Goal: Transaction & Acquisition: Purchase product/service

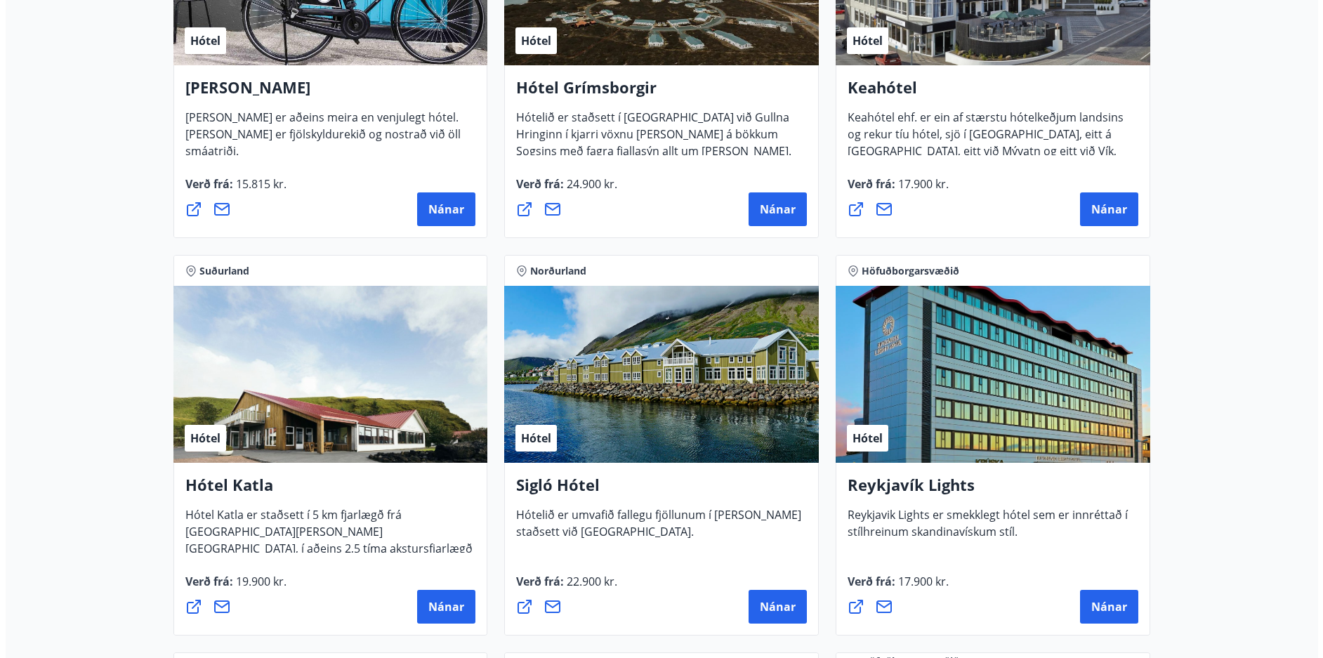
scroll to position [845, 0]
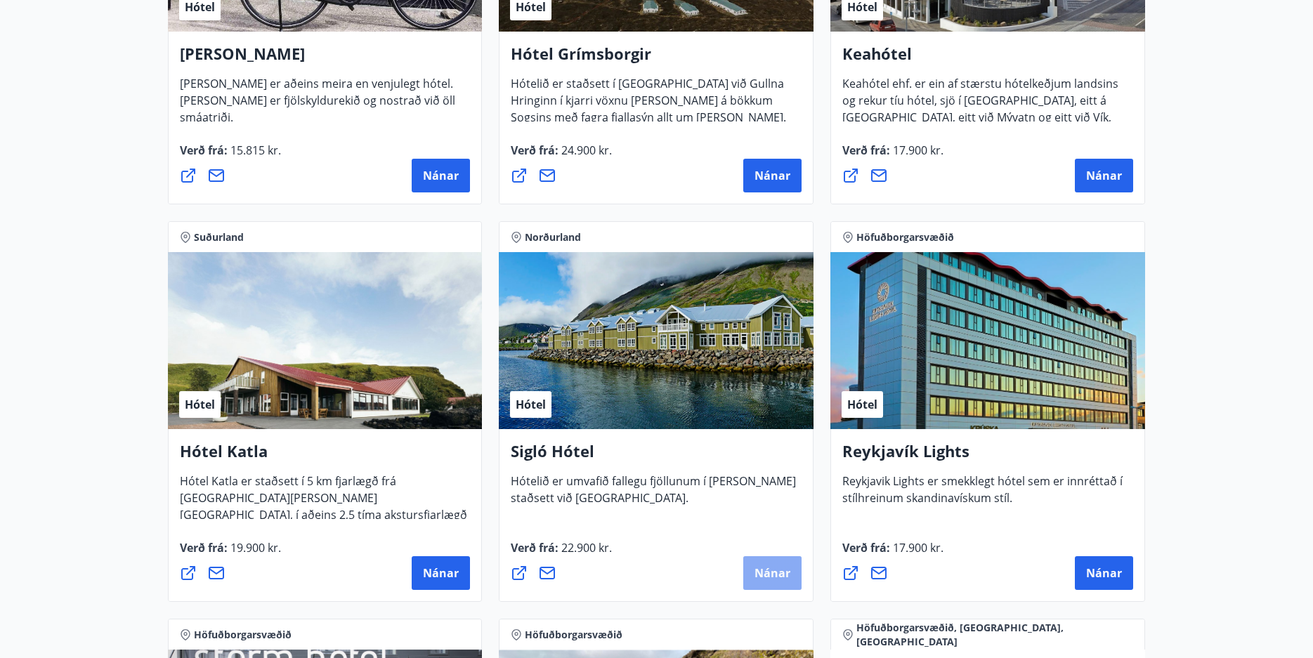
click at [773, 570] on span "Nánar" at bounding box center [772, 572] width 36 height 15
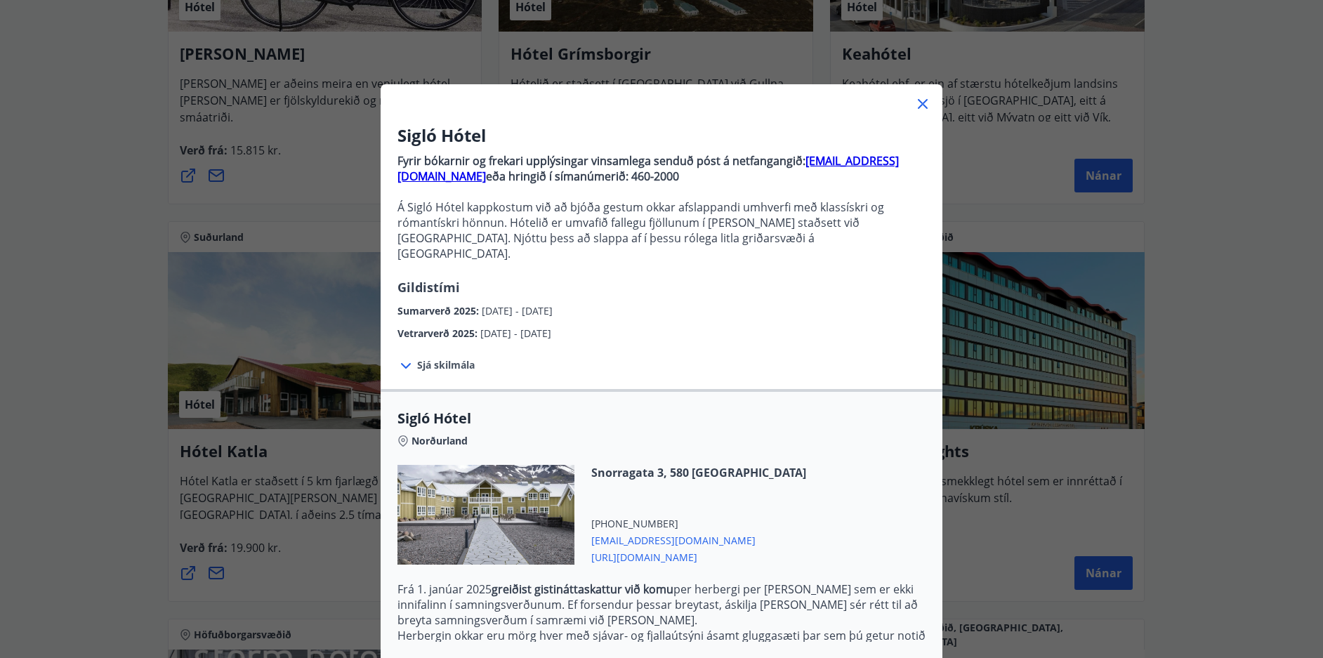
click at [417, 358] on span "Sjá skilmála" at bounding box center [446, 365] width 58 height 14
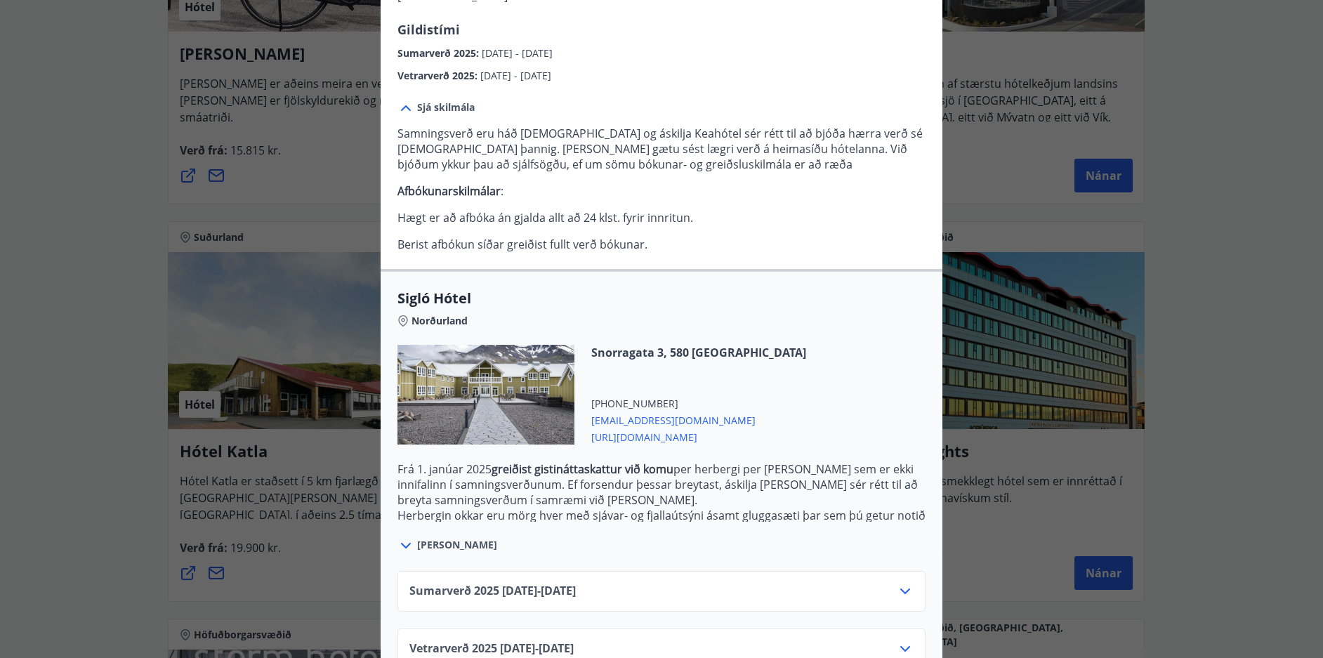
scroll to position [281, 0]
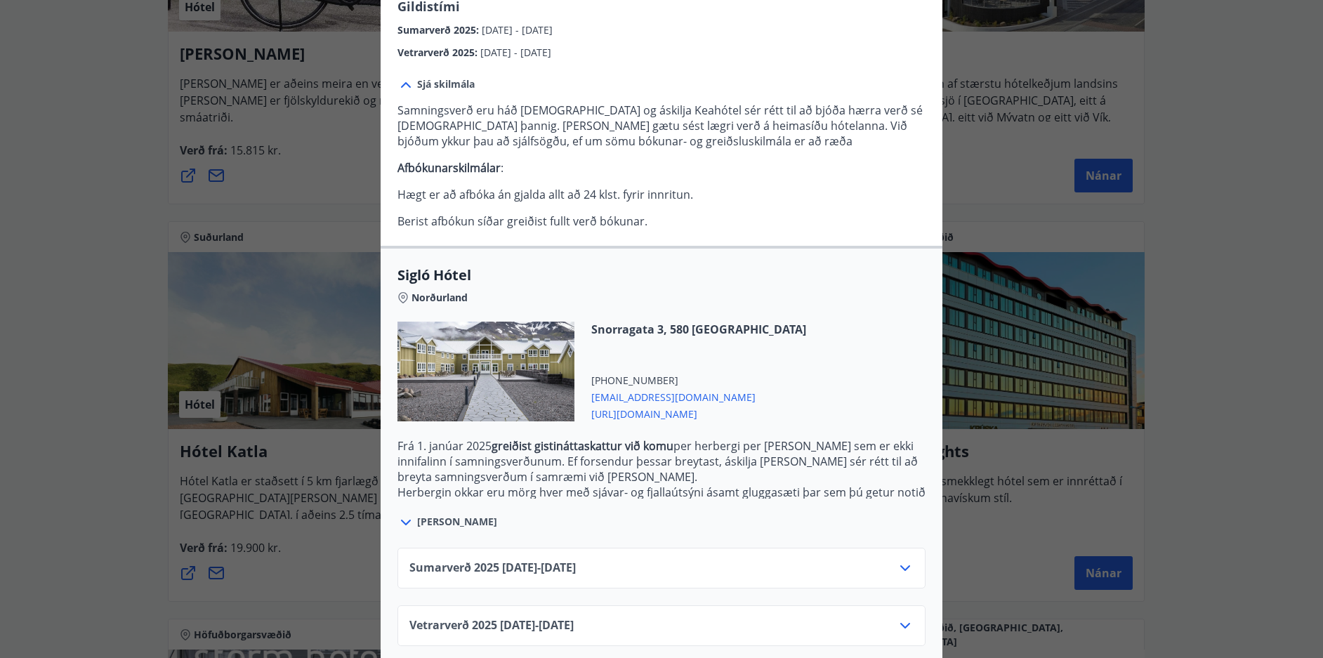
click at [903, 617] on icon at bounding box center [905, 625] width 17 height 17
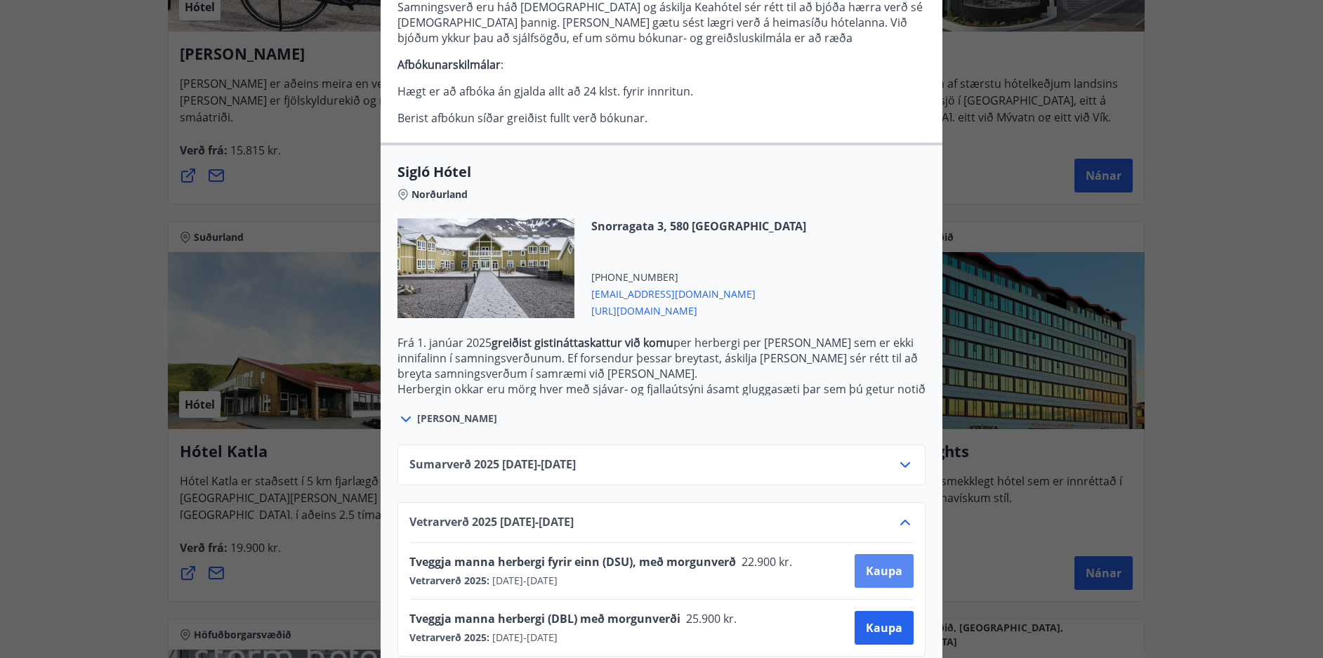
scroll to position [395, 0]
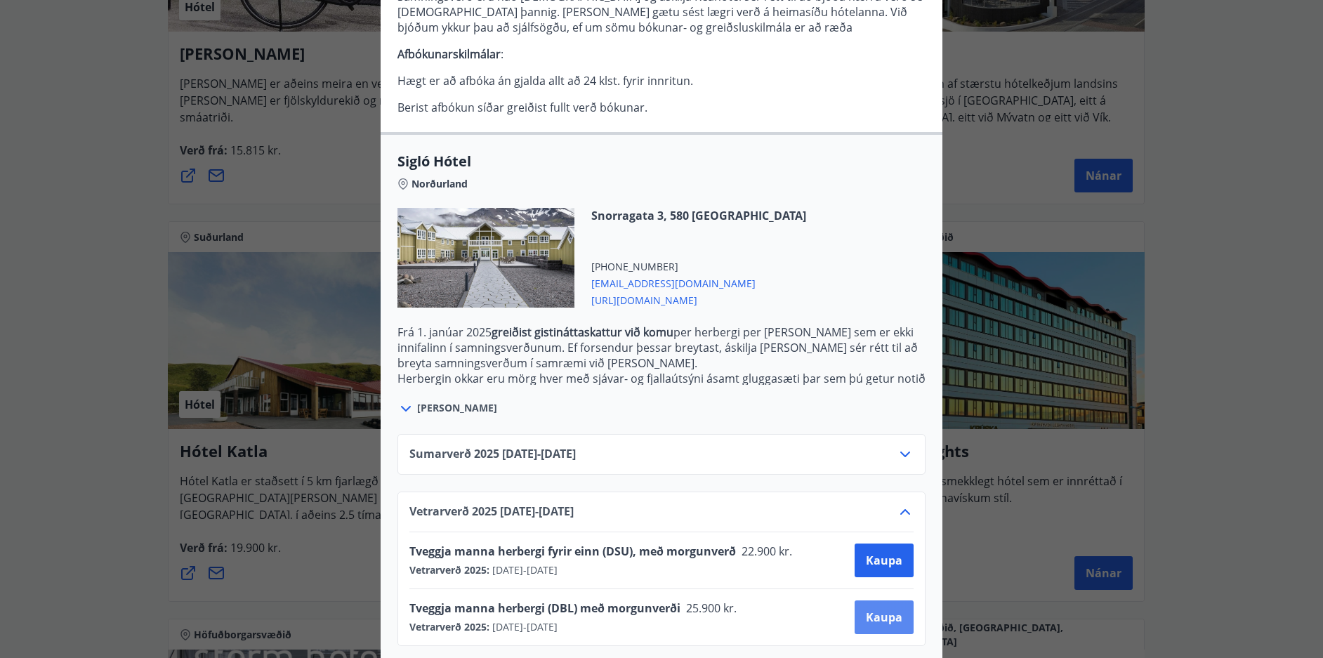
click at [882, 610] on span "Kaupa" at bounding box center [884, 617] width 37 height 15
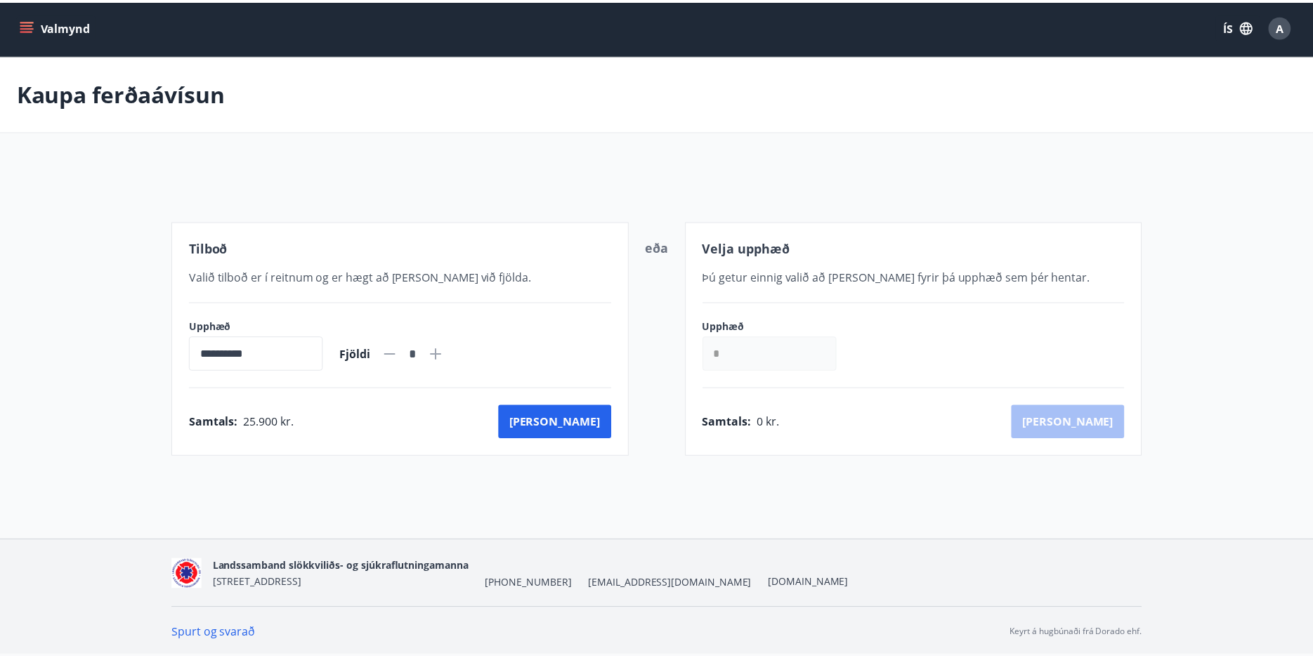
scroll to position [2, 0]
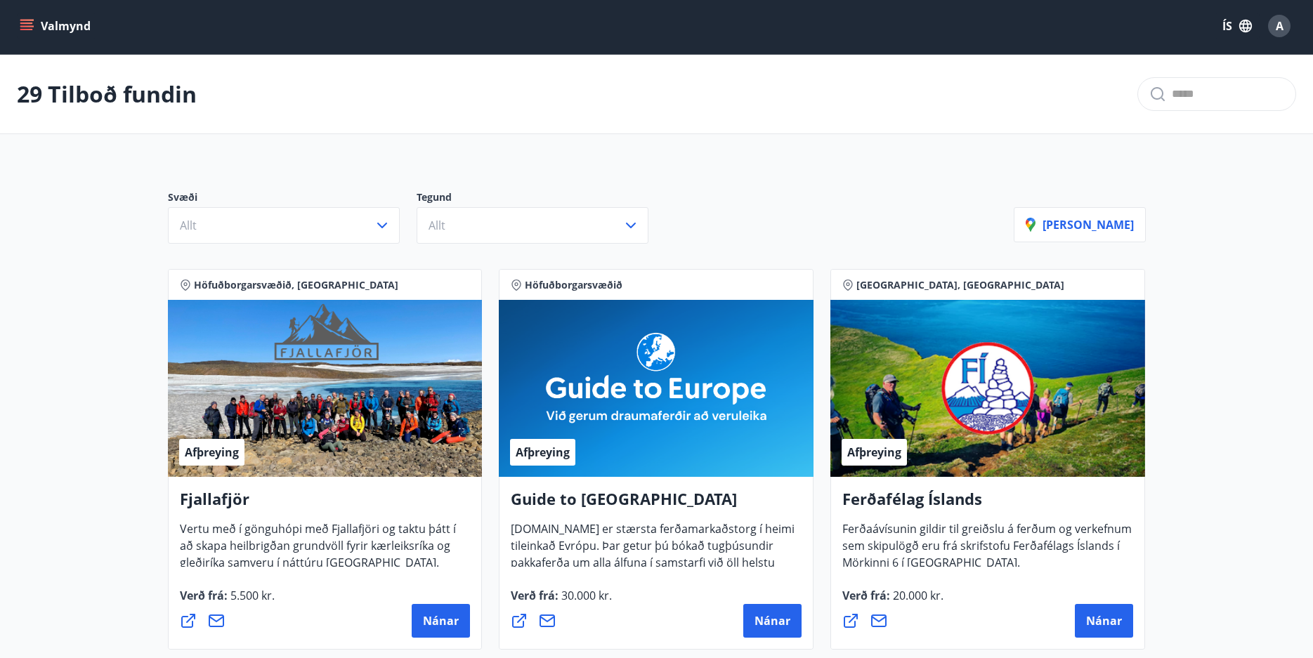
scroll to position [421, 0]
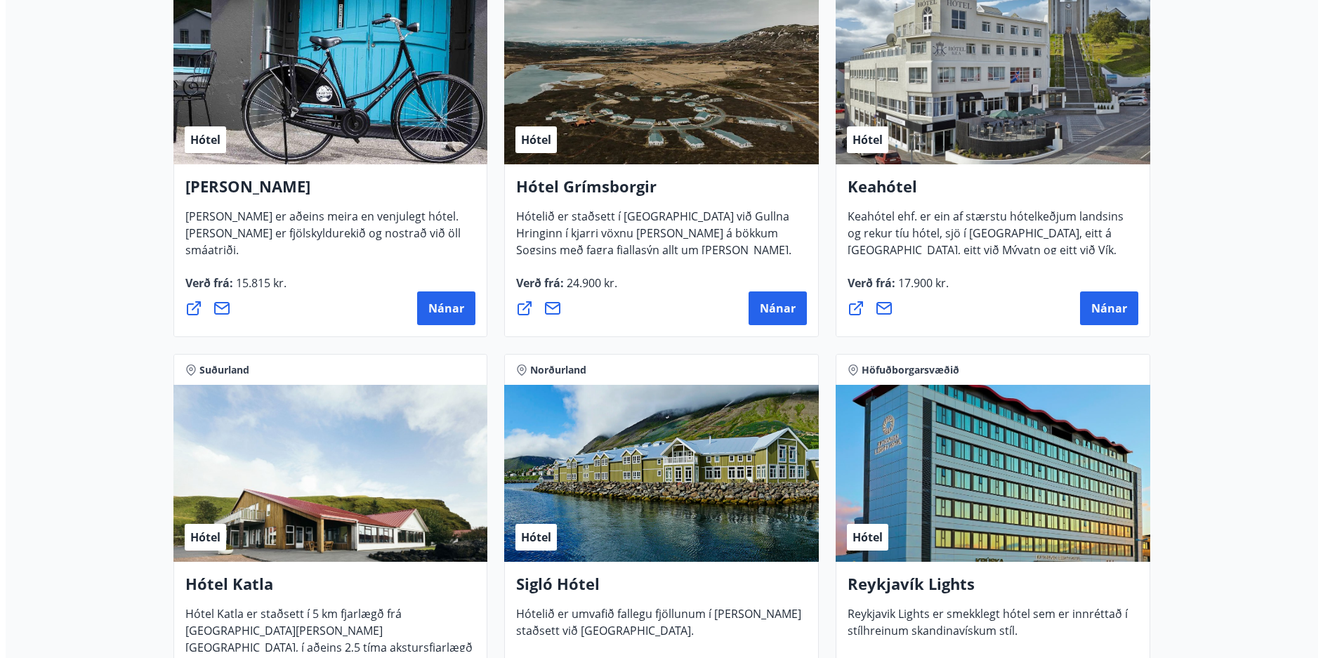
scroll to position [714, 0]
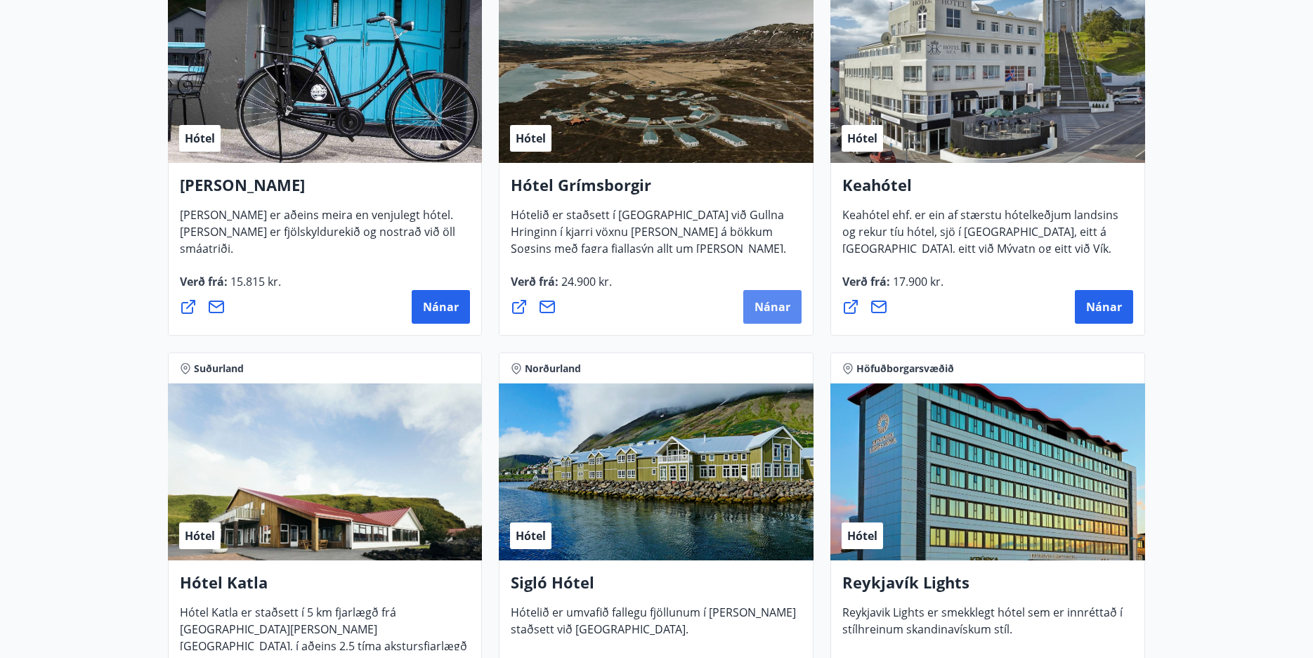
click at [782, 306] on span "Nánar" at bounding box center [772, 306] width 36 height 15
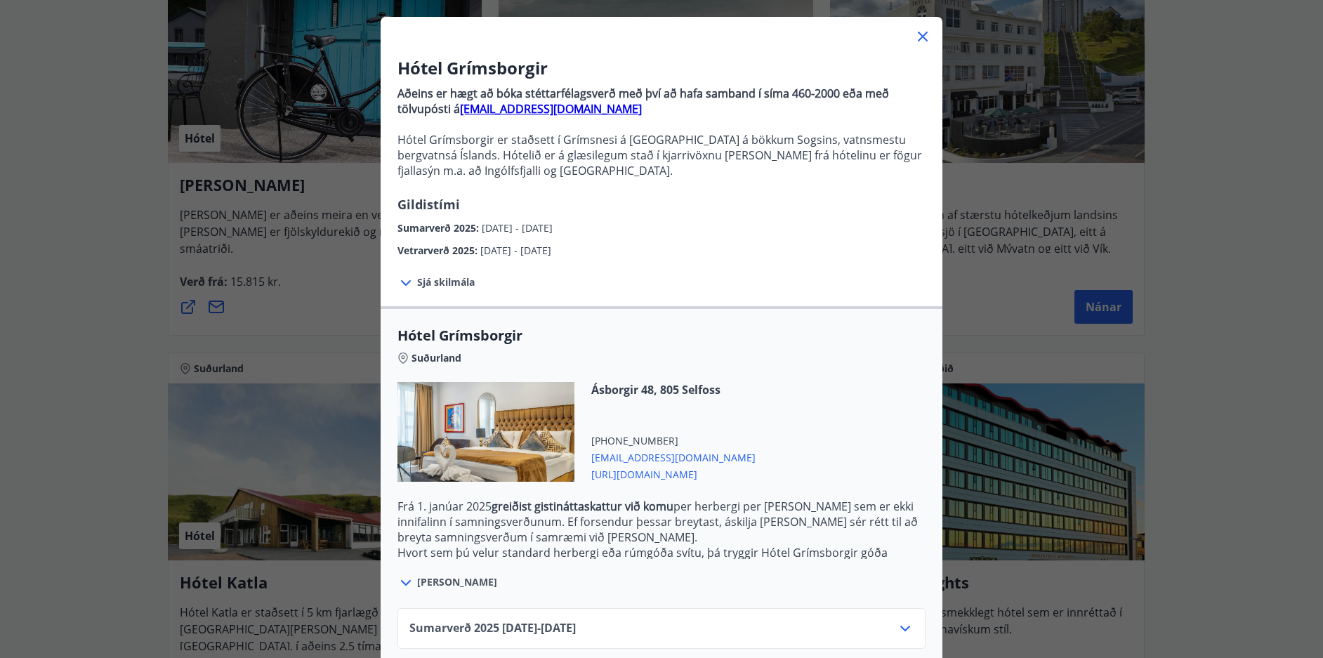
scroll to position [143, 0]
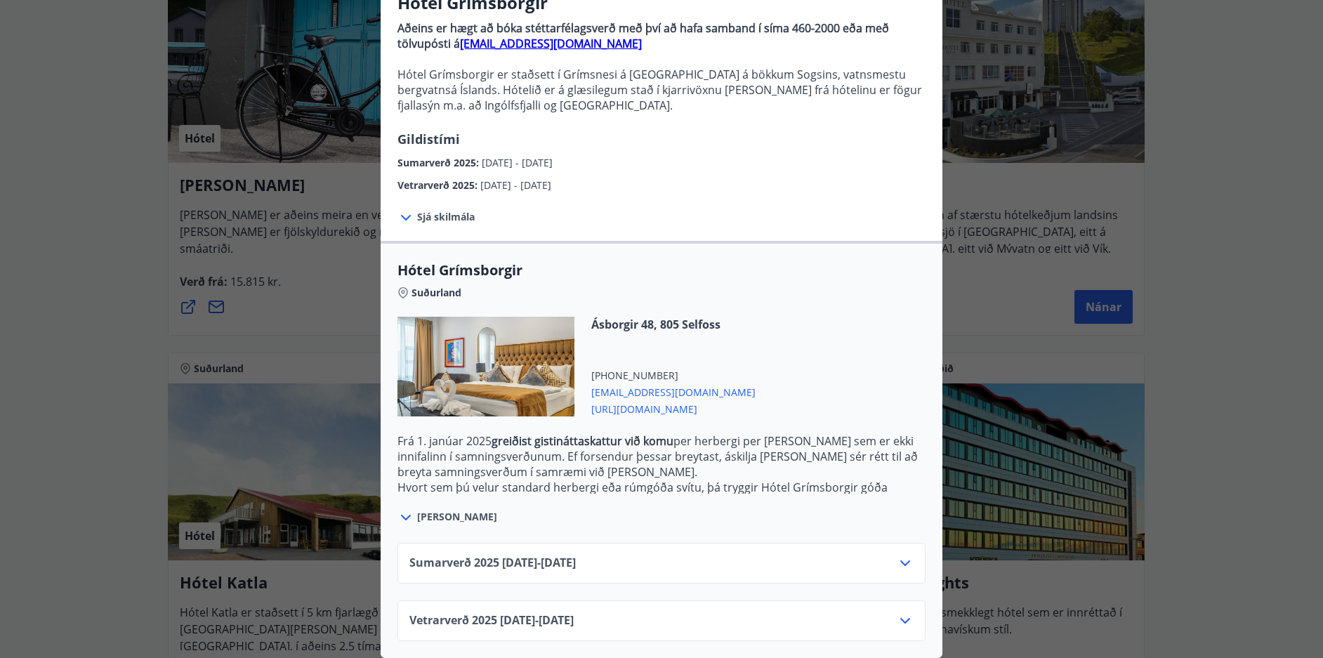
drag, startPoint x: 657, startPoint y: 600, endPoint x: 667, endPoint y: 607, distance: 12.1
click at [656, 601] on div "Vetrarverð [PHONE_NUMBER][DATE] - [DATE]" at bounding box center [662, 621] width 528 height 41
click at [897, 612] on icon at bounding box center [905, 620] width 17 height 17
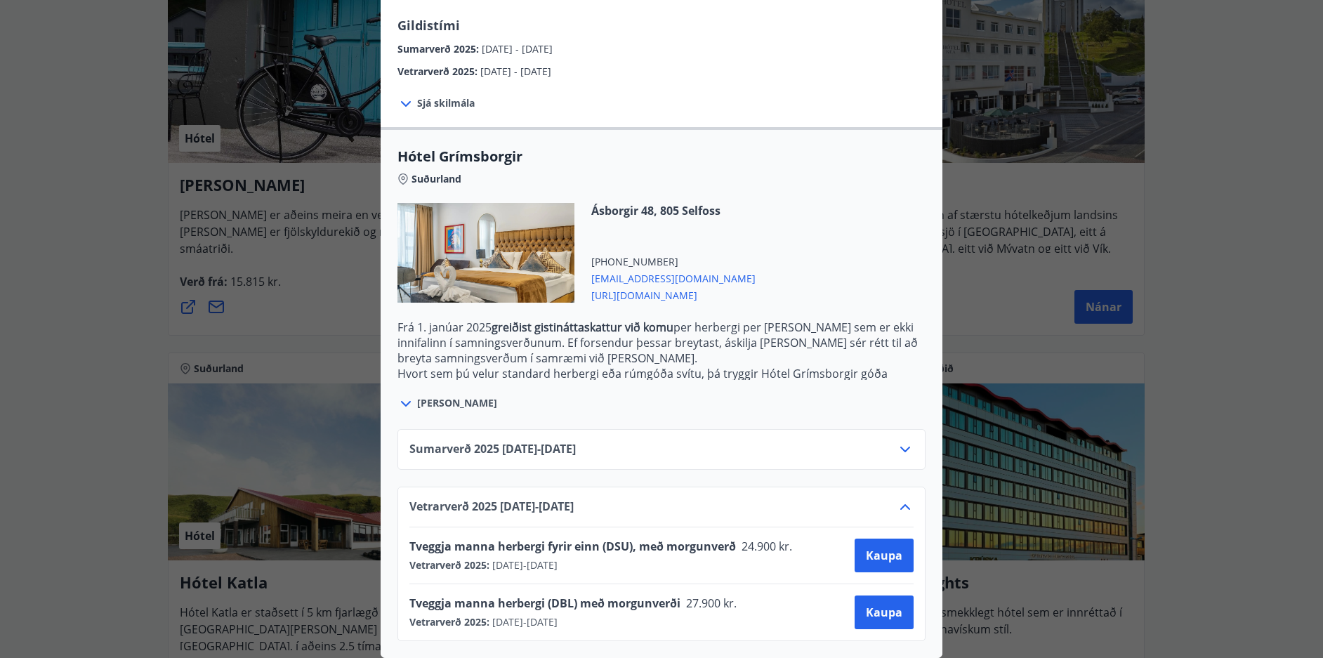
scroll to position [257, 0]
click at [868, 605] on span "Kaupa" at bounding box center [884, 612] width 37 height 15
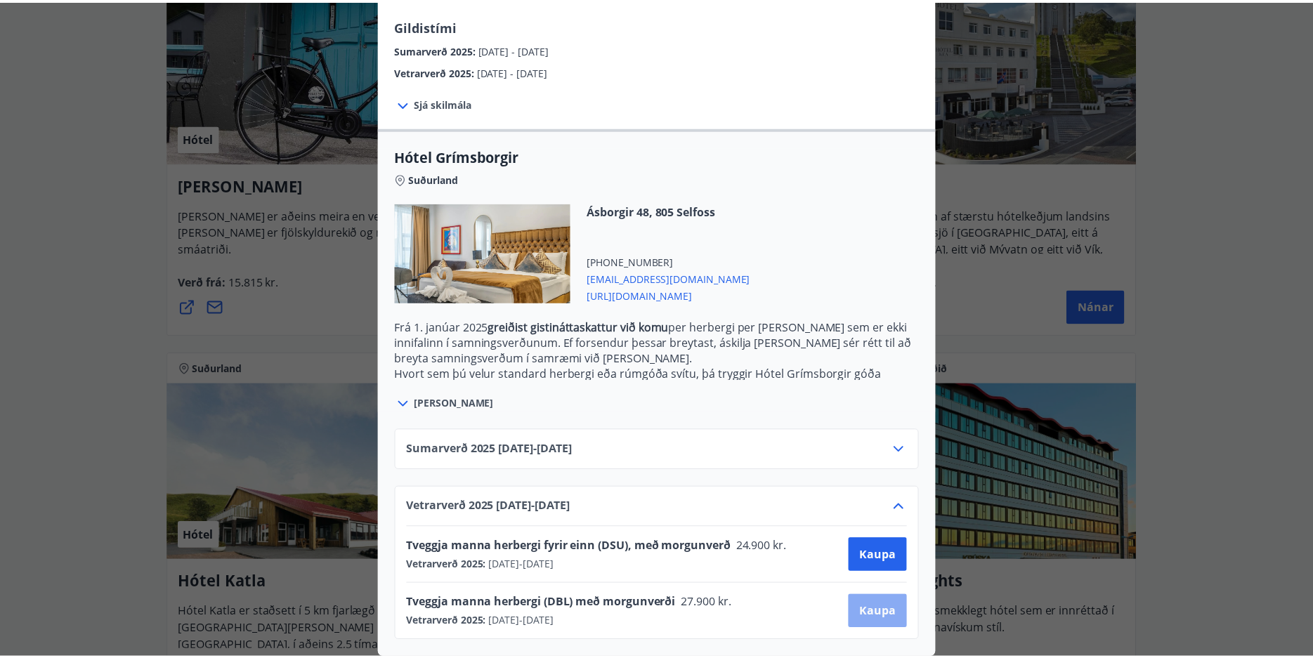
scroll to position [2, 0]
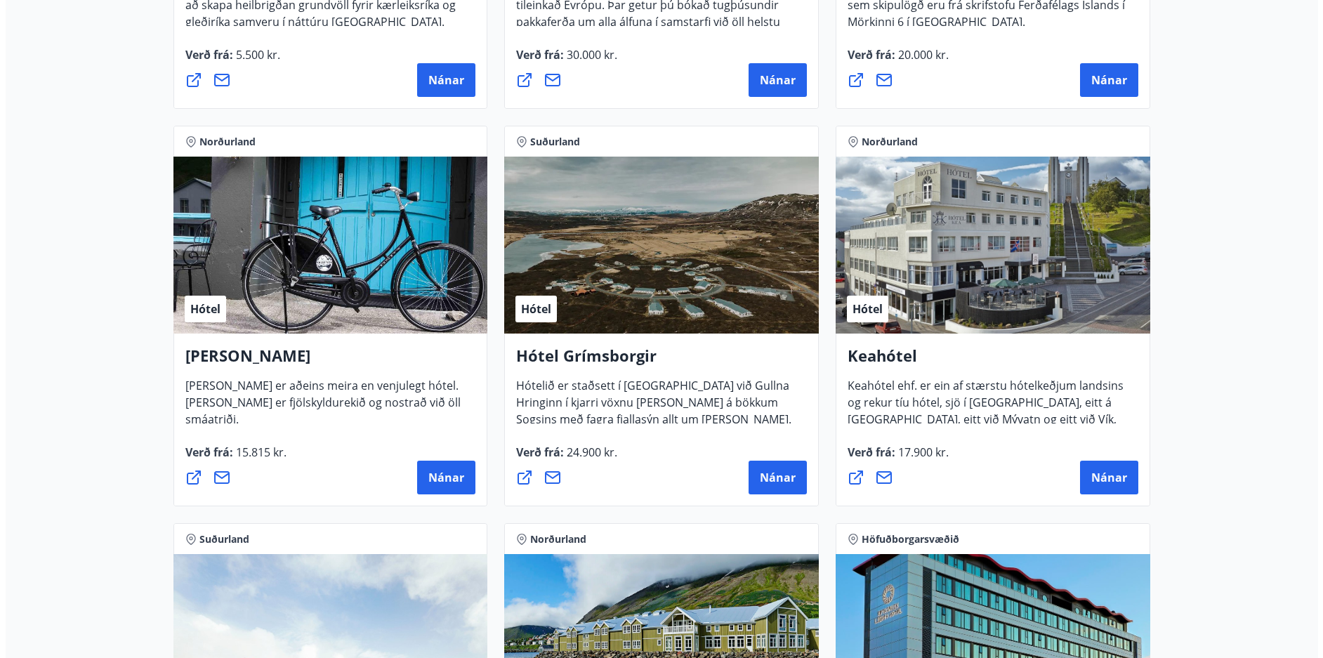
scroll to position [564, 0]
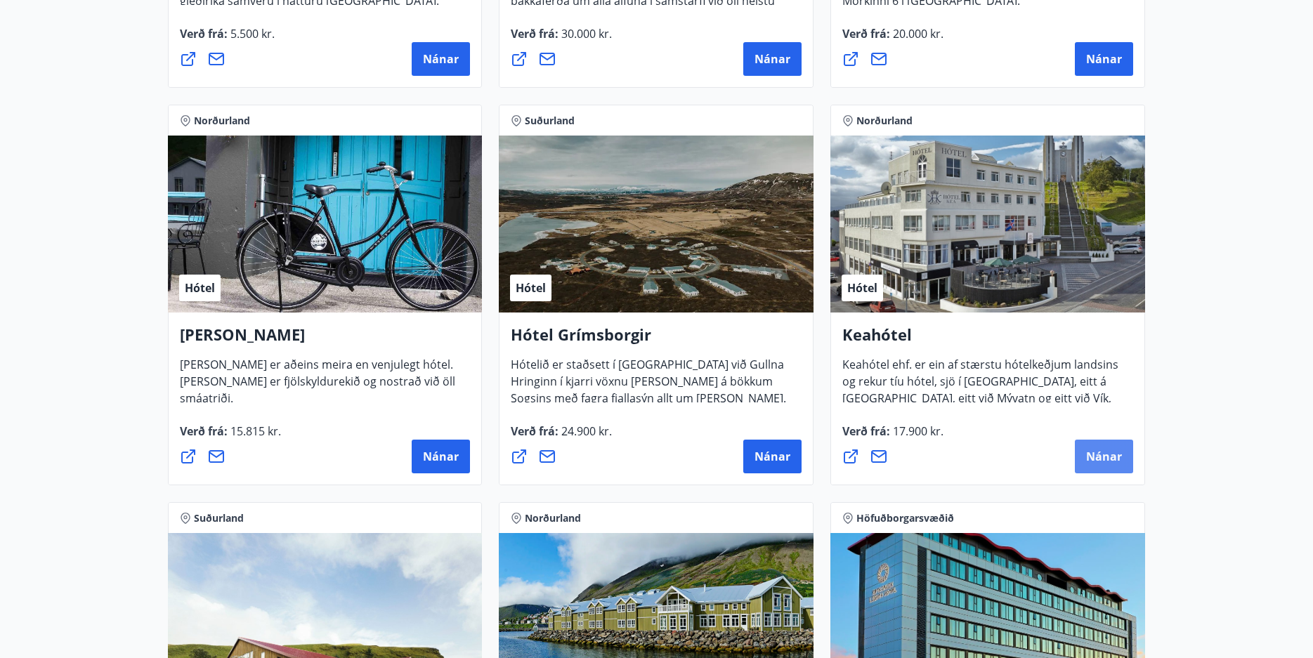
click at [1102, 463] on span "Nánar" at bounding box center [1104, 456] width 36 height 15
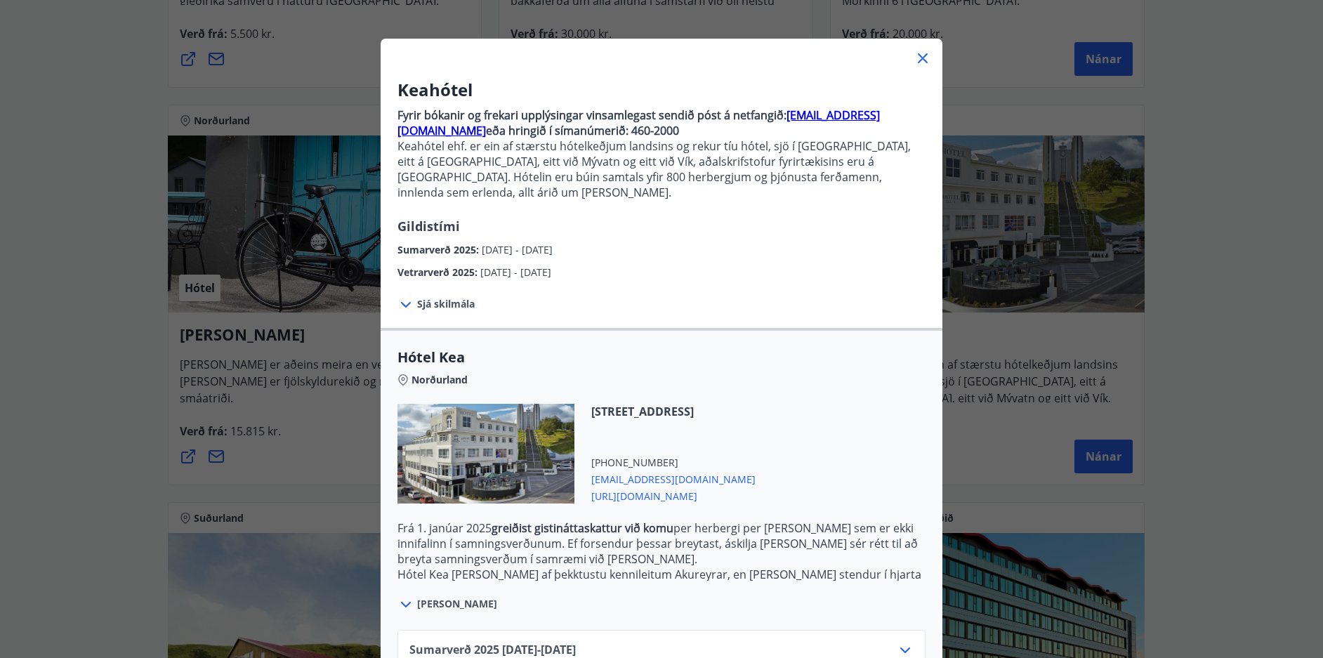
scroll to position [70, 0]
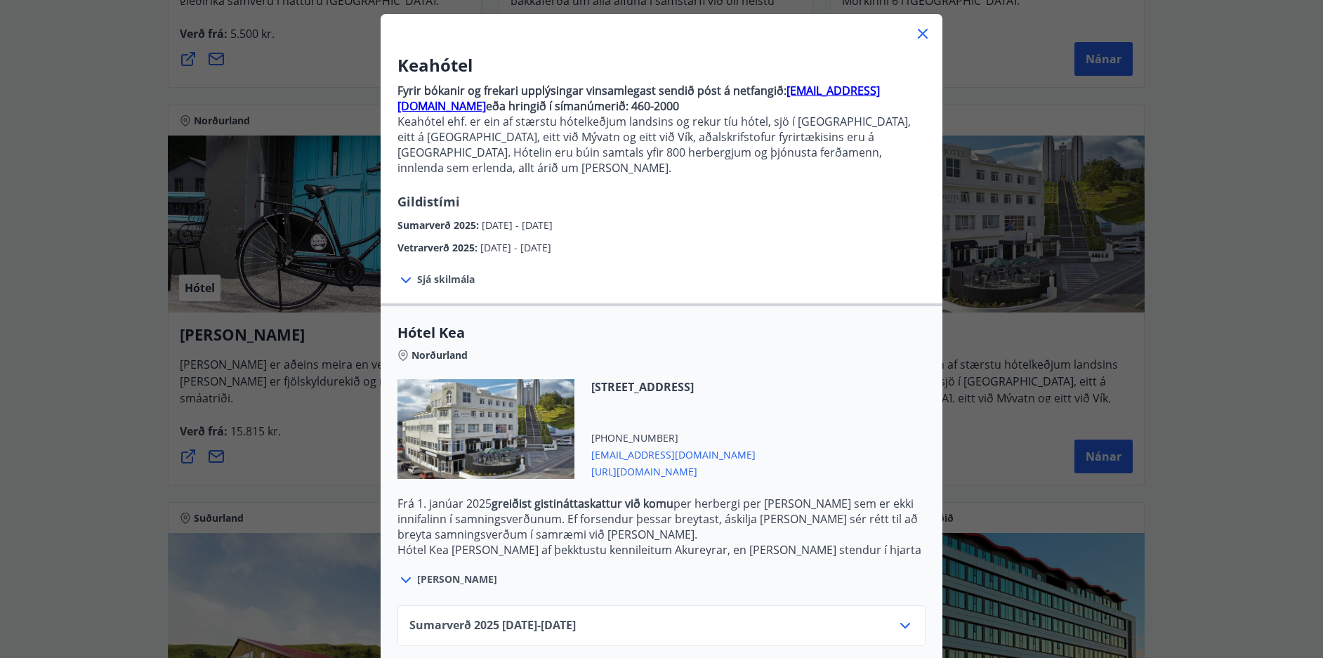
click at [407, 272] on icon at bounding box center [406, 280] width 17 height 17
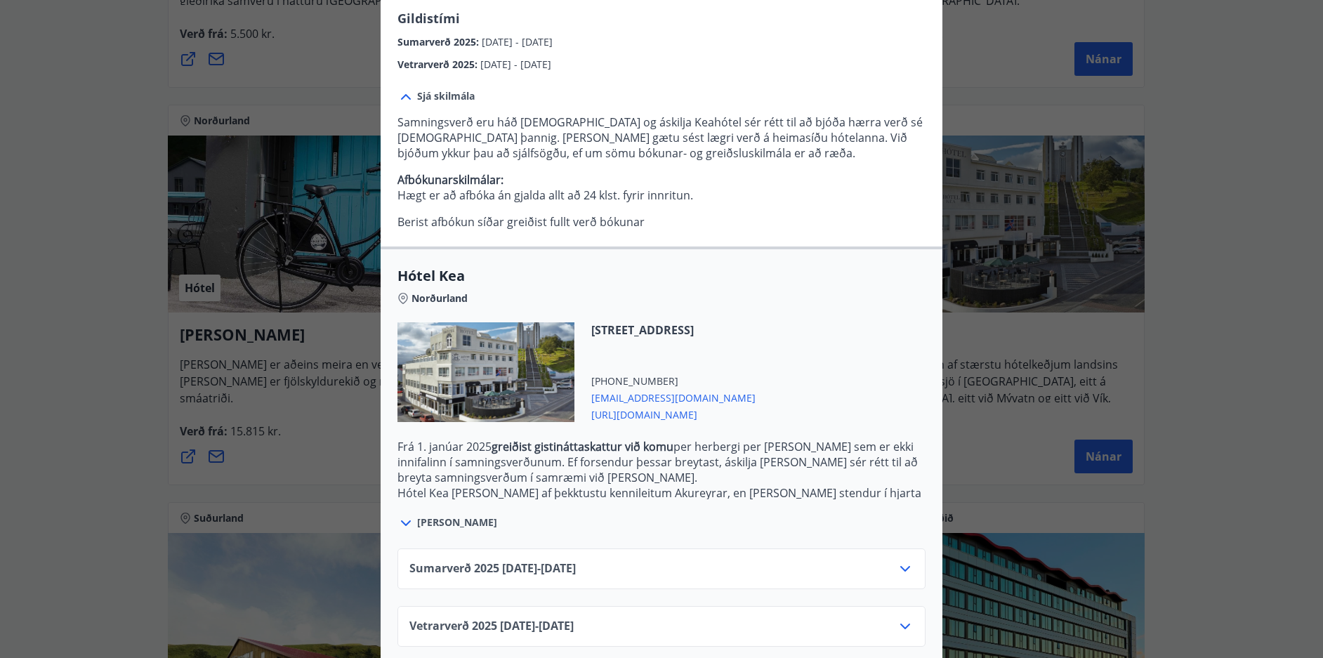
scroll to position [254, 0]
click at [888, 617] on div "Vetrarverð [PHONE_NUMBER][DATE] - [DATE]" at bounding box center [661, 631] width 504 height 28
click at [710, 617] on div "Vetrarverð [PHONE_NUMBER][DATE] - [DATE]" at bounding box center [661, 631] width 504 height 28
click at [897, 617] on icon at bounding box center [905, 625] width 17 height 17
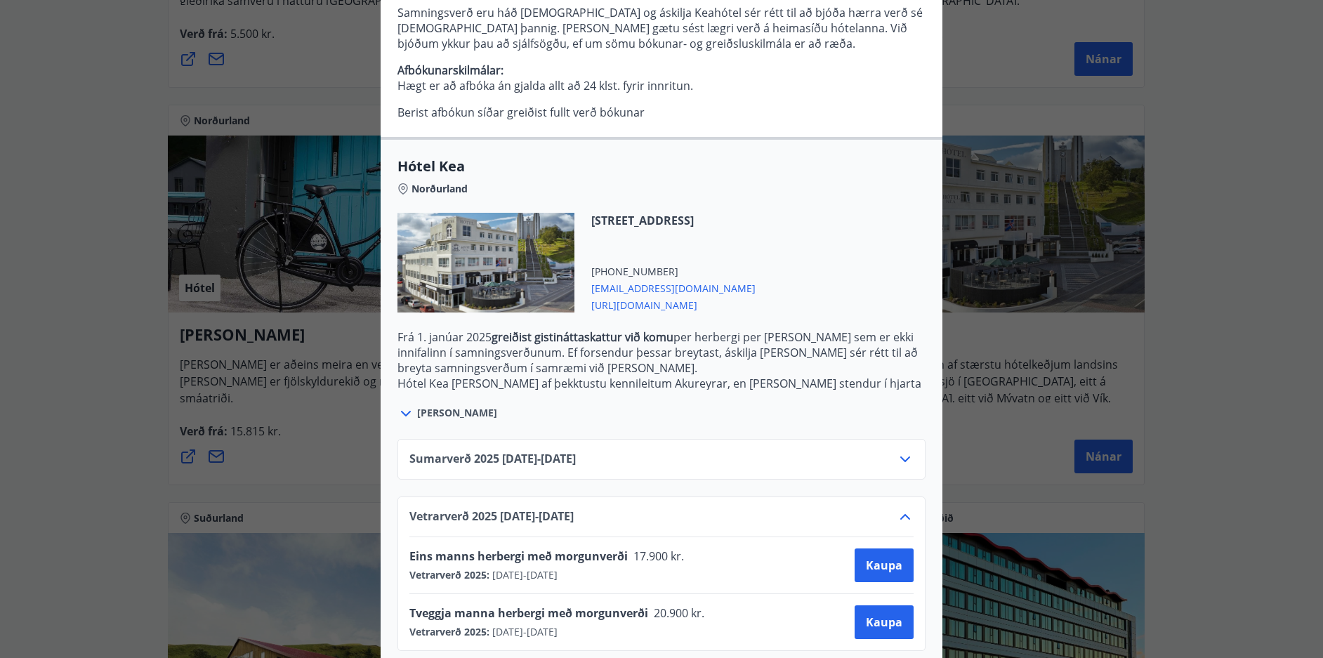
scroll to position [368, 0]
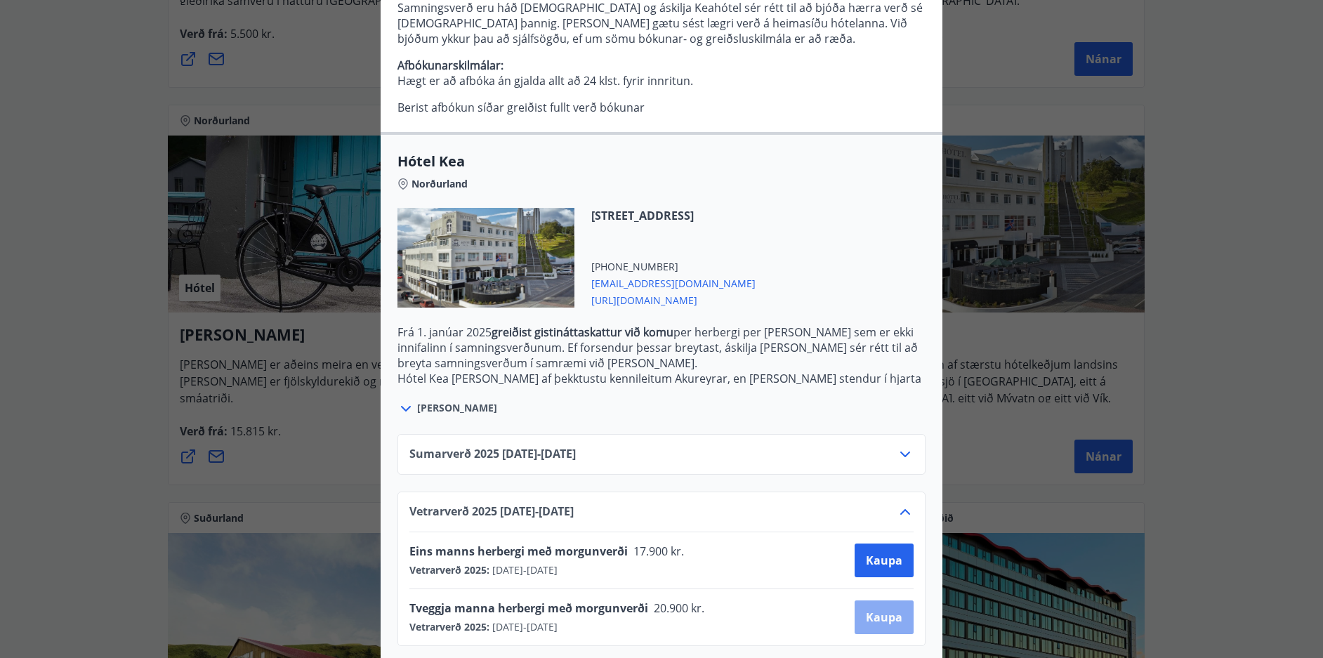
click at [888, 610] on span "Kaupa" at bounding box center [884, 617] width 37 height 15
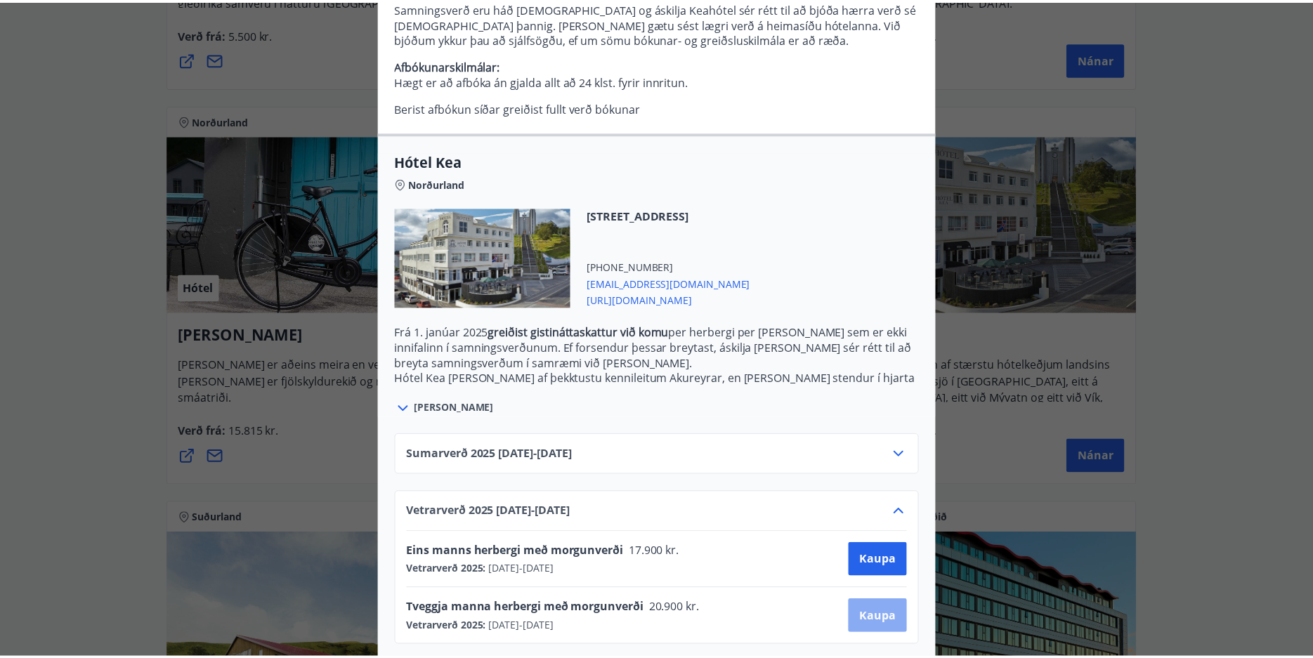
scroll to position [2, 0]
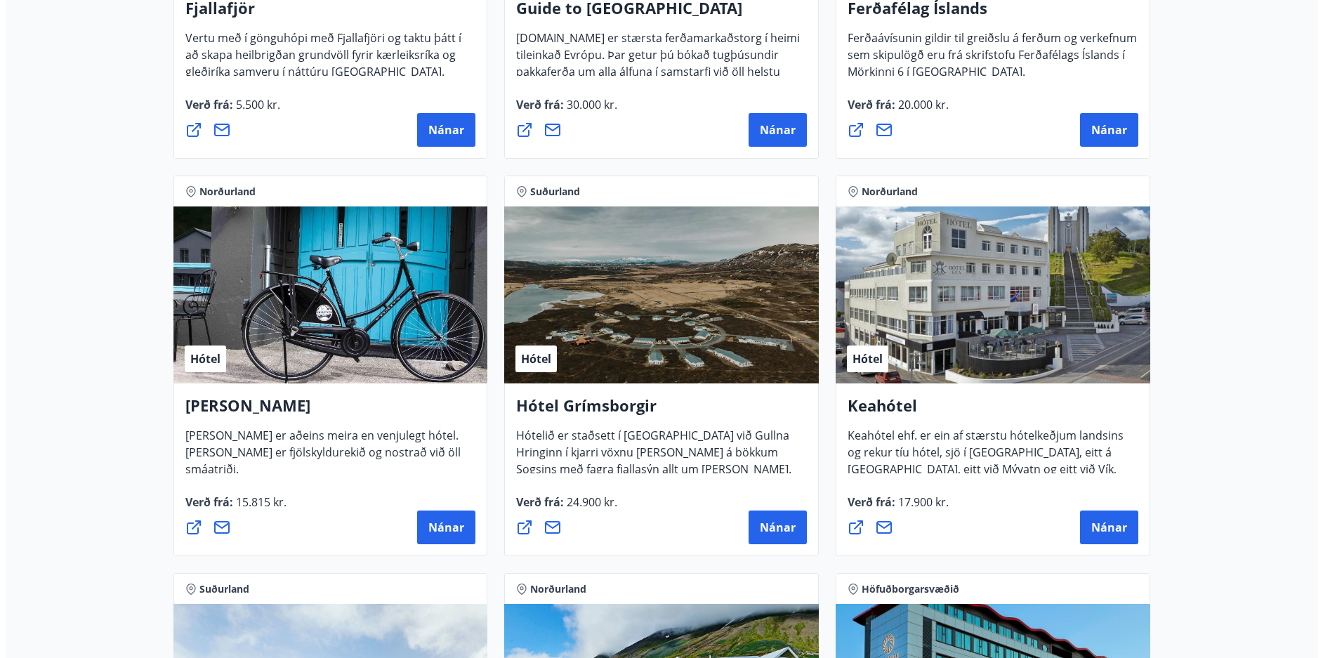
scroll to position [494, 0]
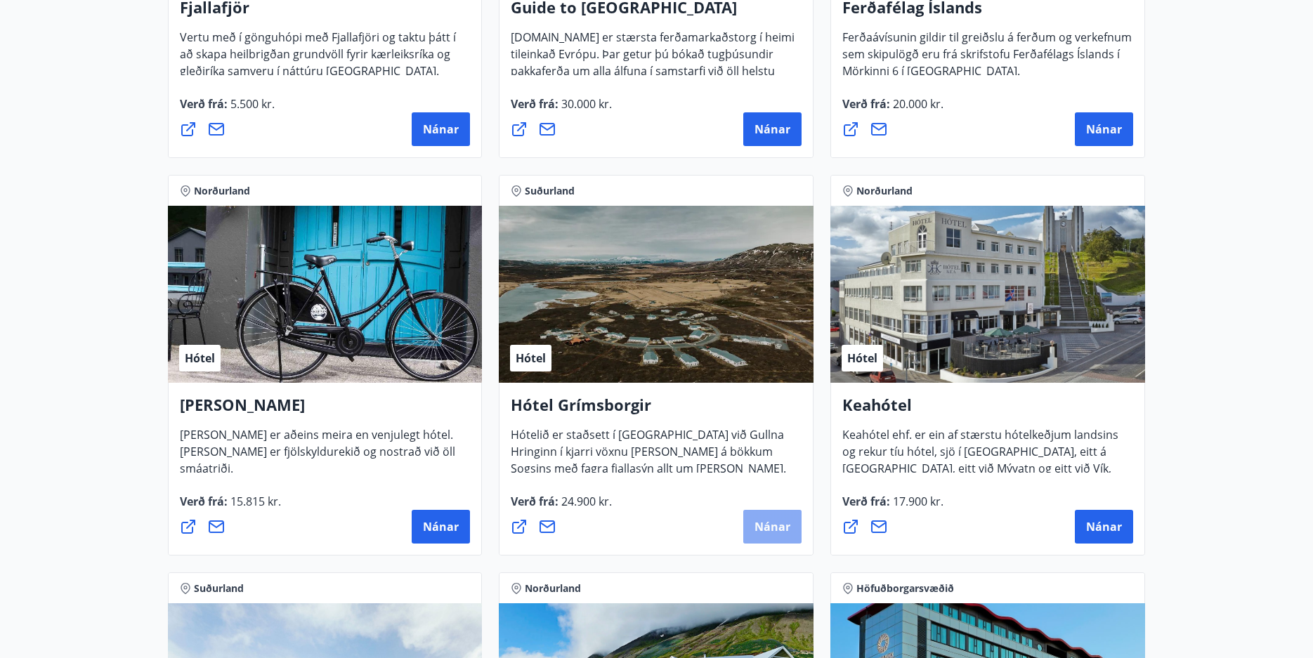
click at [782, 520] on span "Nánar" at bounding box center [772, 526] width 36 height 15
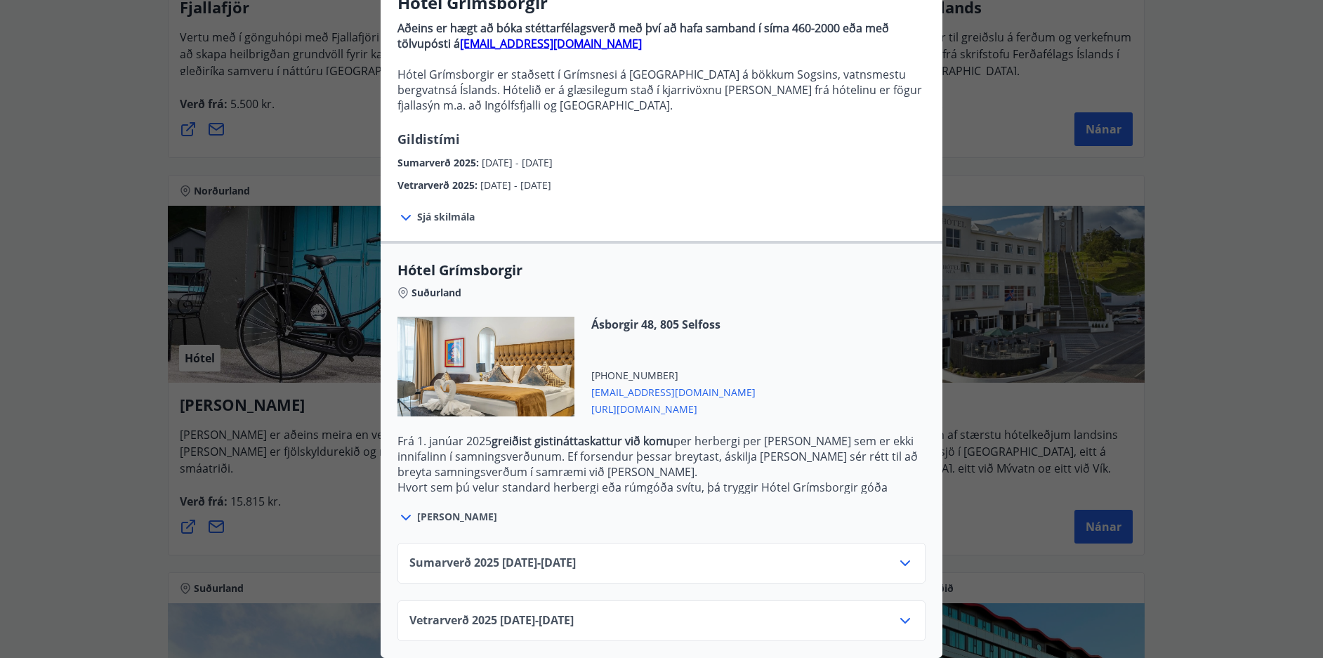
scroll to position [143, 0]
click at [676, 616] on div "Vetrarverð [PHONE_NUMBER][DATE] - [DATE]" at bounding box center [661, 626] width 504 height 28
click at [897, 612] on icon at bounding box center [905, 620] width 17 height 17
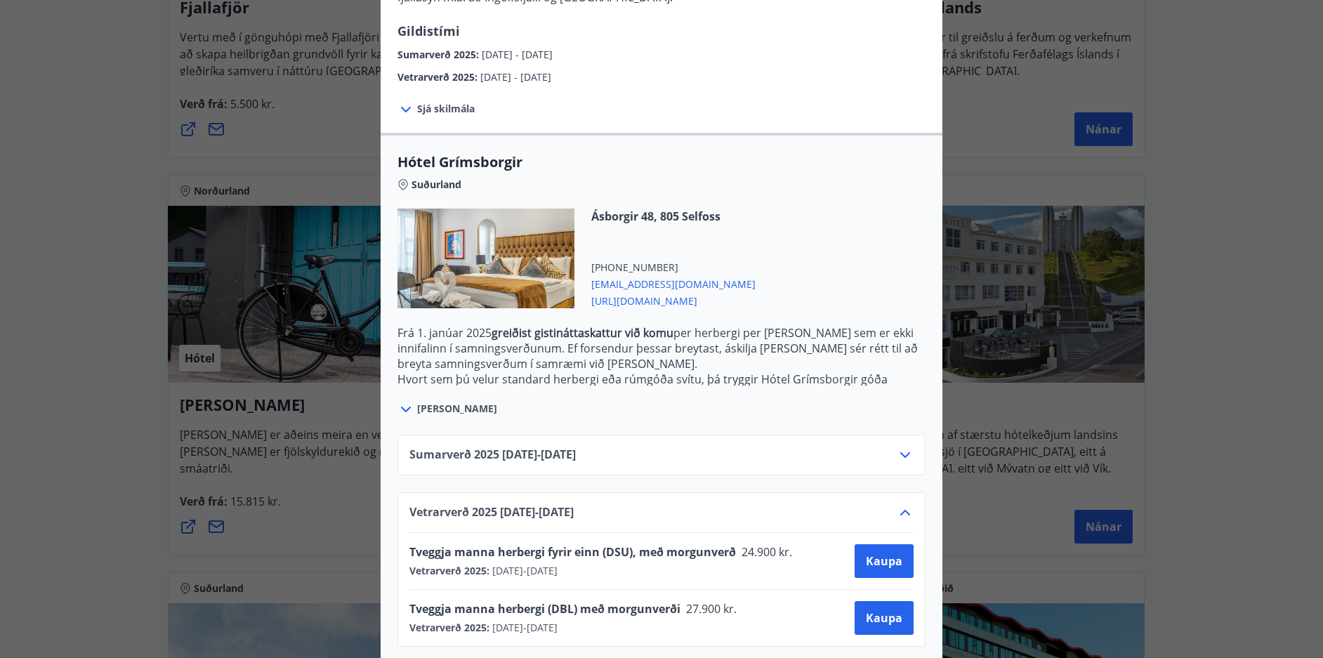
scroll to position [257, 0]
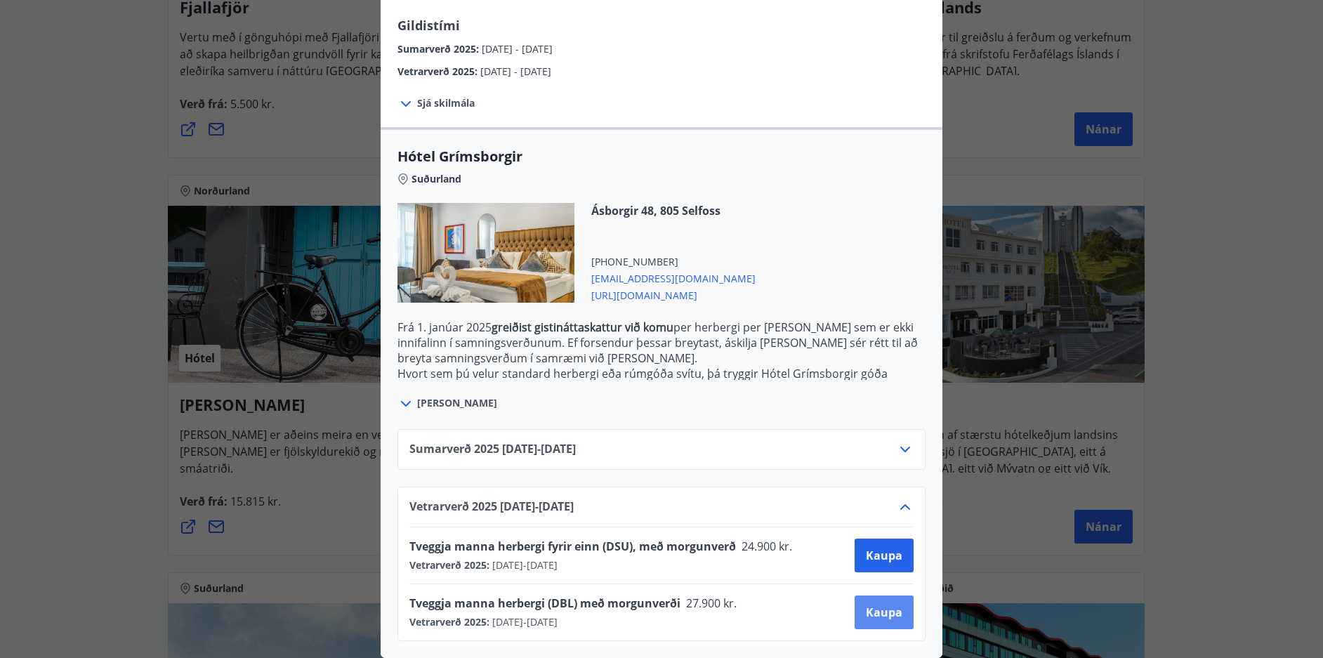
click at [891, 605] on span "Kaupa" at bounding box center [884, 612] width 37 height 15
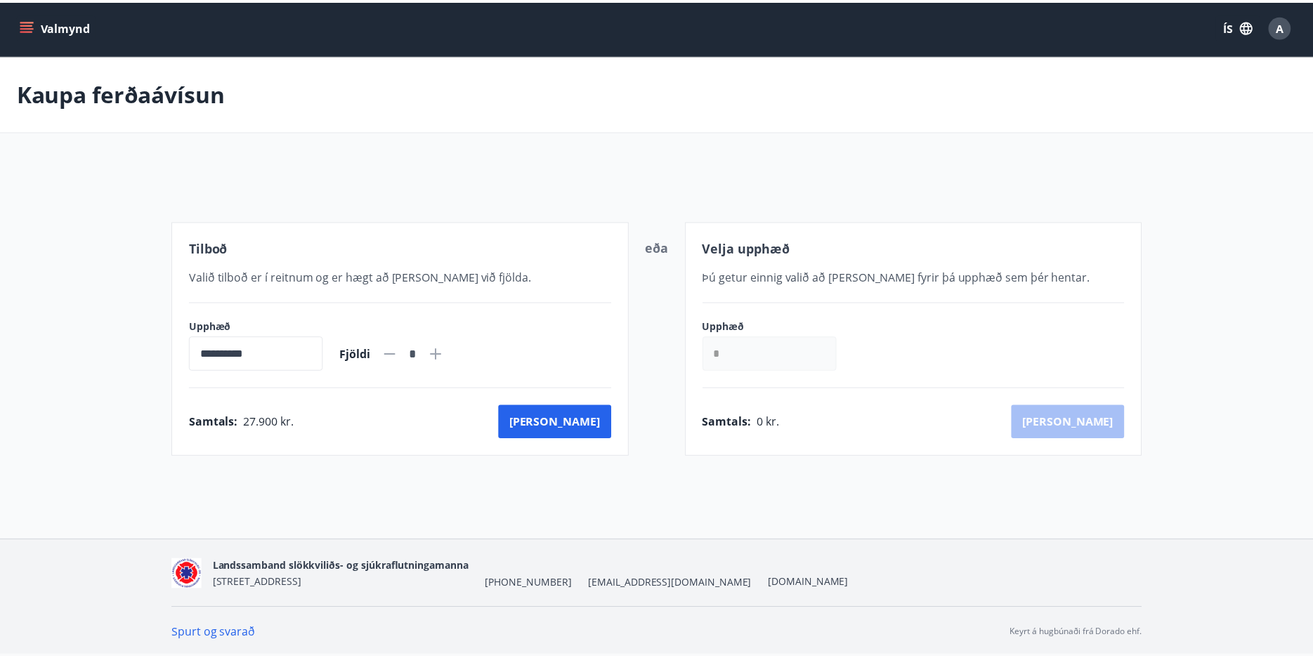
scroll to position [2, 0]
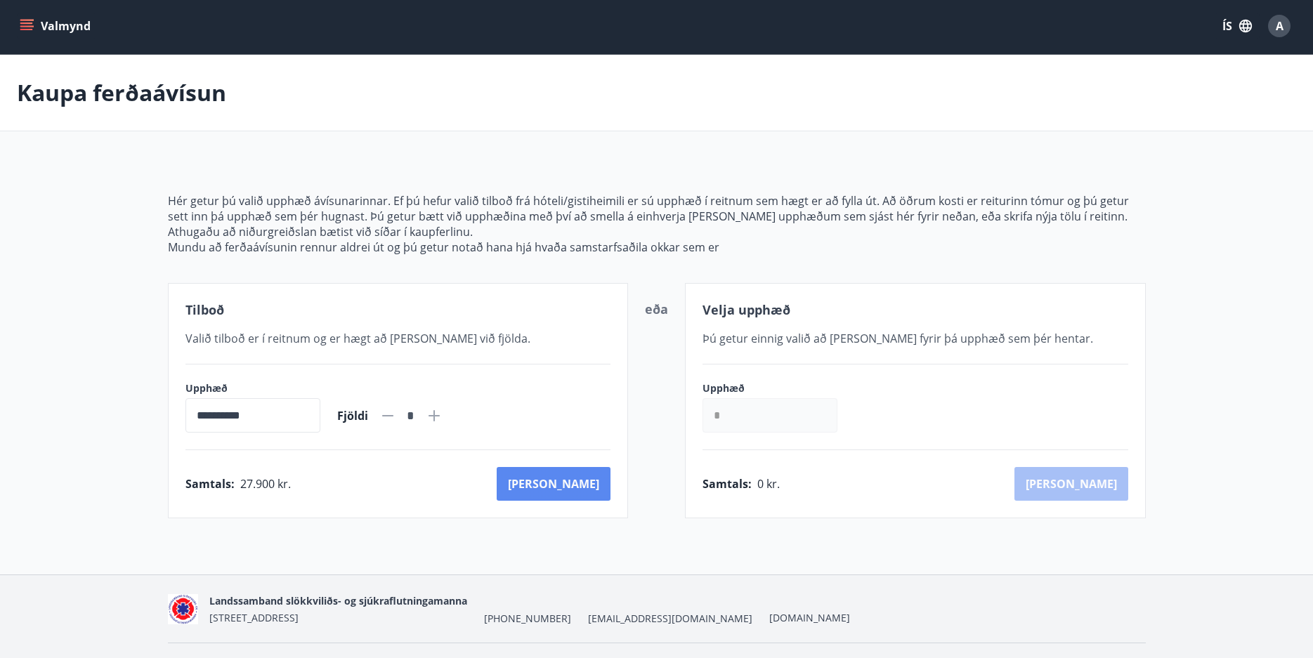
click at [593, 480] on button "[PERSON_NAME]" at bounding box center [554, 484] width 114 height 34
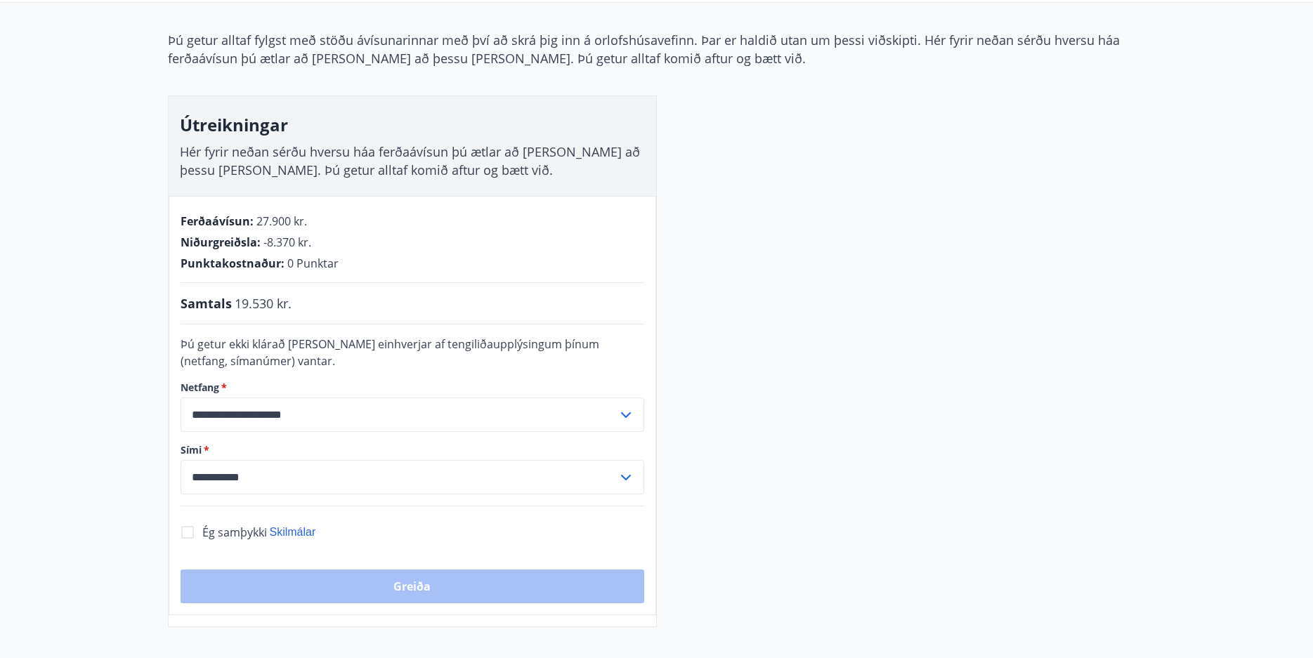
scroll to position [140, 0]
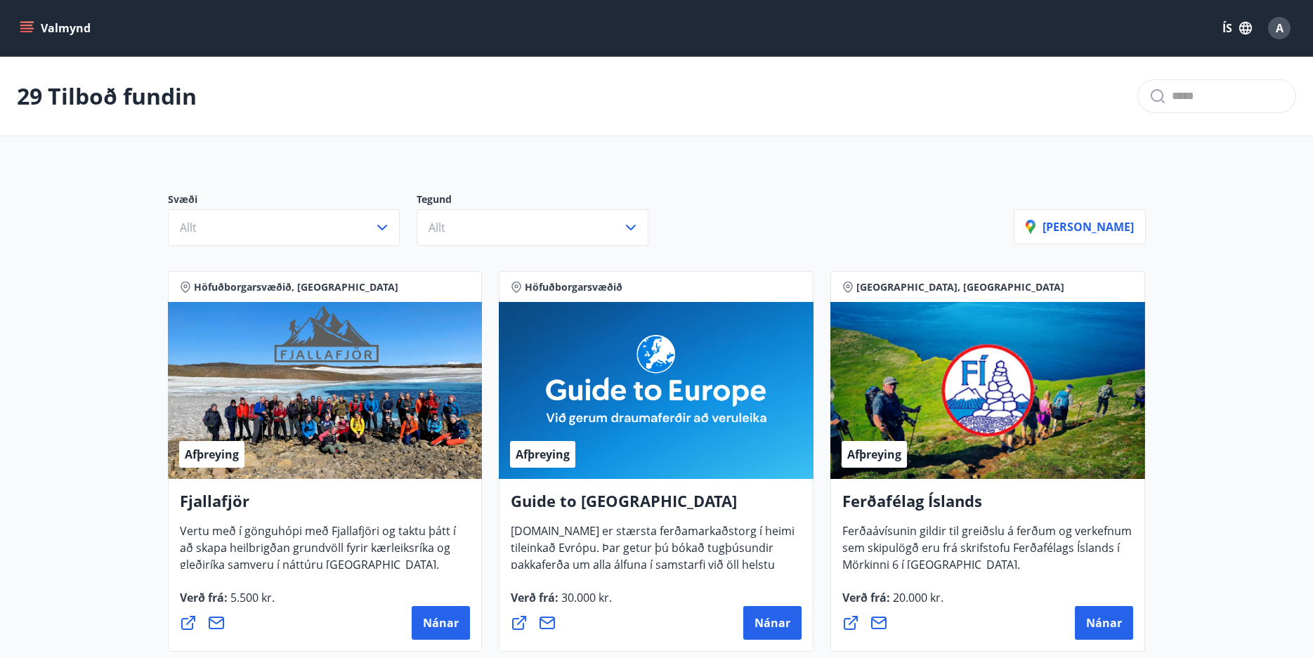
click at [29, 24] on icon "menu" at bounding box center [27, 28] width 14 height 14
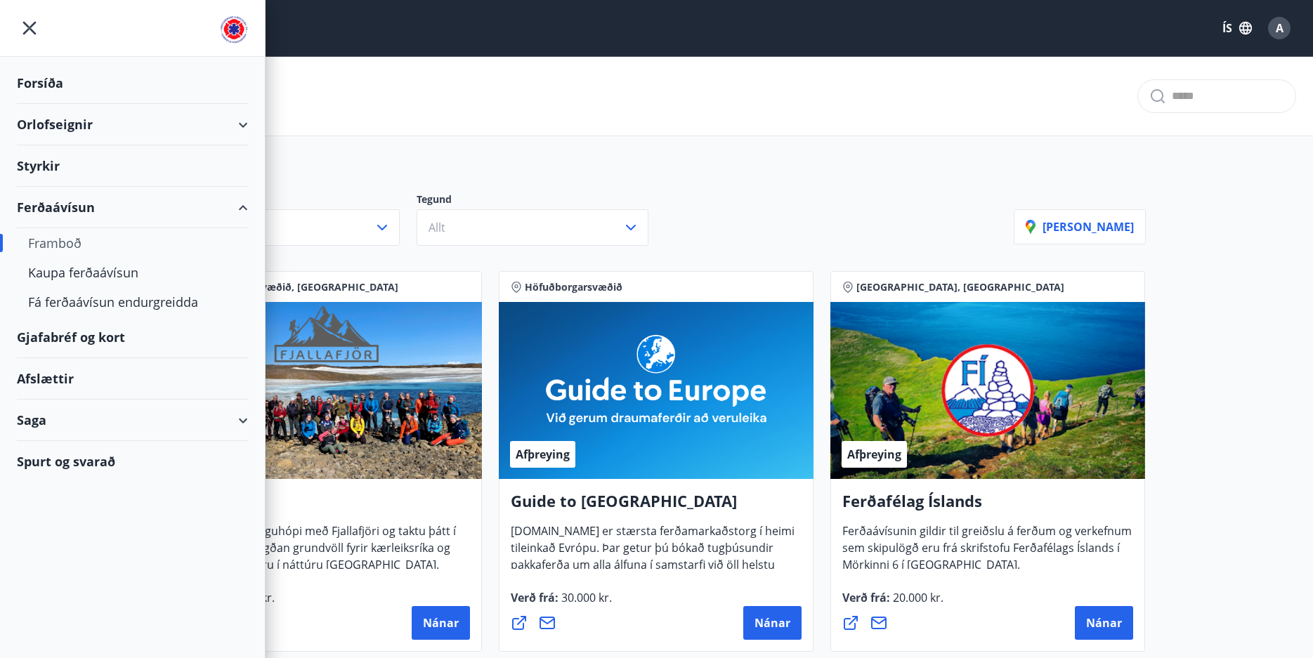
click at [85, 122] on div "Orlofseignir" at bounding box center [132, 124] width 231 height 41
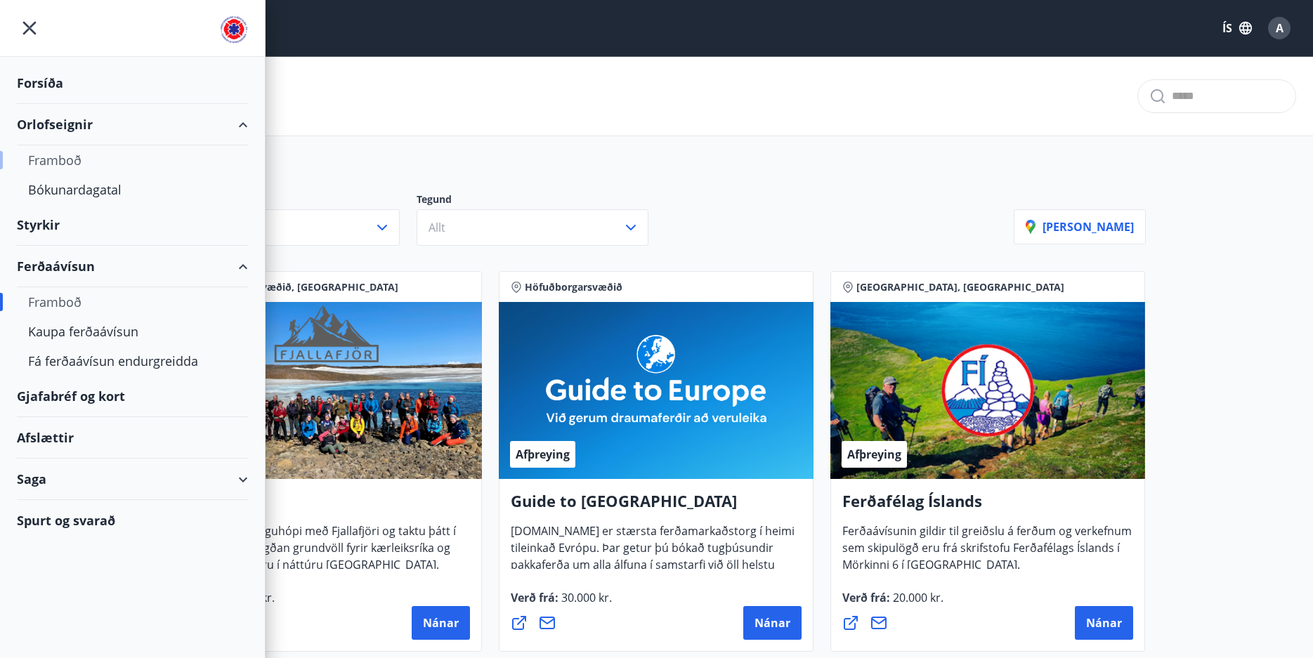
click at [69, 163] on div "Framboð" at bounding box center [132, 159] width 209 height 29
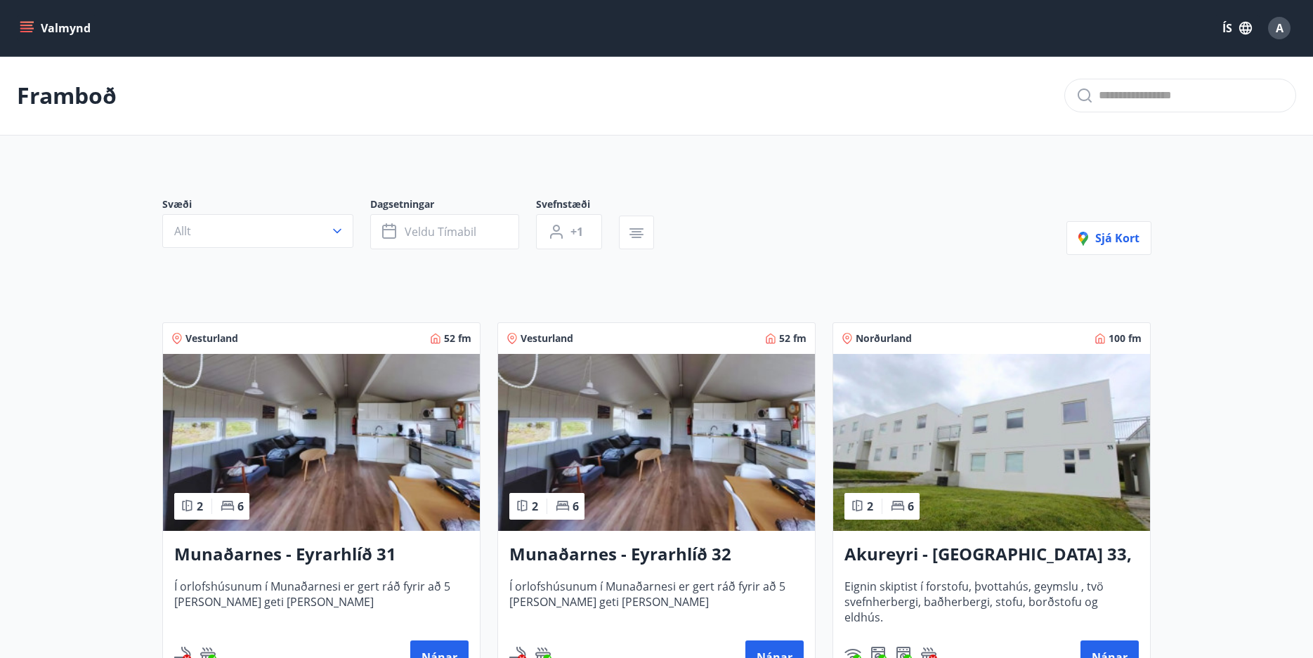
click at [26, 29] on icon "menu" at bounding box center [27, 27] width 15 height 1
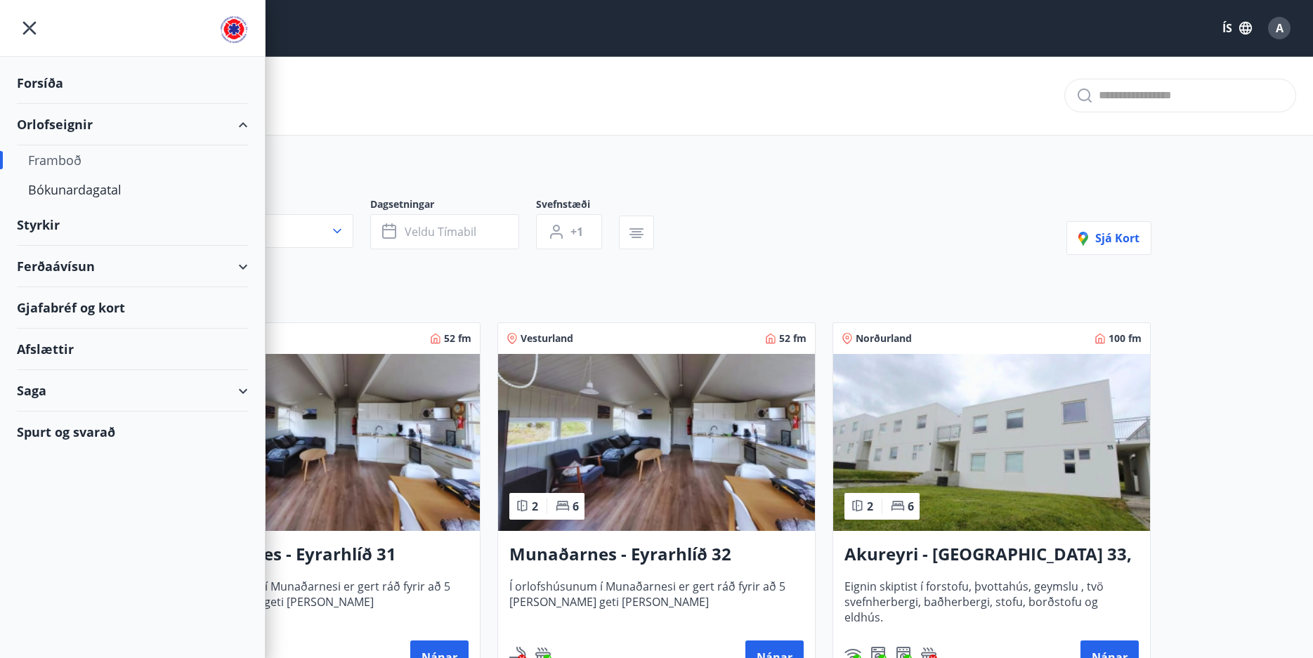
click at [67, 269] on div "Ferðaávísun" at bounding box center [132, 266] width 231 height 41
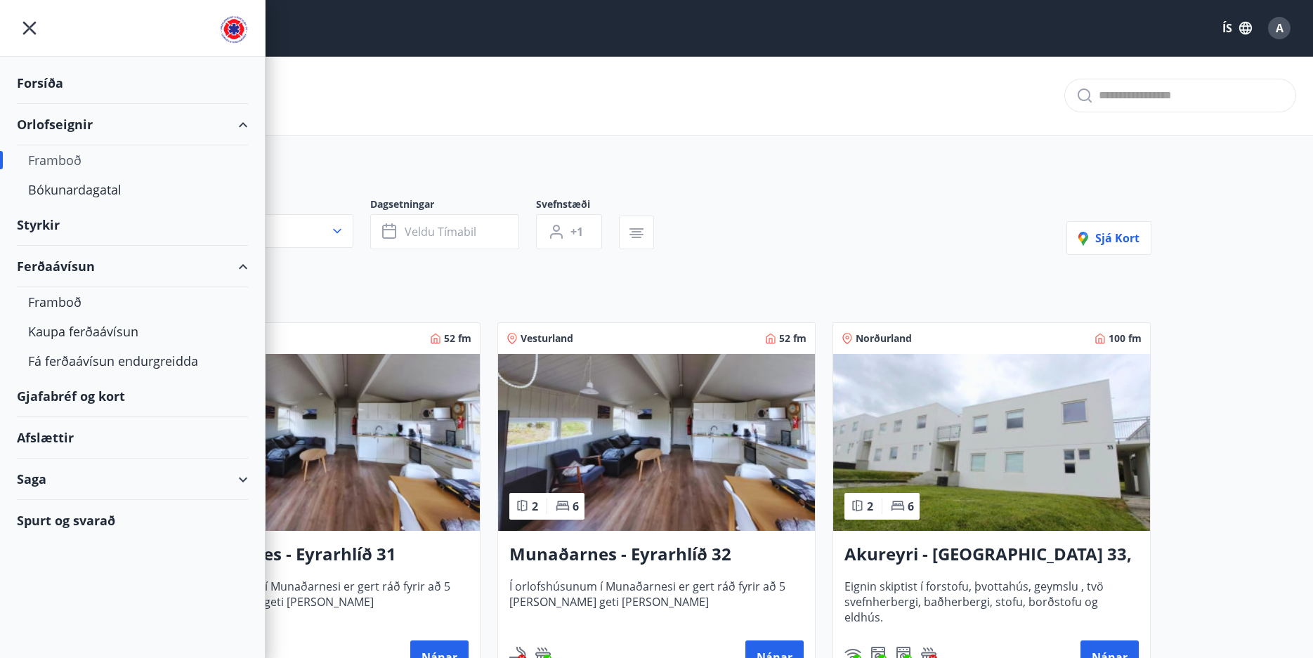
click at [106, 398] on div "Gjafabréf og kort" at bounding box center [132, 396] width 231 height 41
click at [64, 438] on div "Afslættir" at bounding box center [132, 437] width 231 height 41
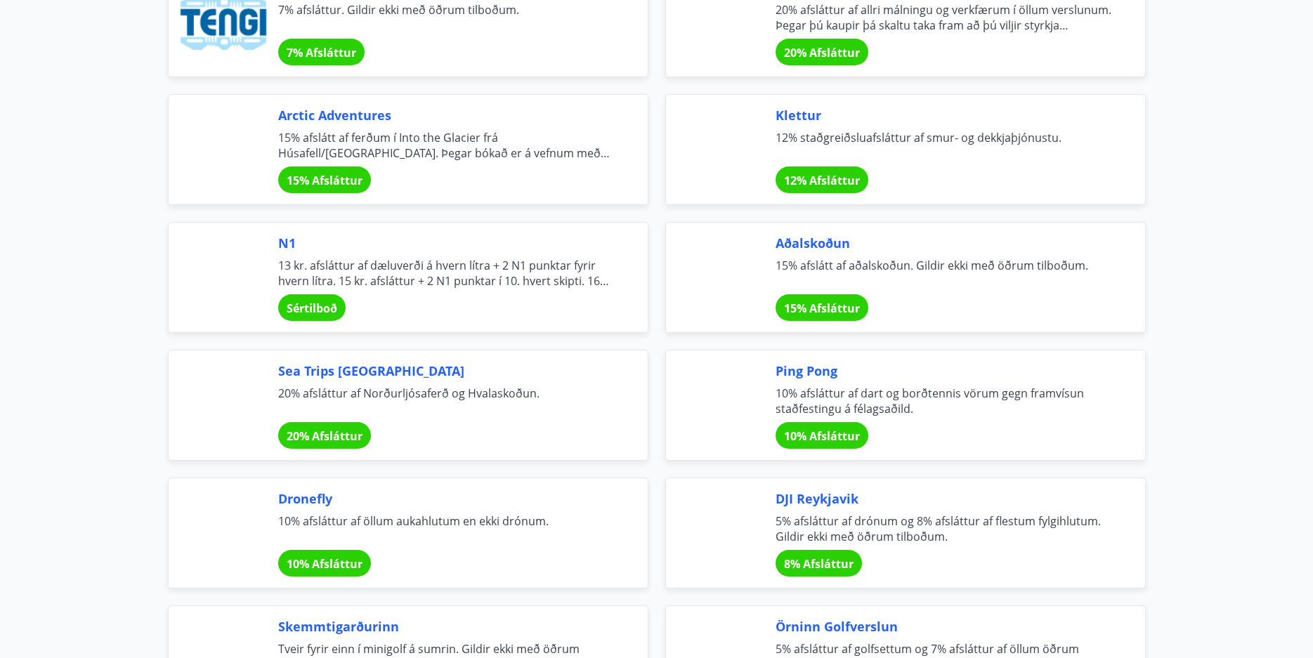
scroll to position [2420, 0]
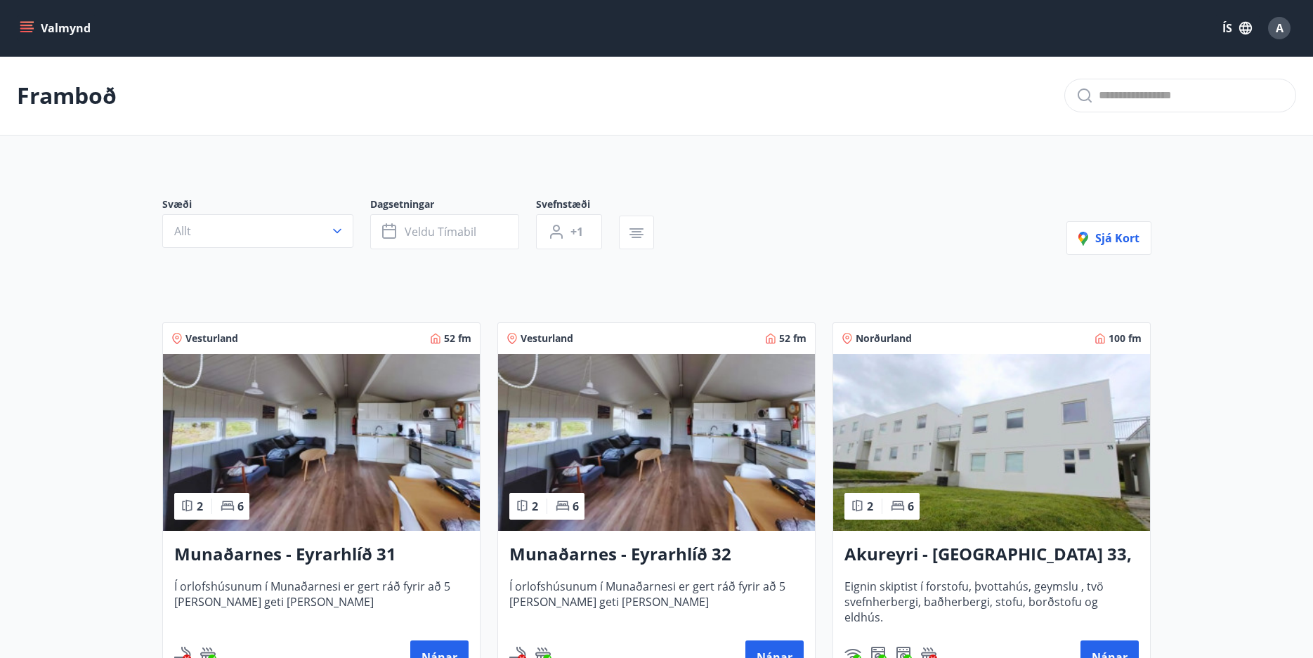
click at [25, 32] on icon "menu" at bounding box center [26, 31] width 13 height 1
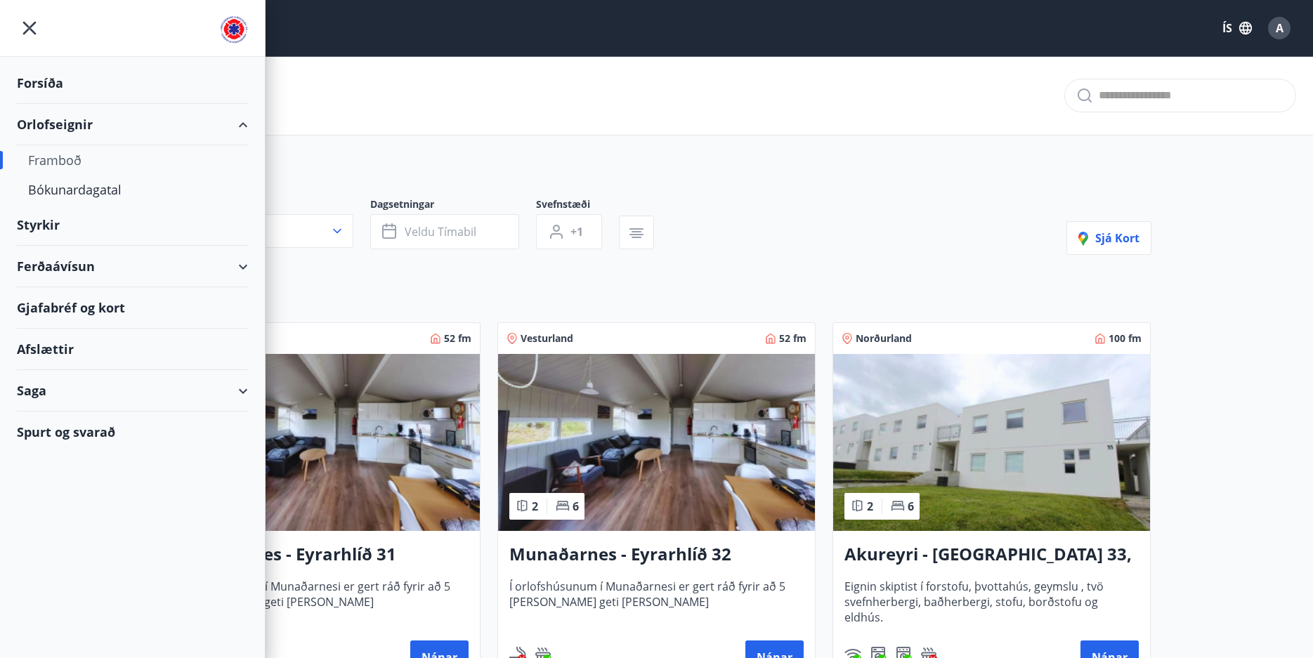
click at [45, 258] on div "Ferðaávísun" at bounding box center [132, 266] width 231 height 41
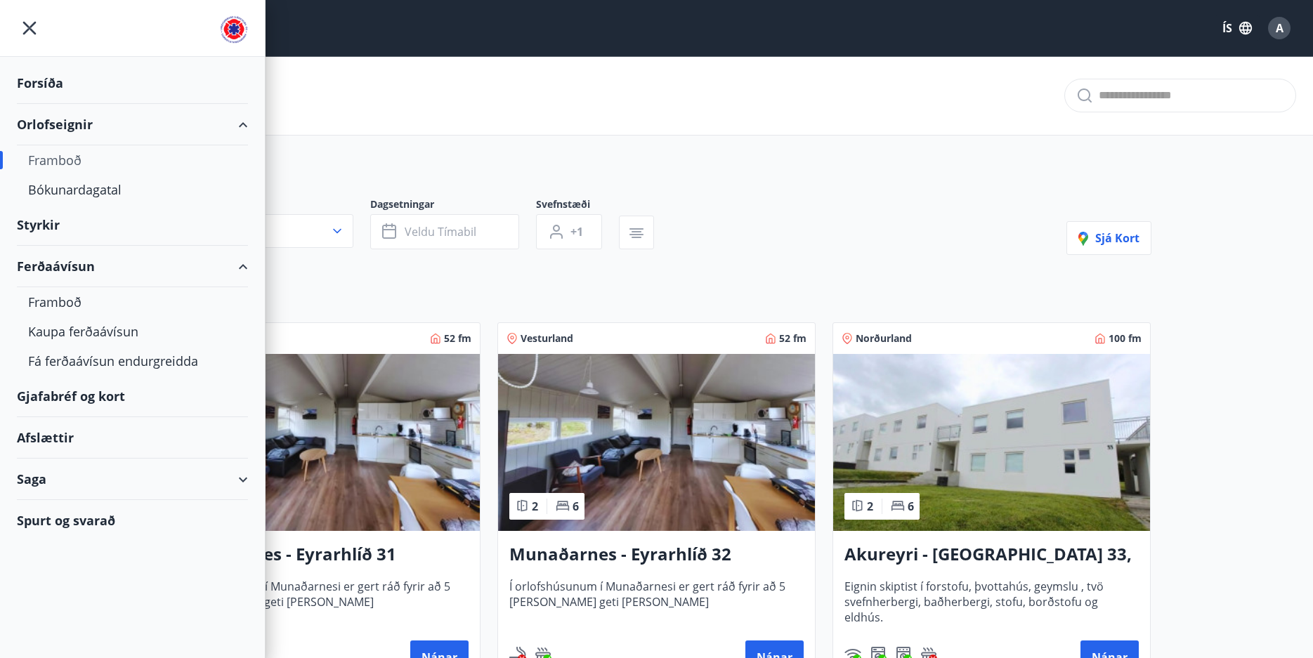
click at [88, 398] on div "Gjafabréf og kort" at bounding box center [132, 396] width 231 height 41
click at [239, 477] on div "Saga" at bounding box center [132, 479] width 231 height 41
click at [237, 477] on div "Saga" at bounding box center [132, 479] width 231 height 41
click at [74, 301] on div "Framboð" at bounding box center [132, 301] width 209 height 29
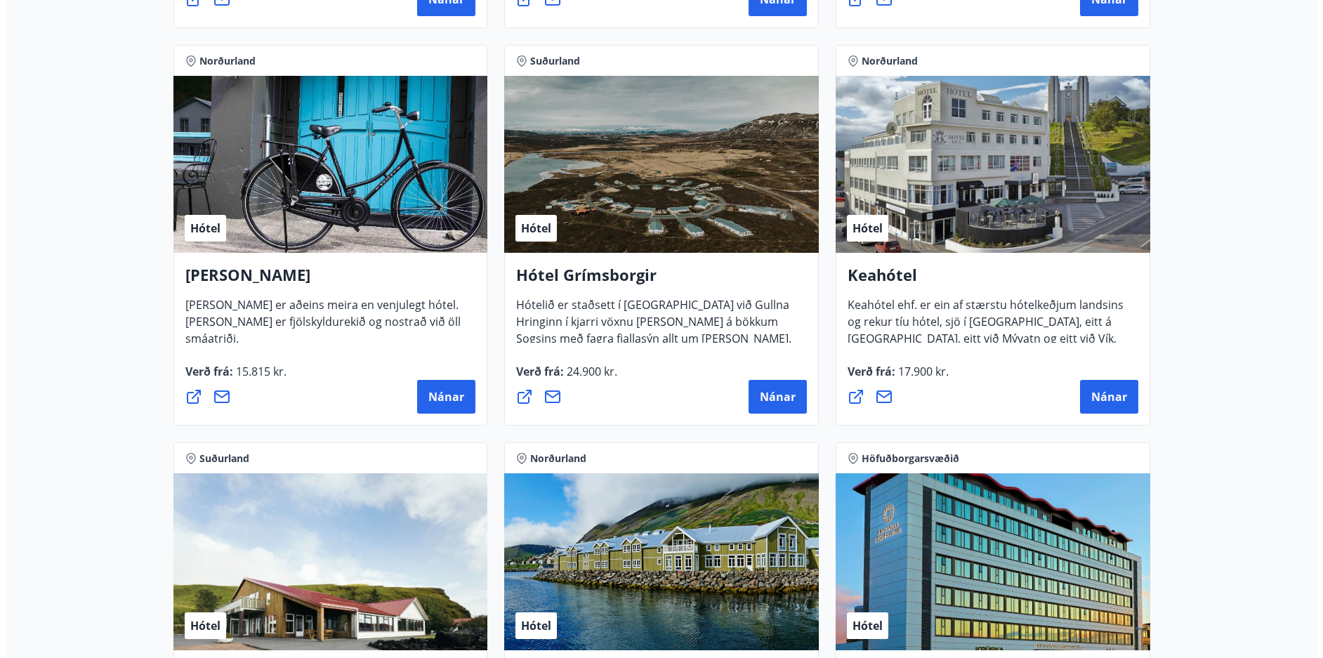
scroll to position [632, 0]
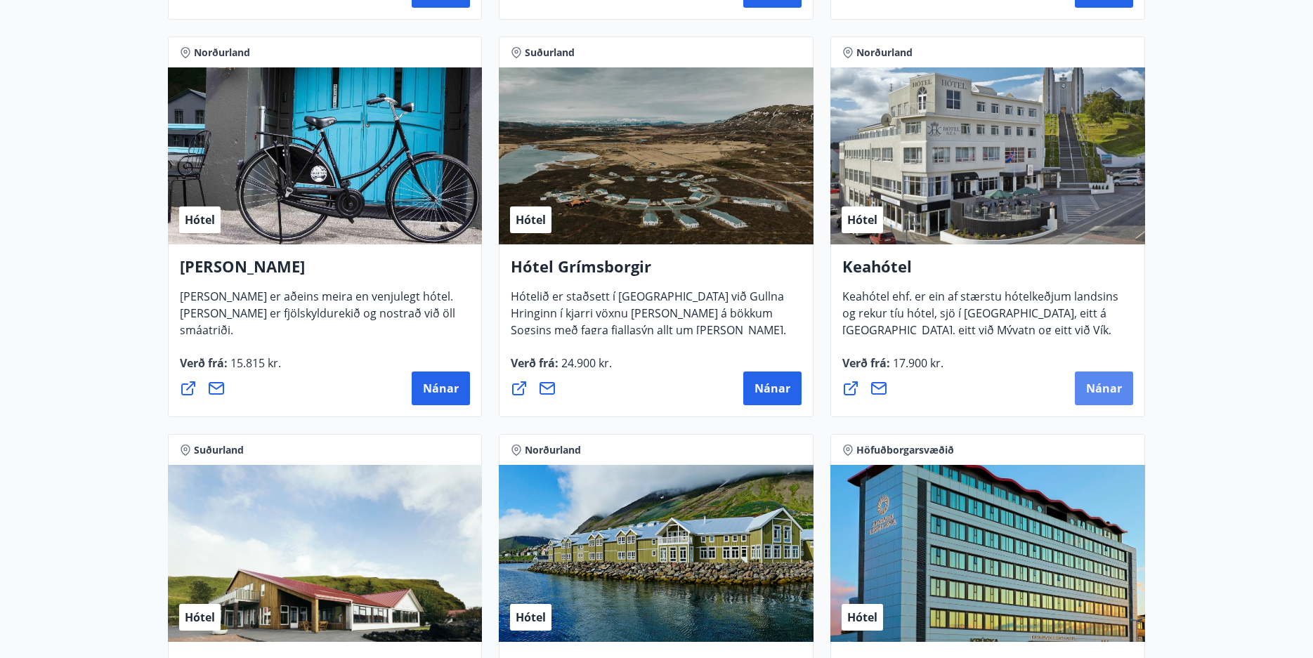
click at [1111, 398] on button "Nánar" at bounding box center [1104, 389] width 58 height 34
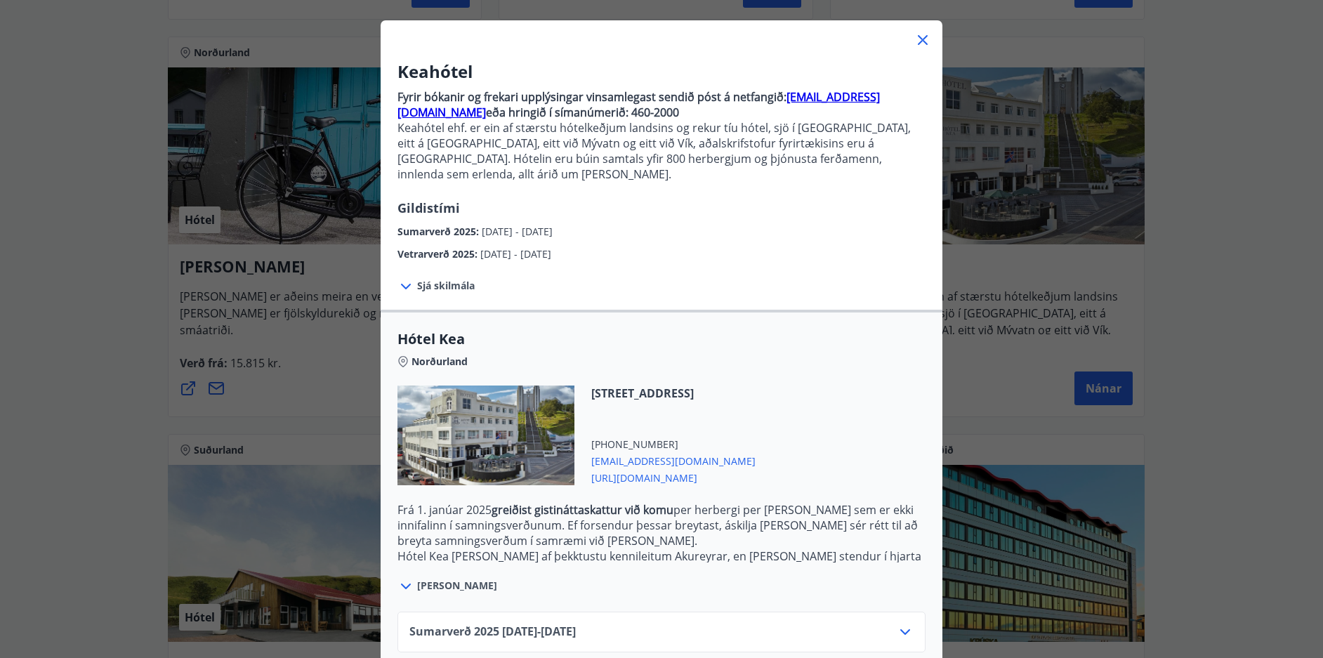
scroll to position [128, 0]
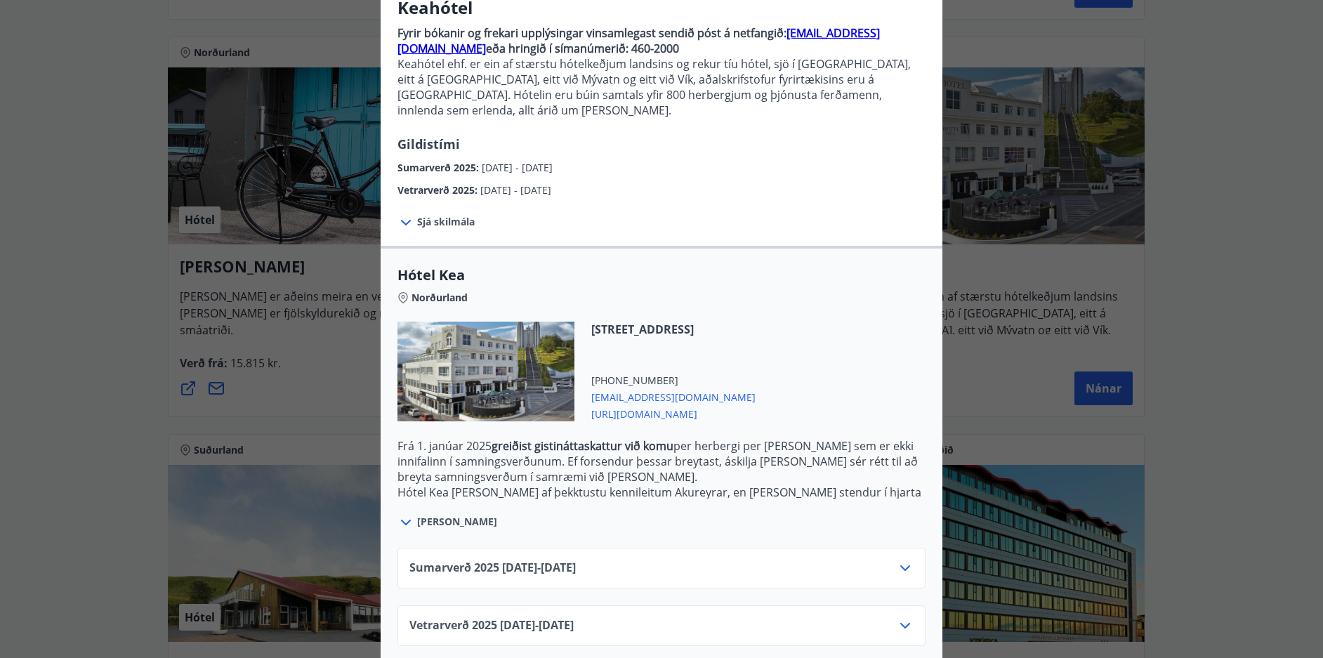
click at [572, 617] on span "Vetrarverð [PHONE_NUMBER][DATE] - [DATE]" at bounding box center [491, 625] width 164 height 17
click at [899, 617] on icon at bounding box center [905, 625] width 17 height 17
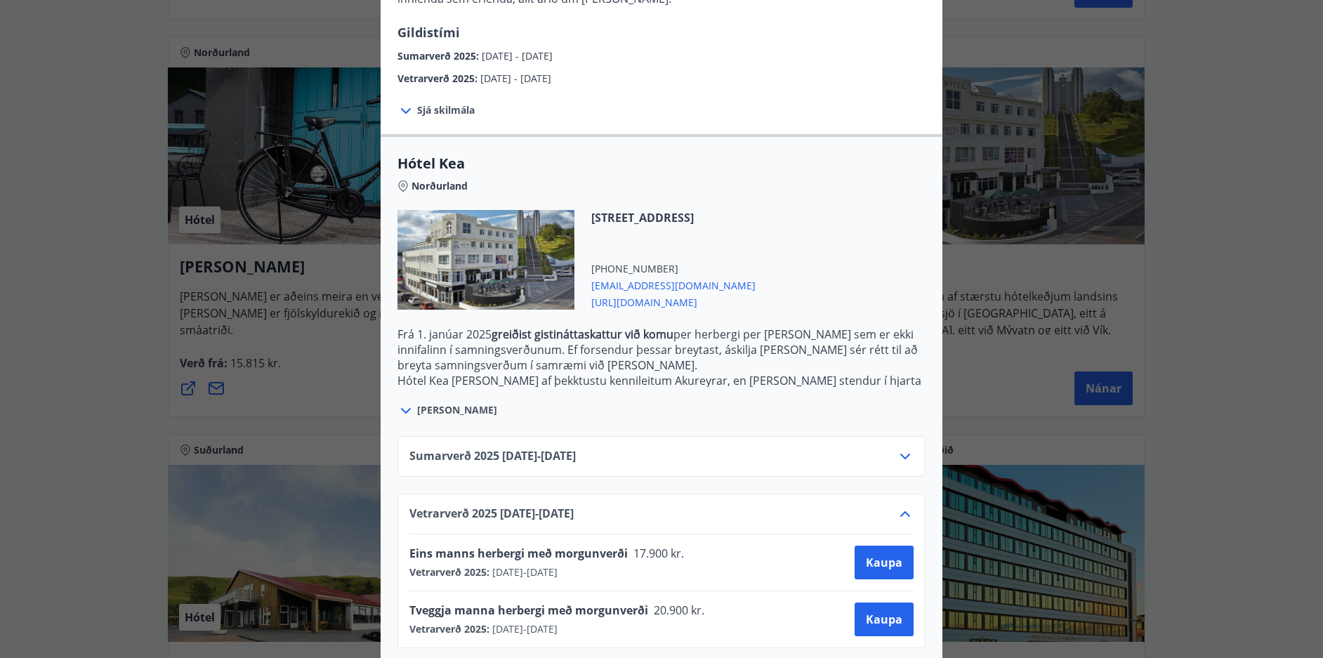
scroll to position [242, 0]
click at [880, 553] on span "Kaupa" at bounding box center [884, 560] width 37 height 15
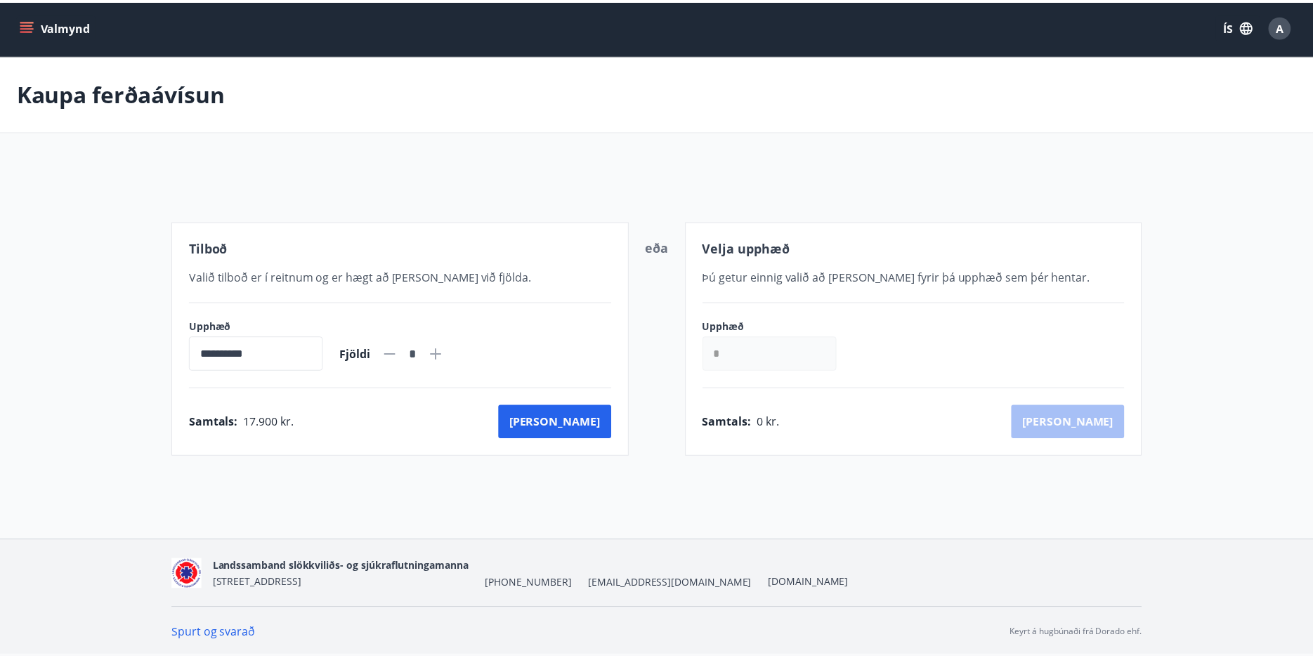
scroll to position [2, 0]
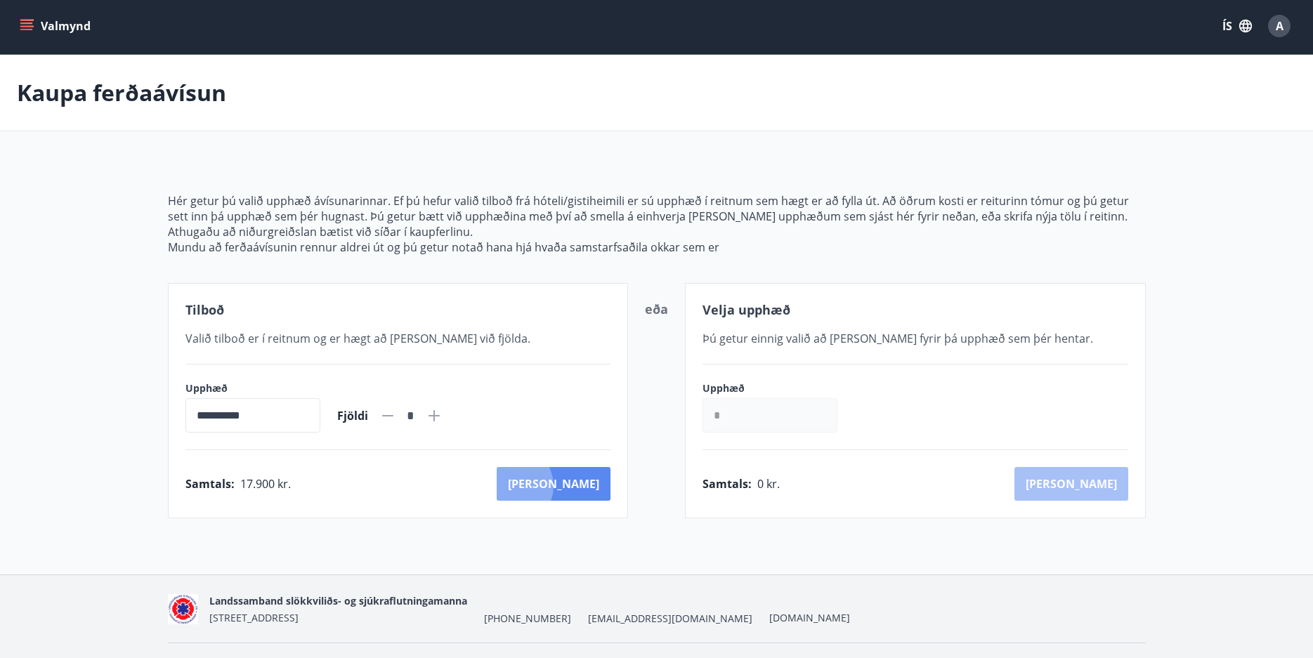
click at [575, 486] on button "[PERSON_NAME]" at bounding box center [554, 484] width 114 height 34
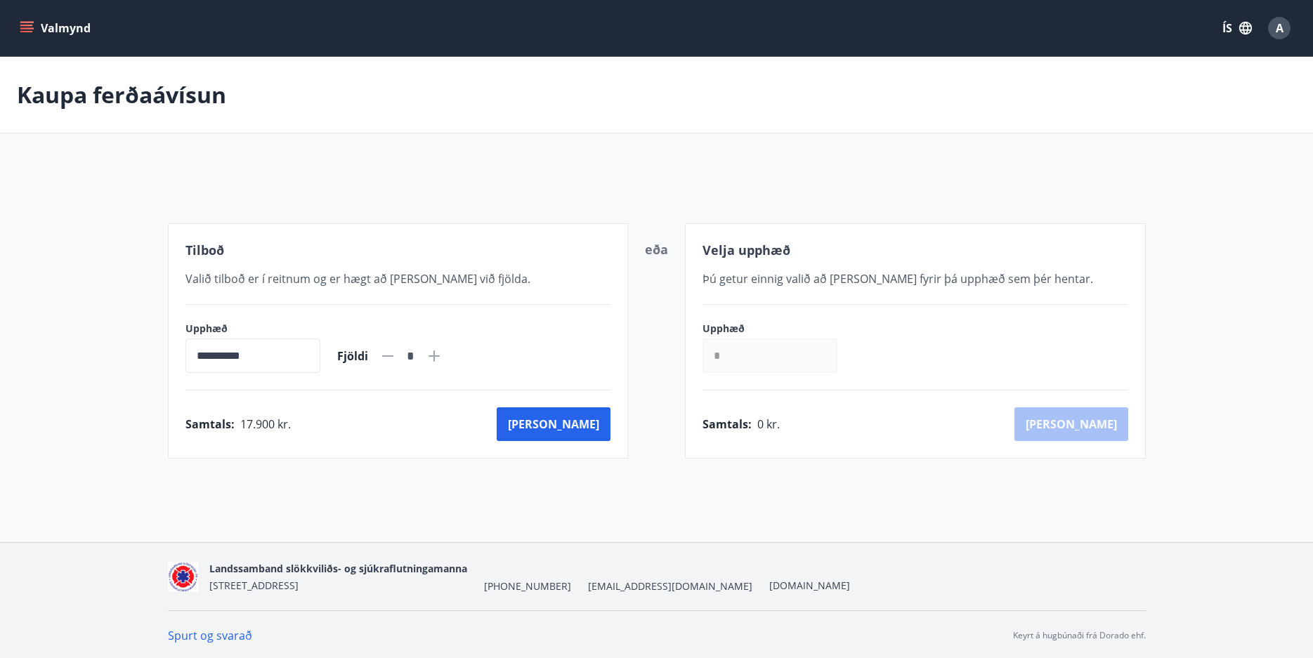
scroll to position [2, 0]
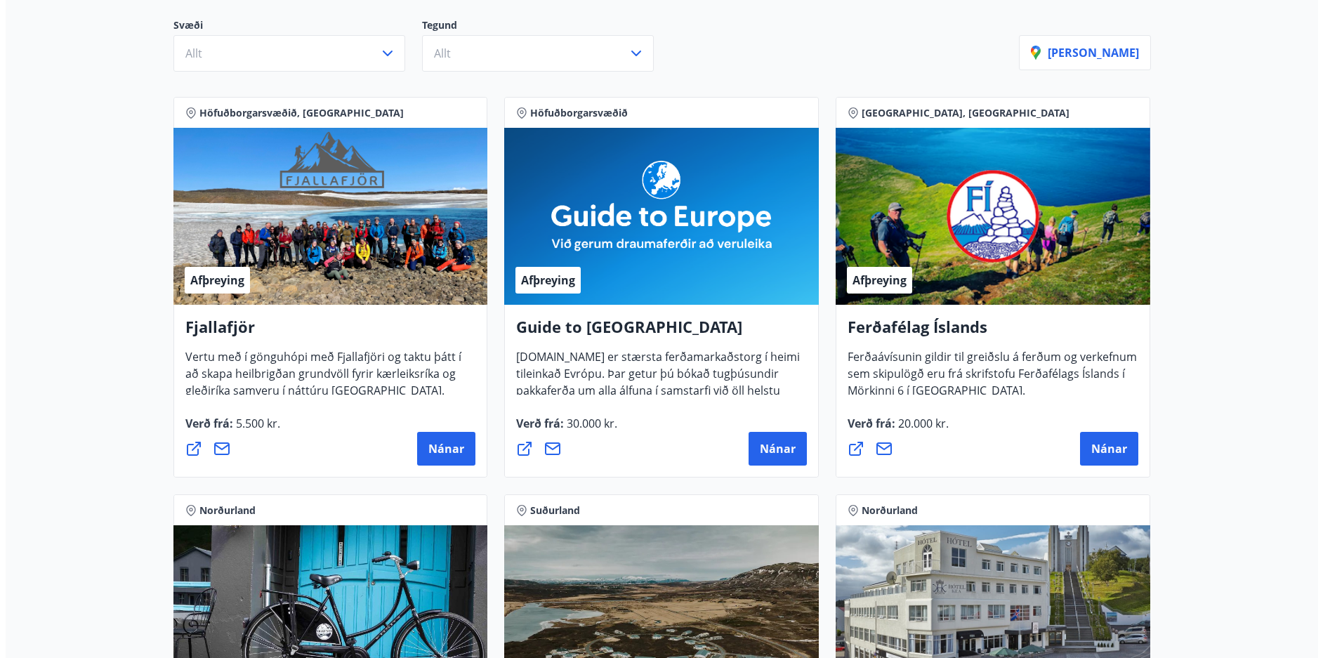
scroll to position [424, 0]
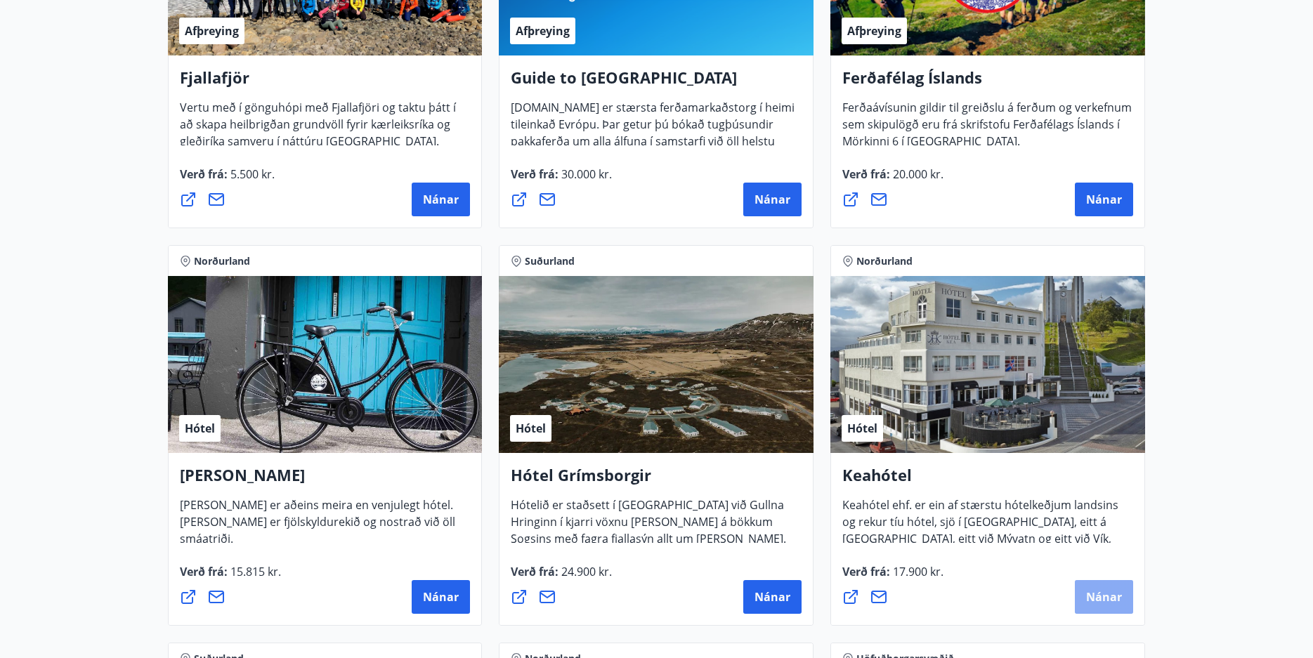
click at [1087, 588] on button "Nánar" at bounding box center [1104, 597] width 58 height 34
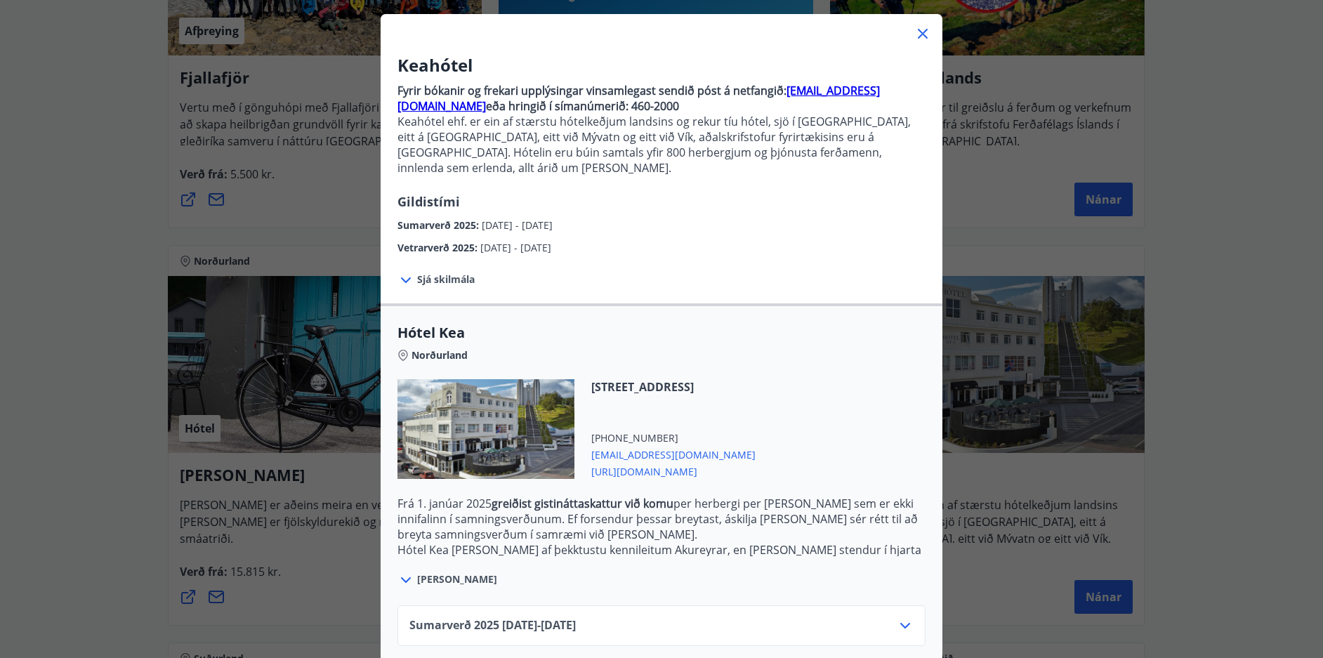
scroll to position [128, 0]
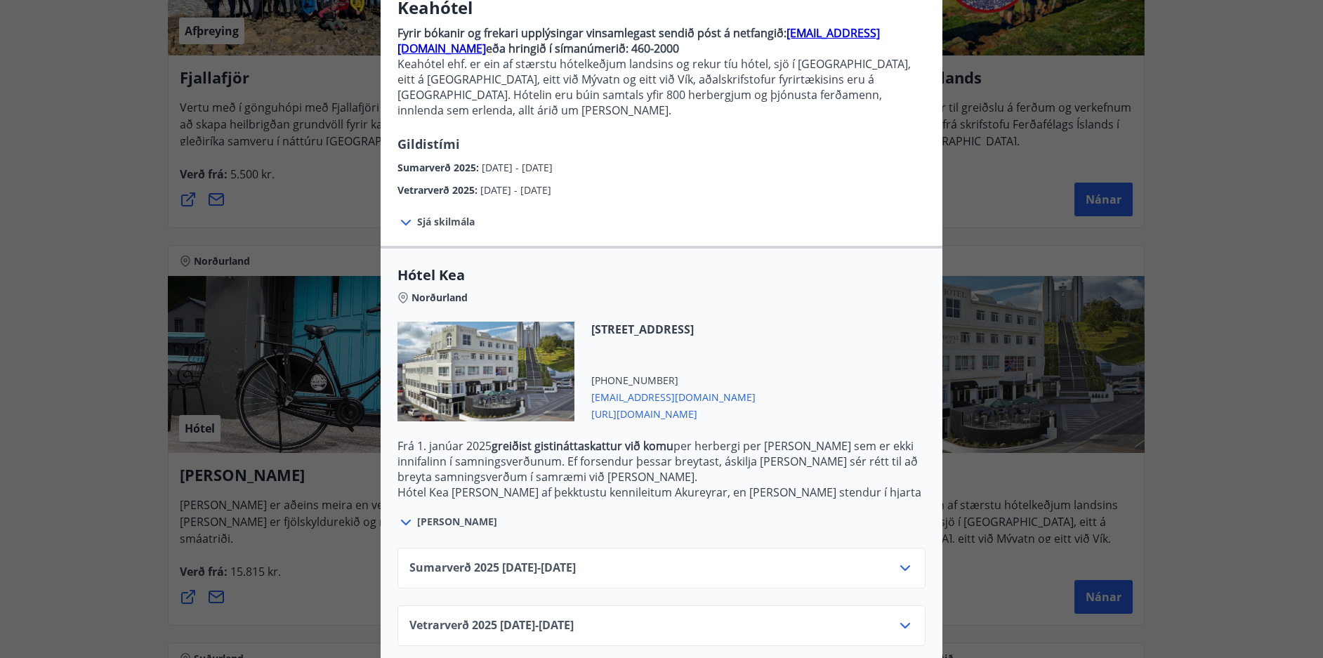
click at [398, 514] on icon at bounding box center [406, 522] width 17 height 17
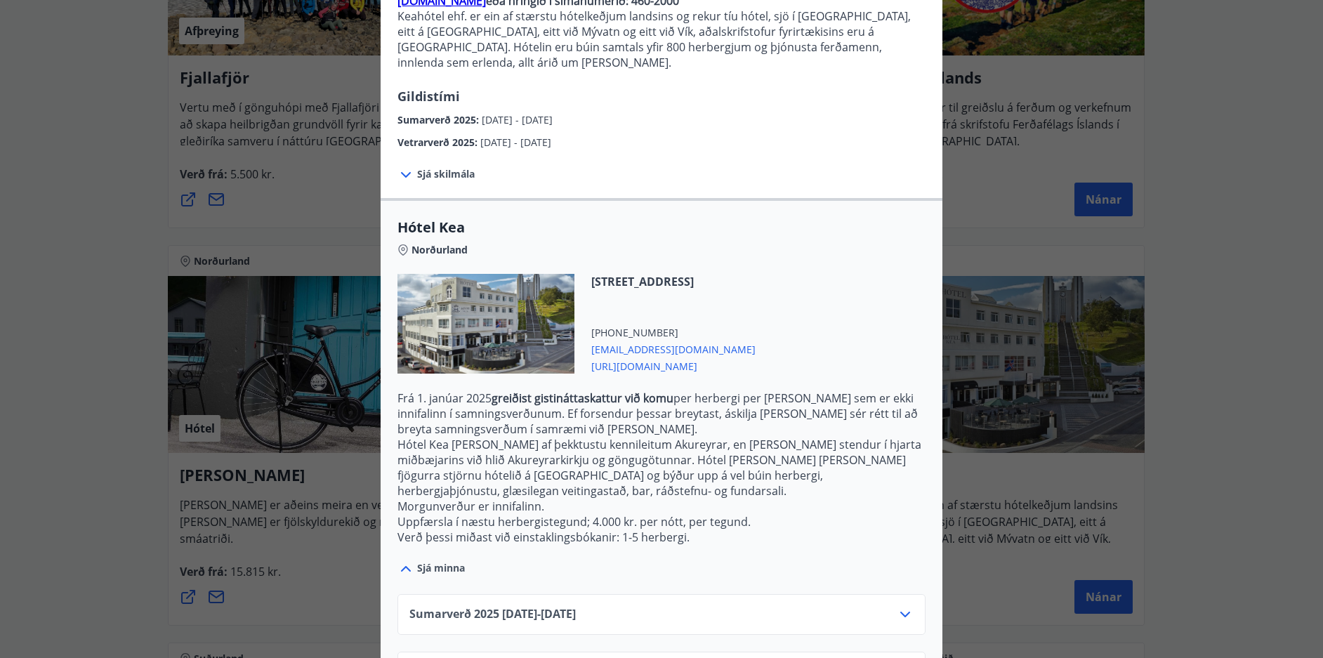
scroll to position [206, 0]
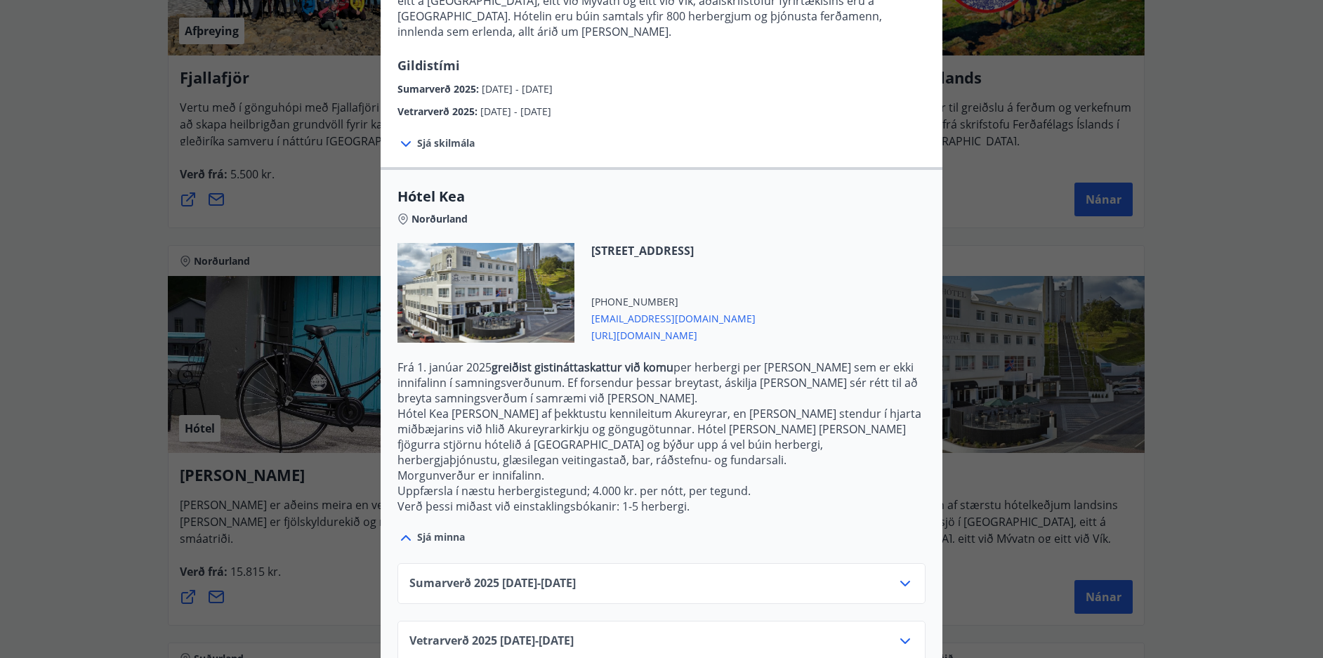
click at [899, 633] on icon at bounding box center [905, 641] width 17 height 17
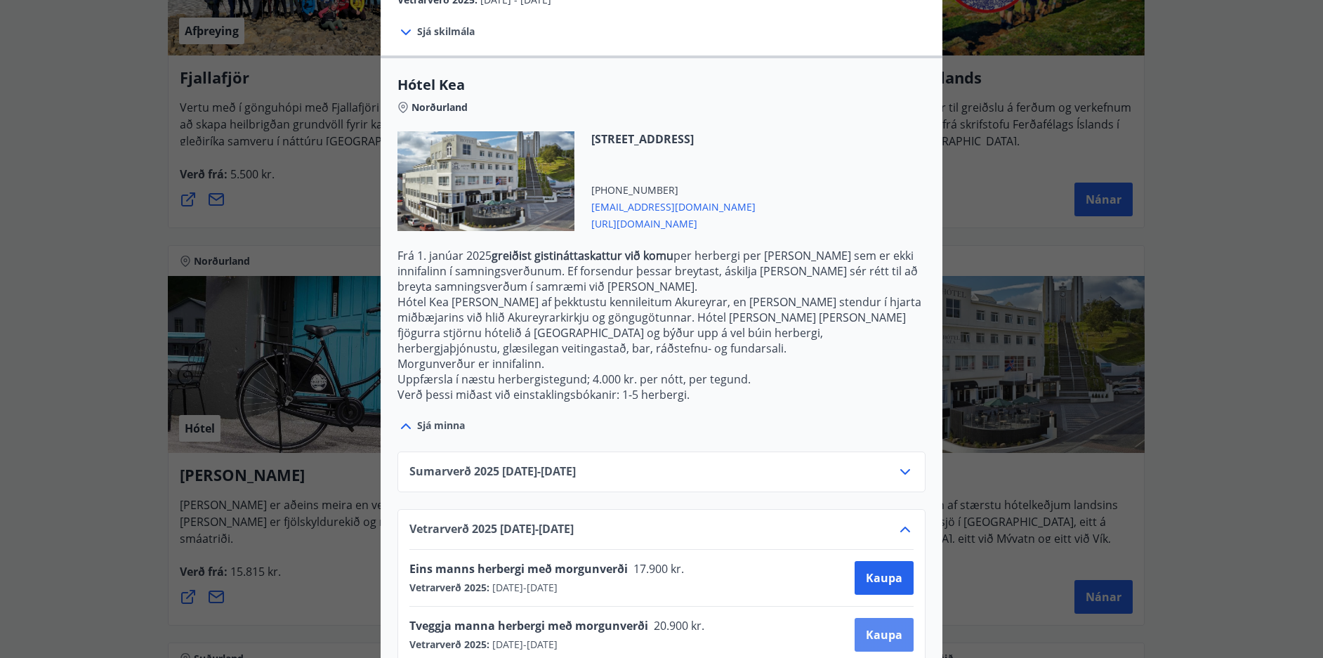
scroll to position [320, 0]
click at [887, 625] on span "Kaupa" at bounding box center [884, 632] width 37 height 15
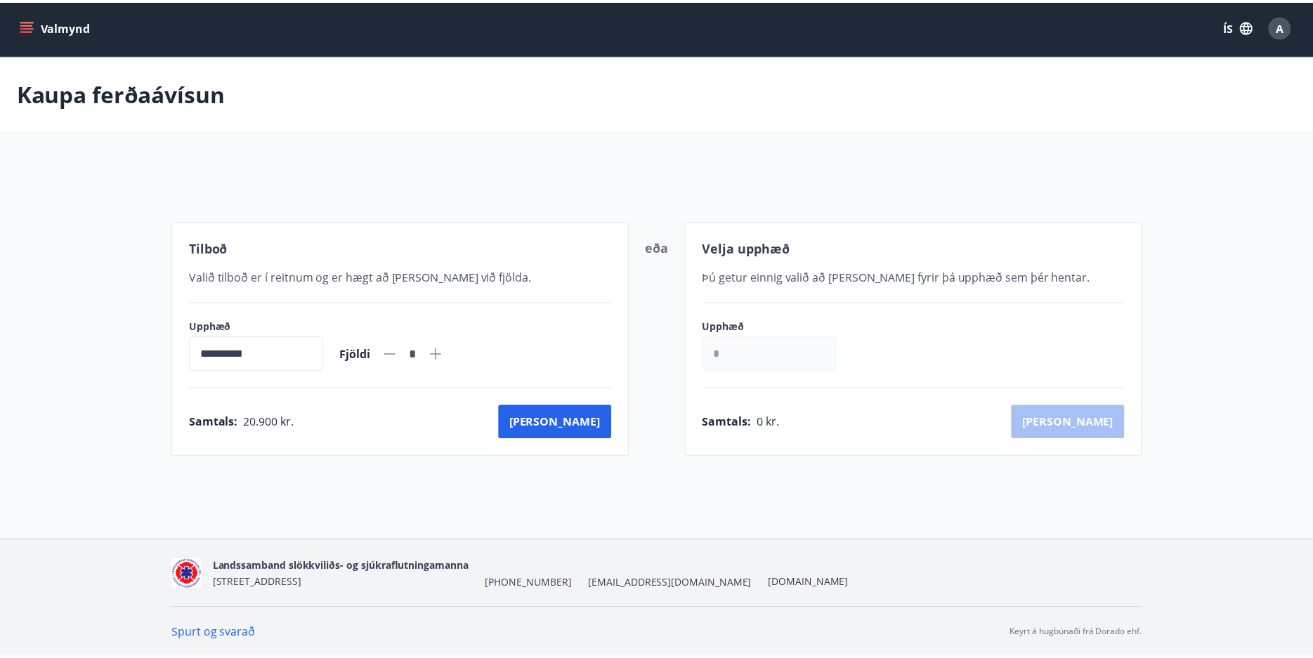
scroll to position [2, 0]
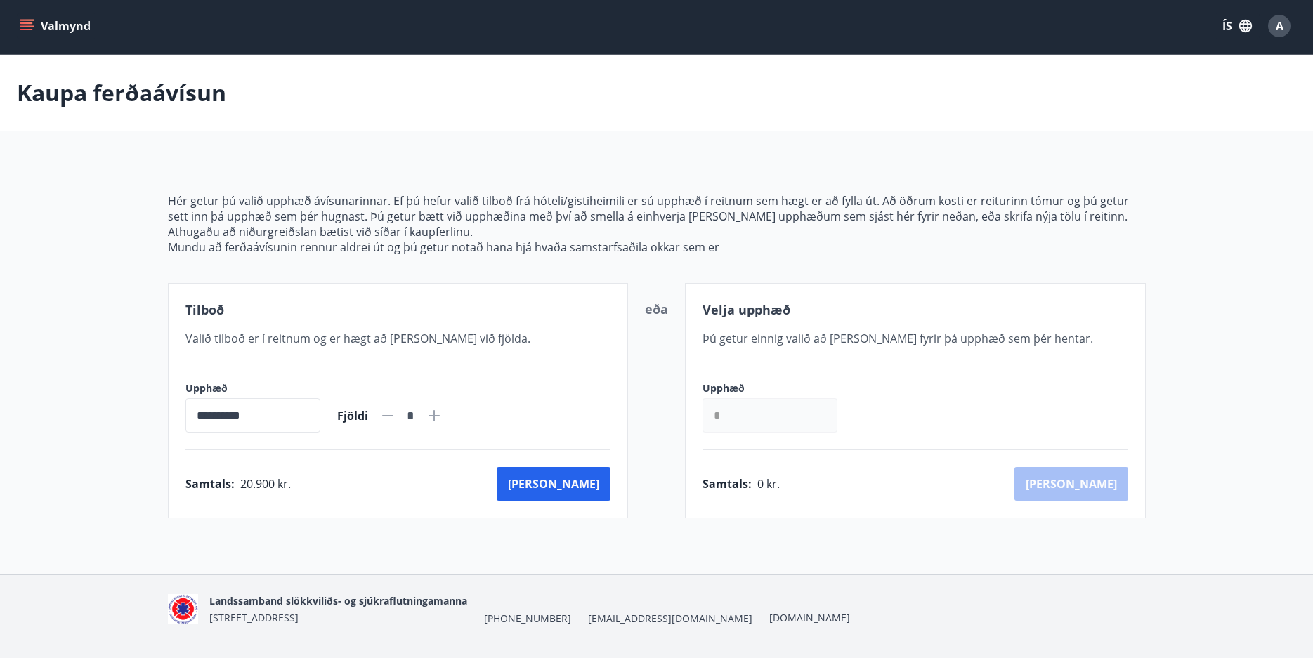
click at [440, 416] on icon at bounding box center [433, 415] width 11 height 11
type input "*"
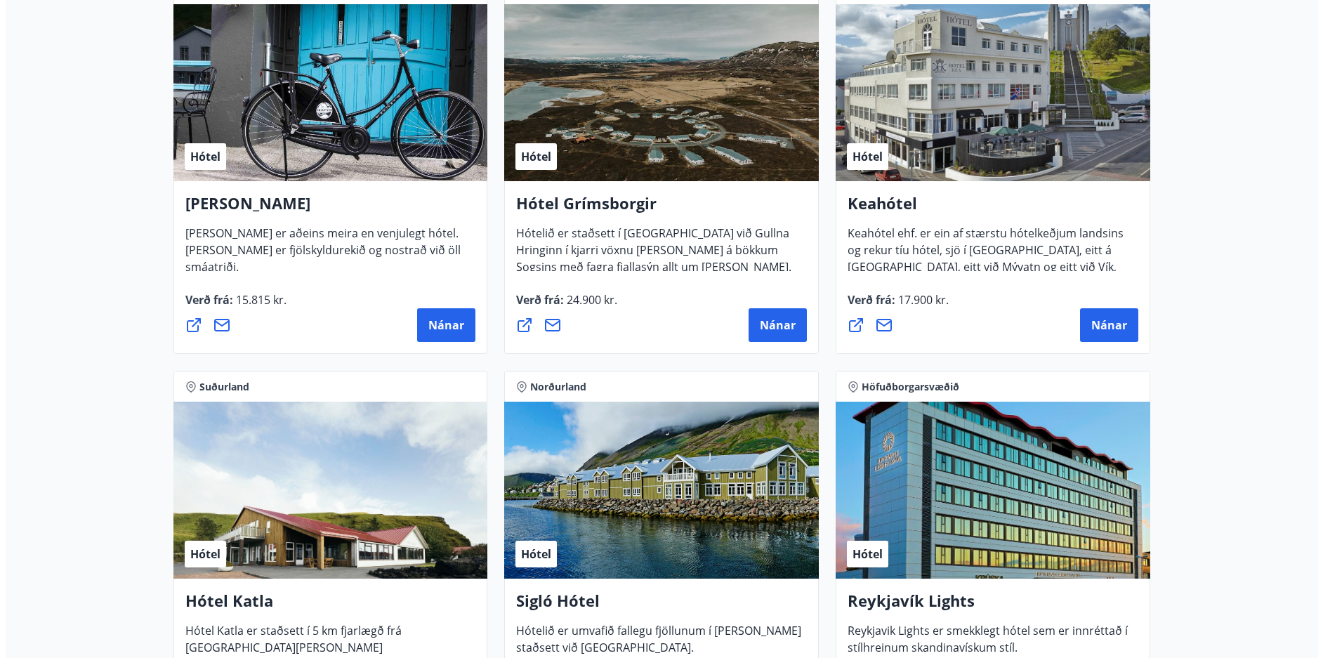
scroll to position [704, 0]
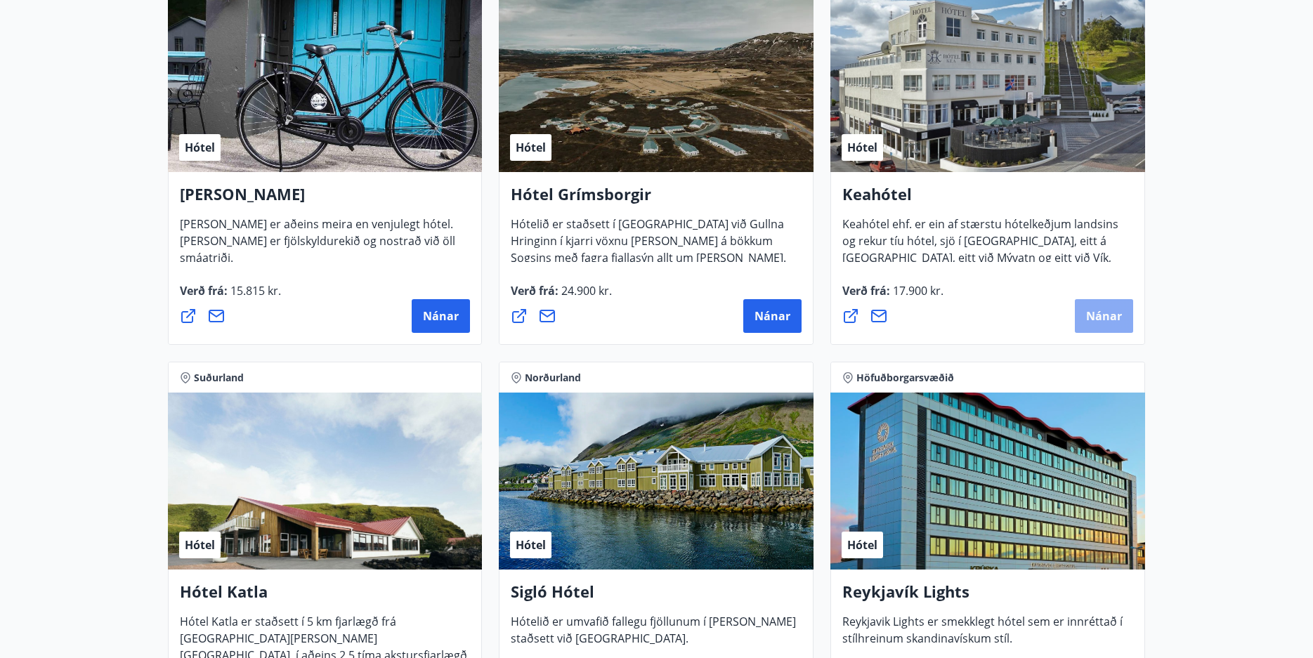
click at [1098, 308] on button "Nánar" at bounding box center [1104, 316] width 58 height 34
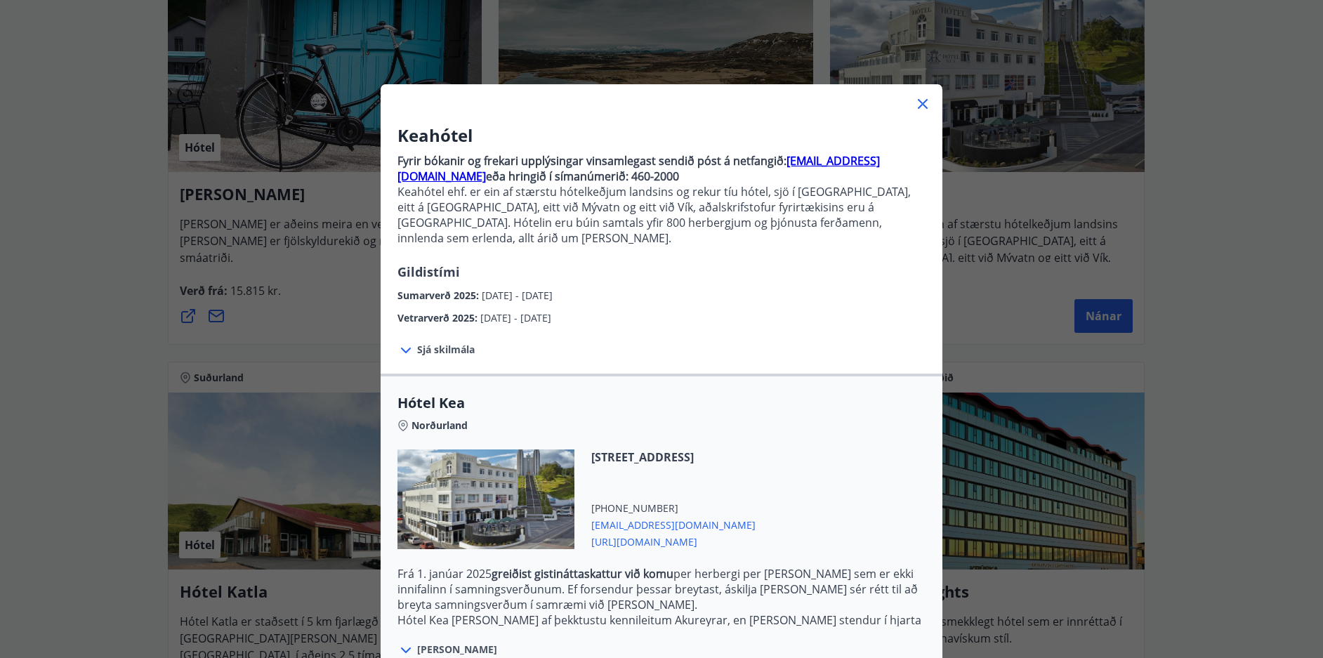
click at [436, 326] on div "Sjá skilmála Samningsverð eru háð [DEMOGRAPHIC_DATA] og áskilja [PERSON_NAME] s…" at bounding box center [662, 350] width 562 height 48
click at [419, 343] on span "Sjá skilmála" at bounding box center [446, 350] width 58 height 14
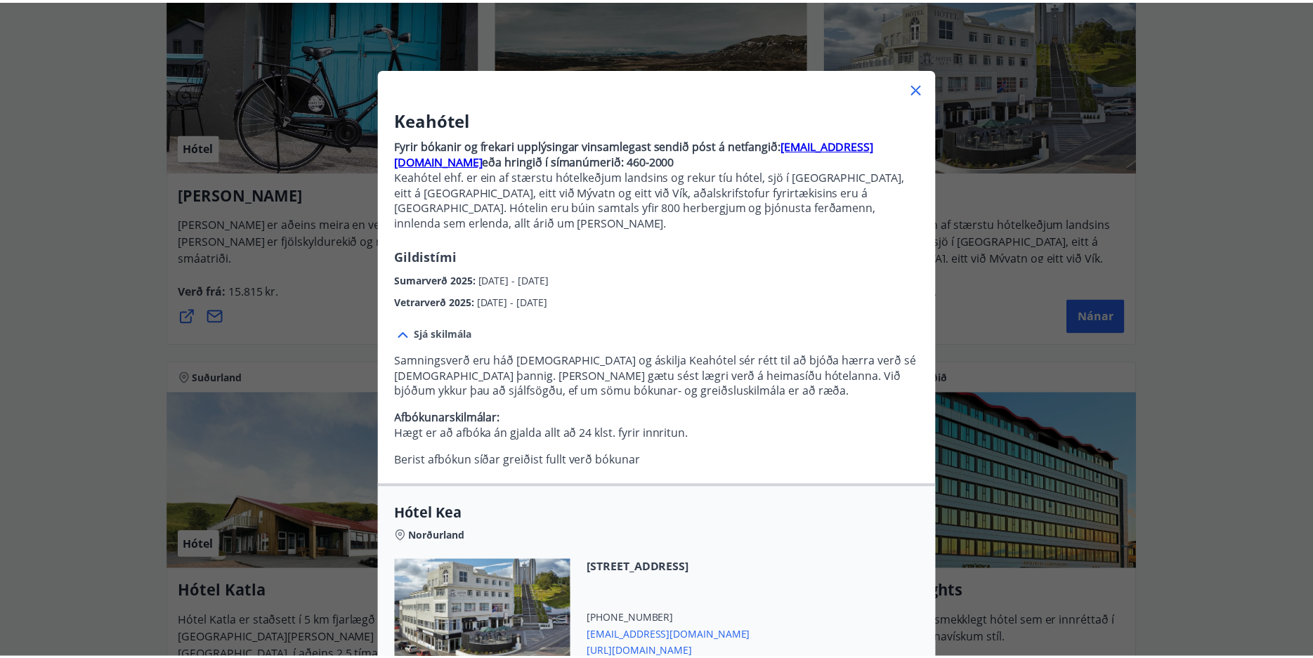
scroll to position [0, 0]
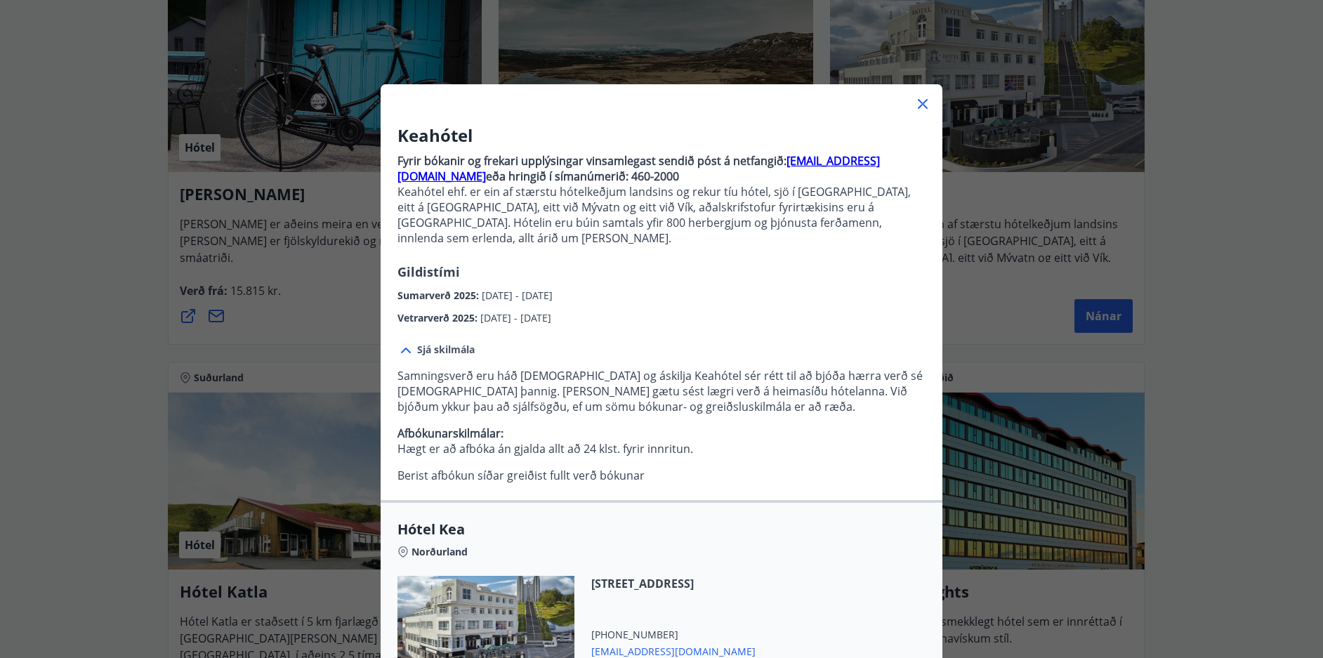
click at [918, 102] on icon at bounding box center [923, 104] width 10 height 10
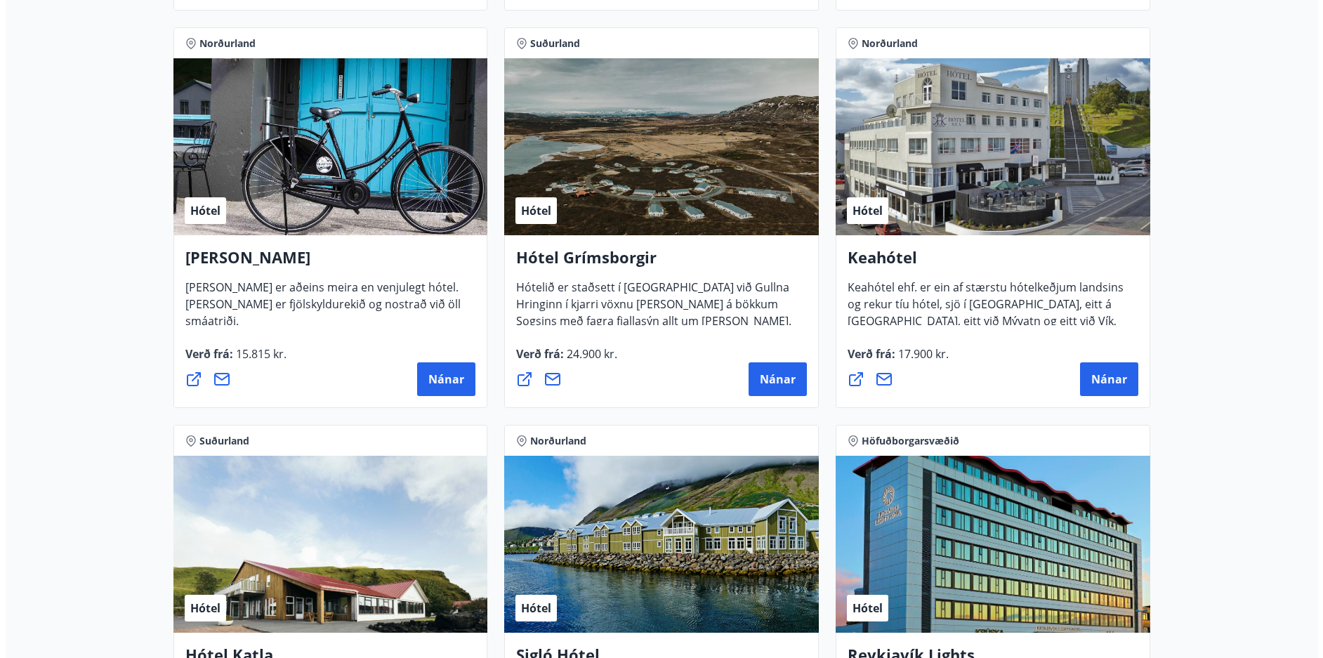
scroll to position [634, 0]
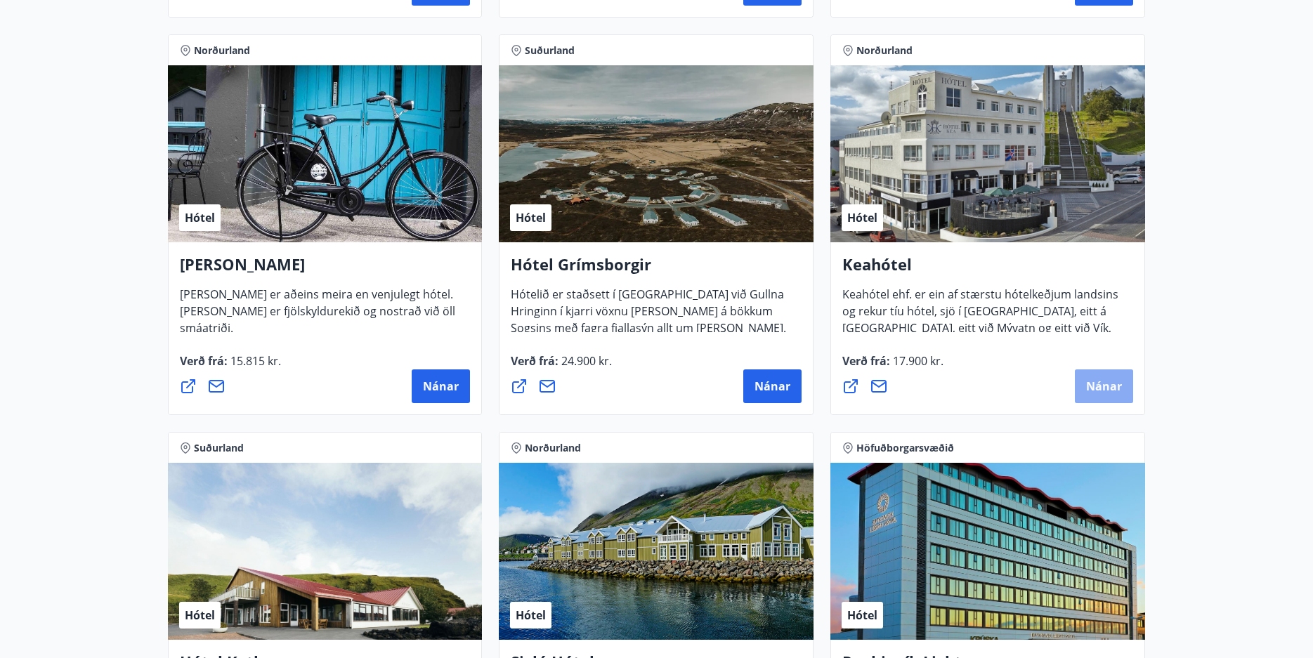
click at [1108, 379] on span "Nánar" at bounding box center [1104, 386] width 36 height 15
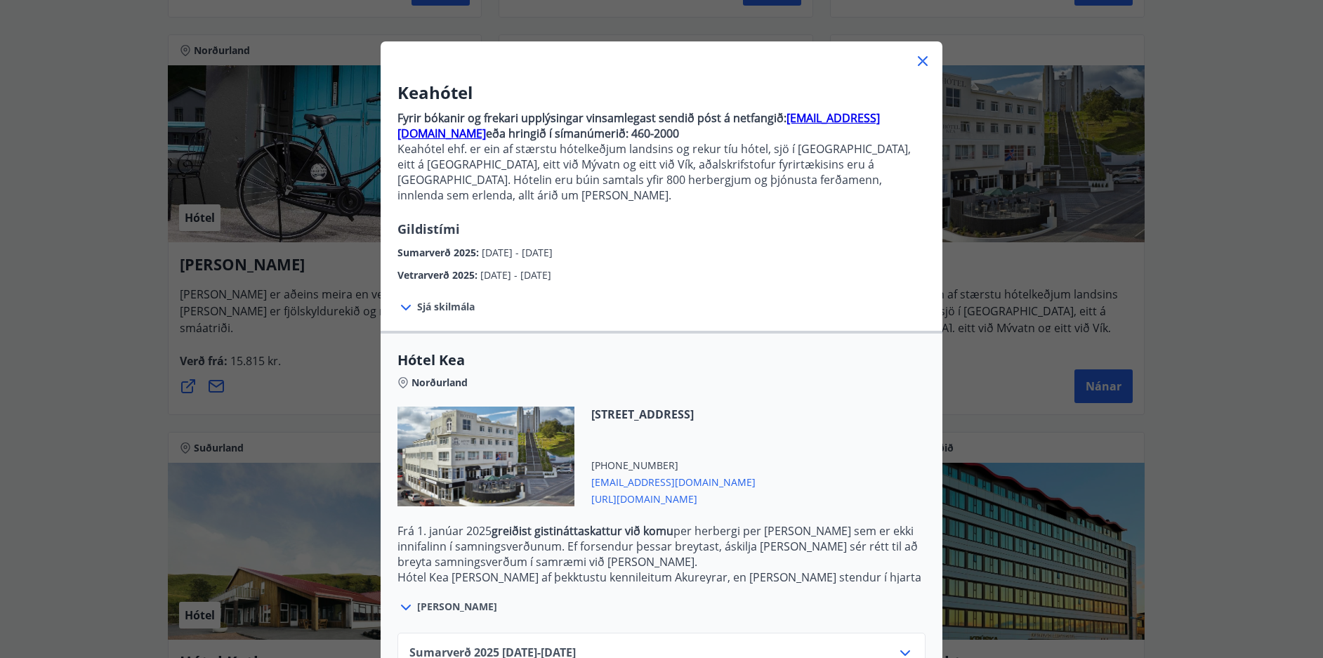
scroll to position [128, 0]
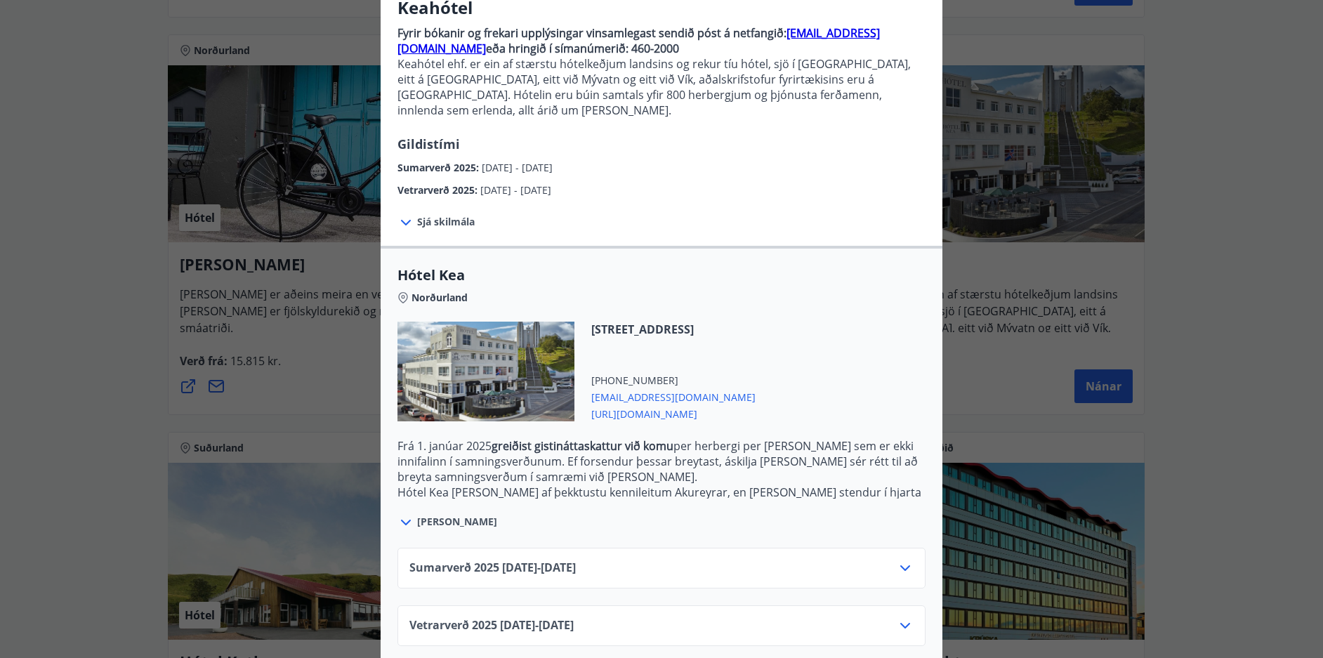
click at [598, 617] on div "Vetrarverð [PHONE_NUMBER][DATE] - [DATE]" at bounding box center [661, 631] width 504 height 28
click at [900, 617] on icon at bounding box center [905, 625] width 17 height 17
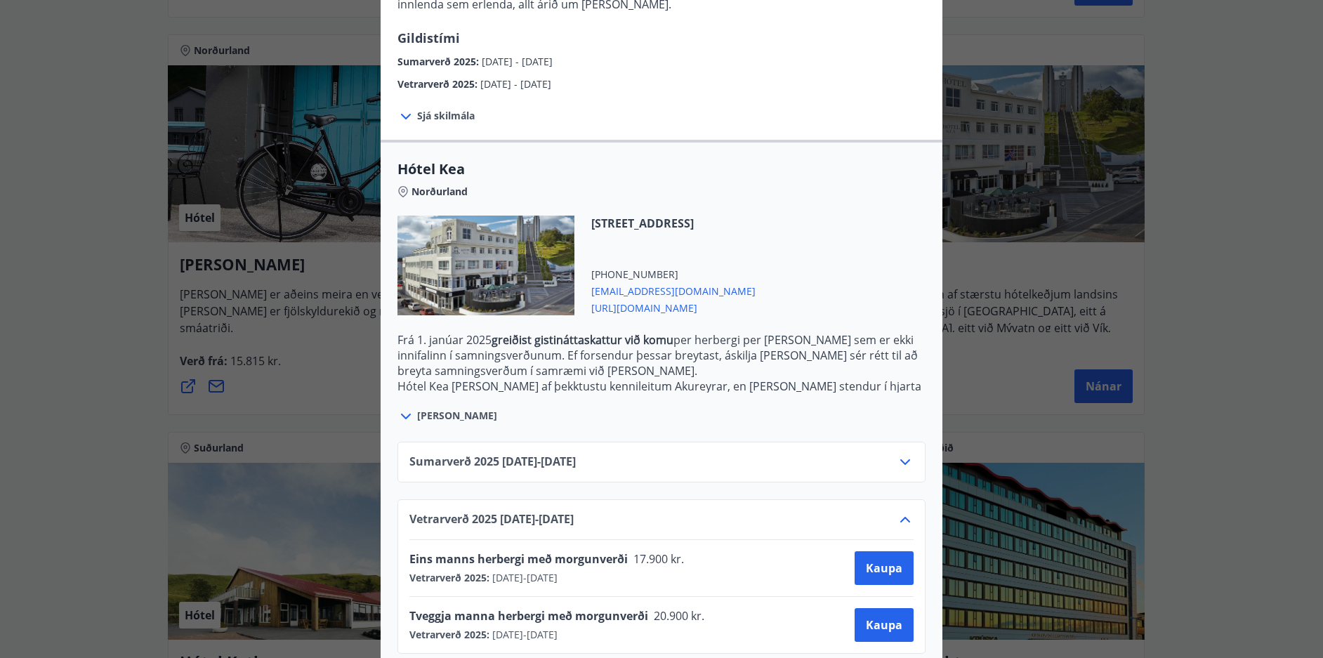
scroll to position [242, 0]
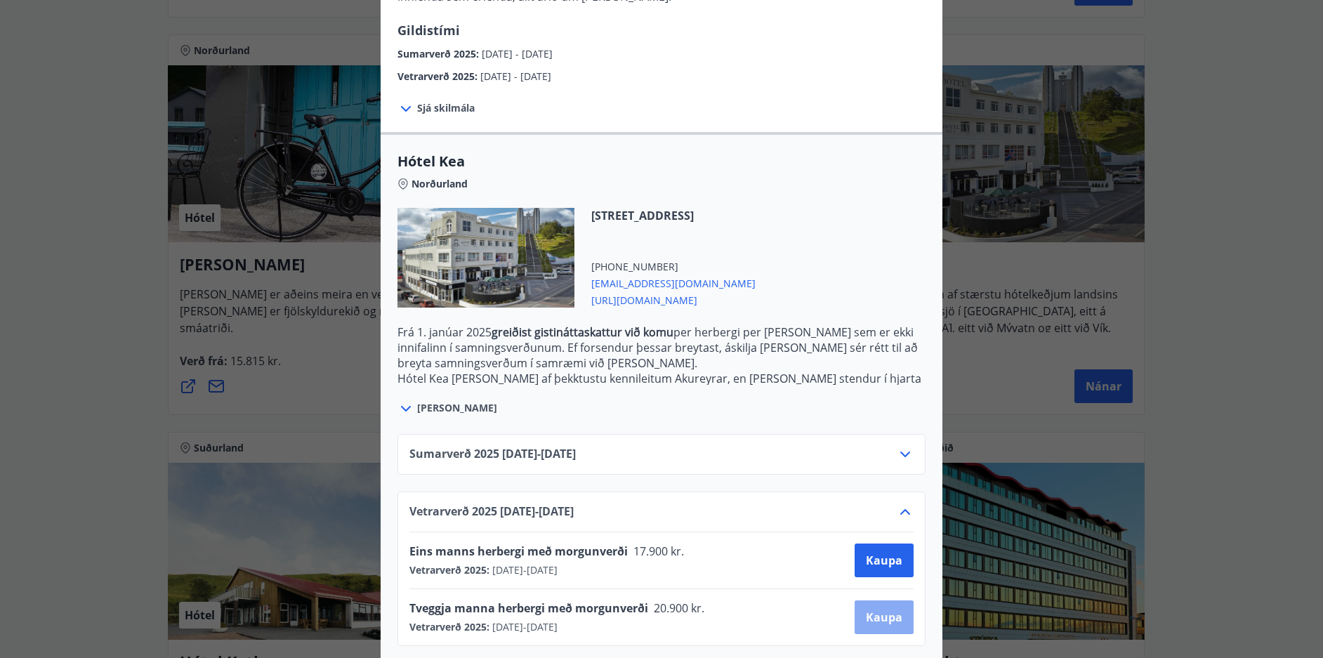
click at [858, 603] on button "Kaupa" at bounding box center [884, 618] width 59 height 34
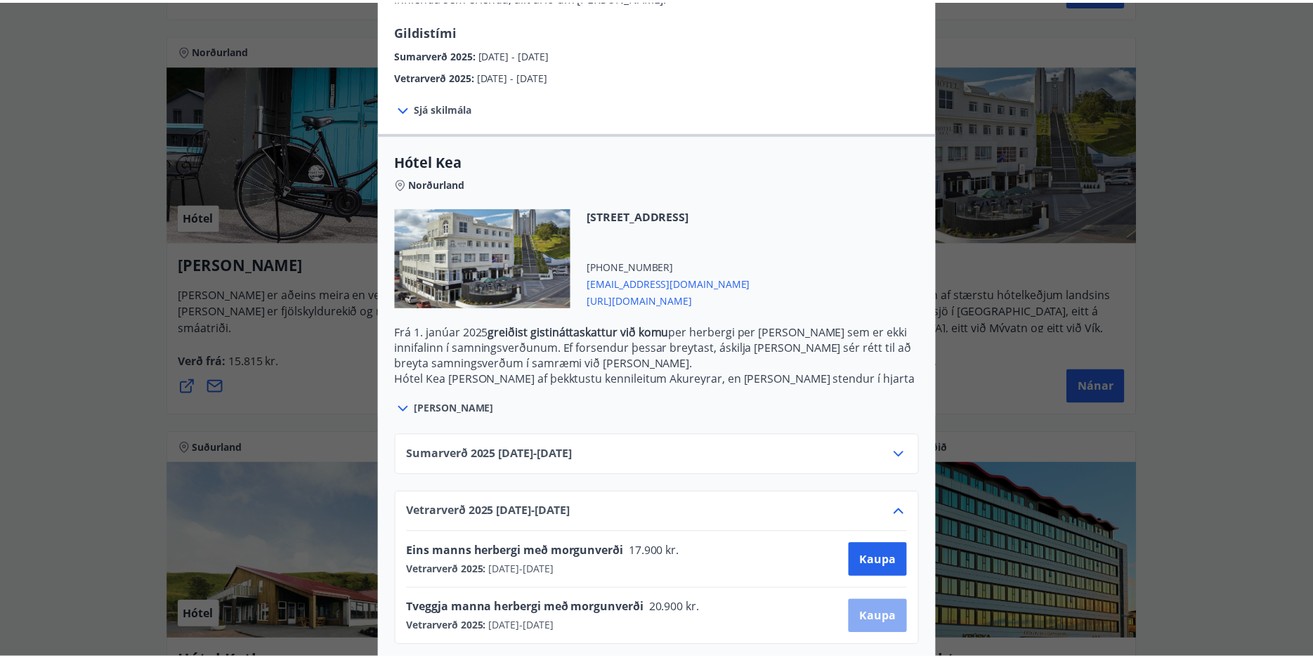
scroll to position [2, 0]
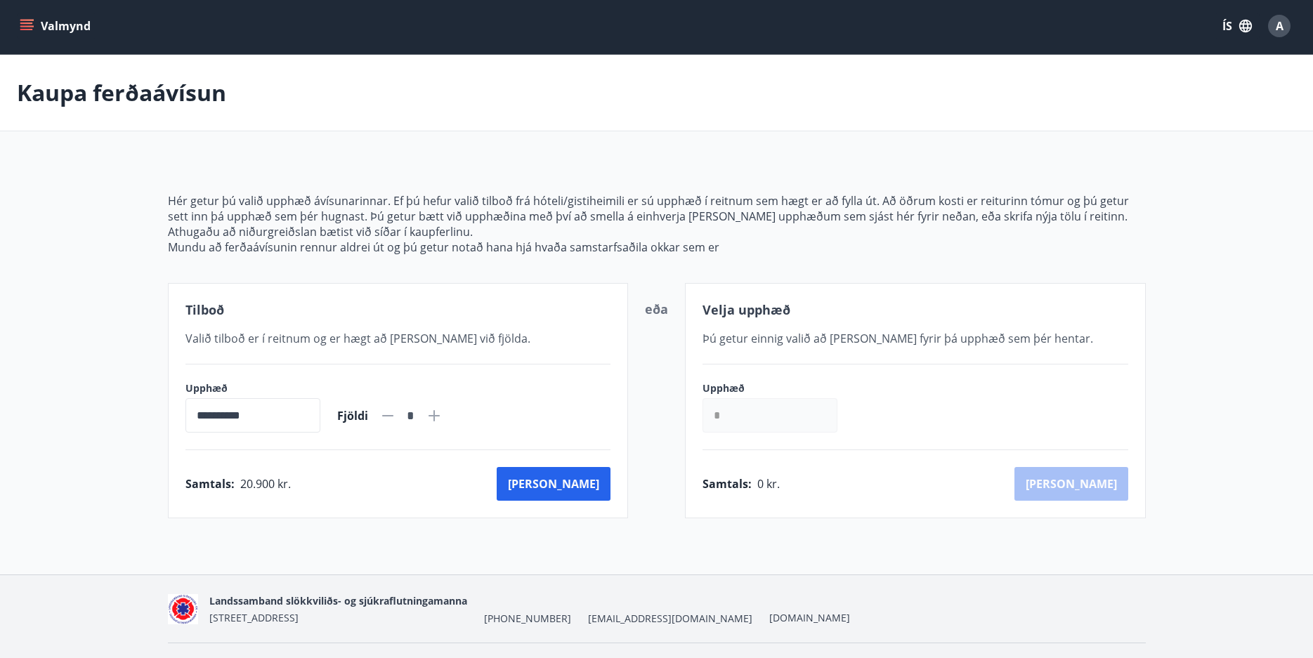
click at [442, 414] on icon at bounding box center [434, 415] width 17 height 17
type input "*"
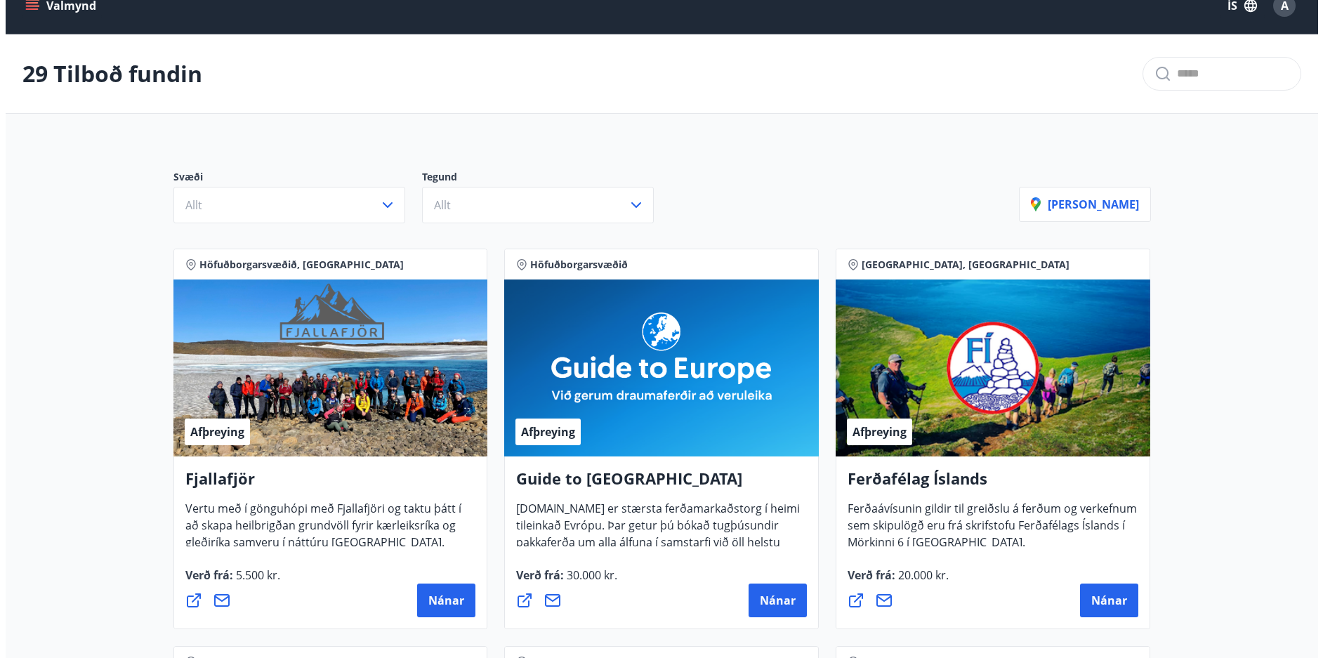
scroll to position [424, 0]
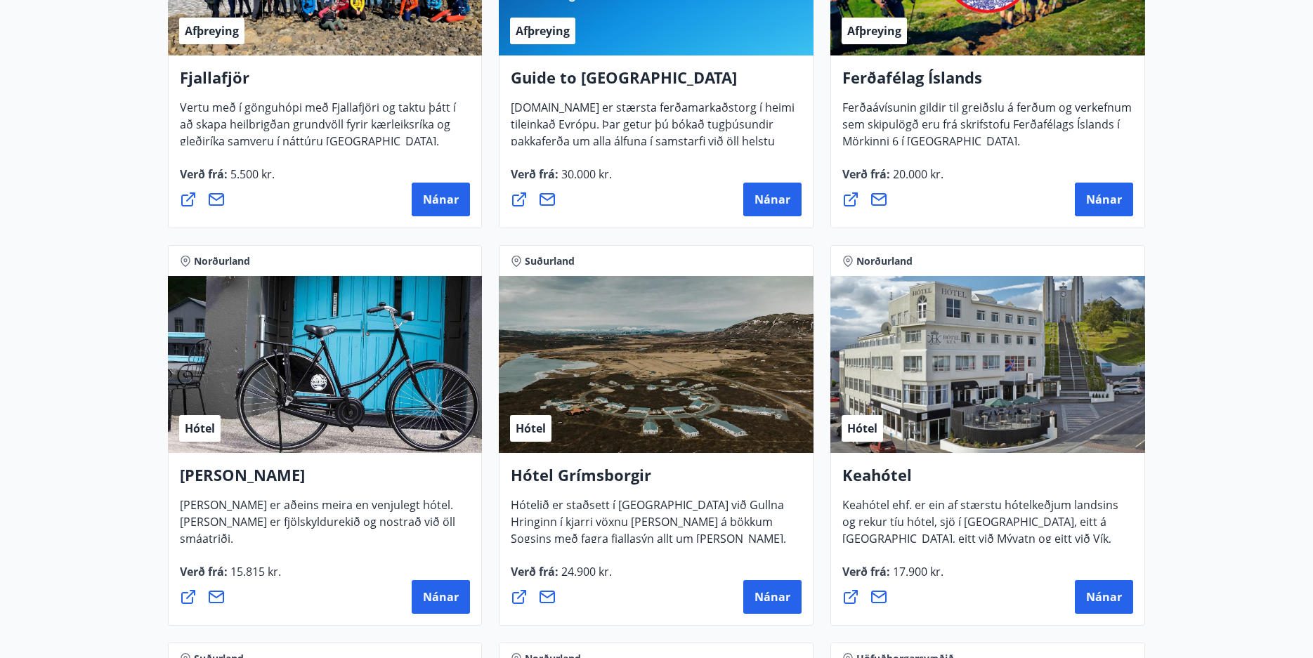
click at [1039, 478] on h4 "Keahótel" at bounding box center [987, 480] width 291 height 32
click at [1108, 593] on span "Nánar" at bounding box center [1104, 596] width 36 height 15
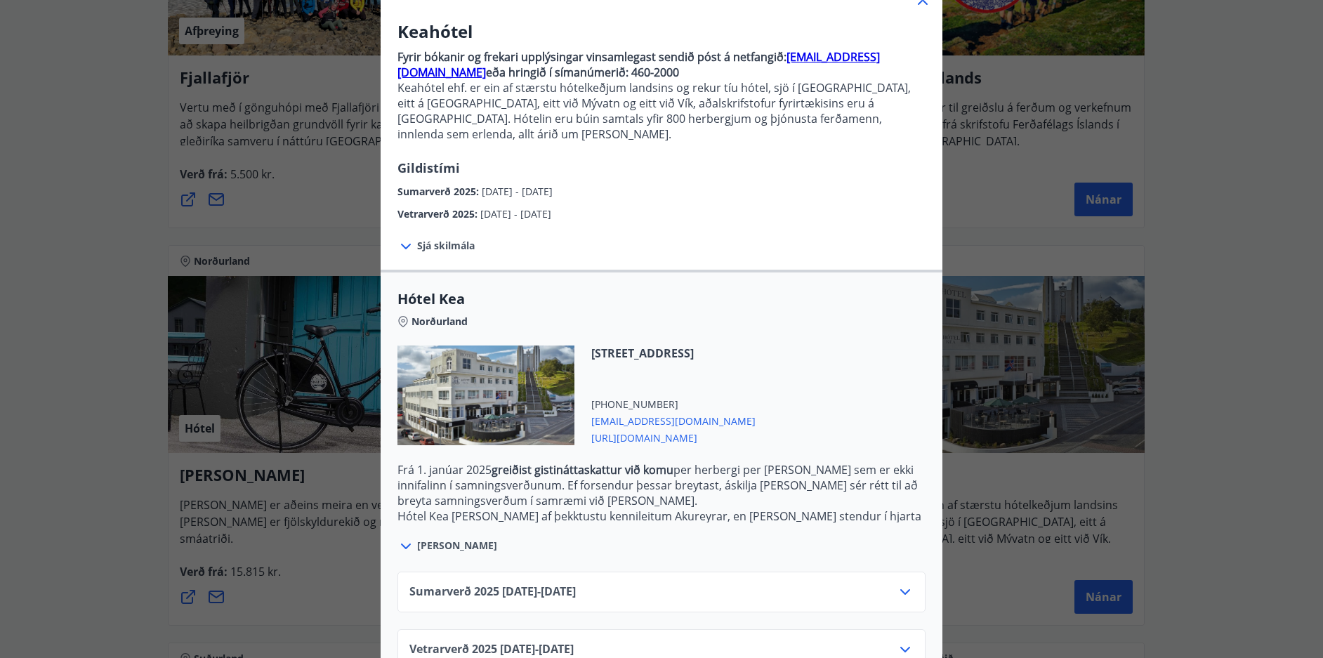
scroll to position [128, 0]
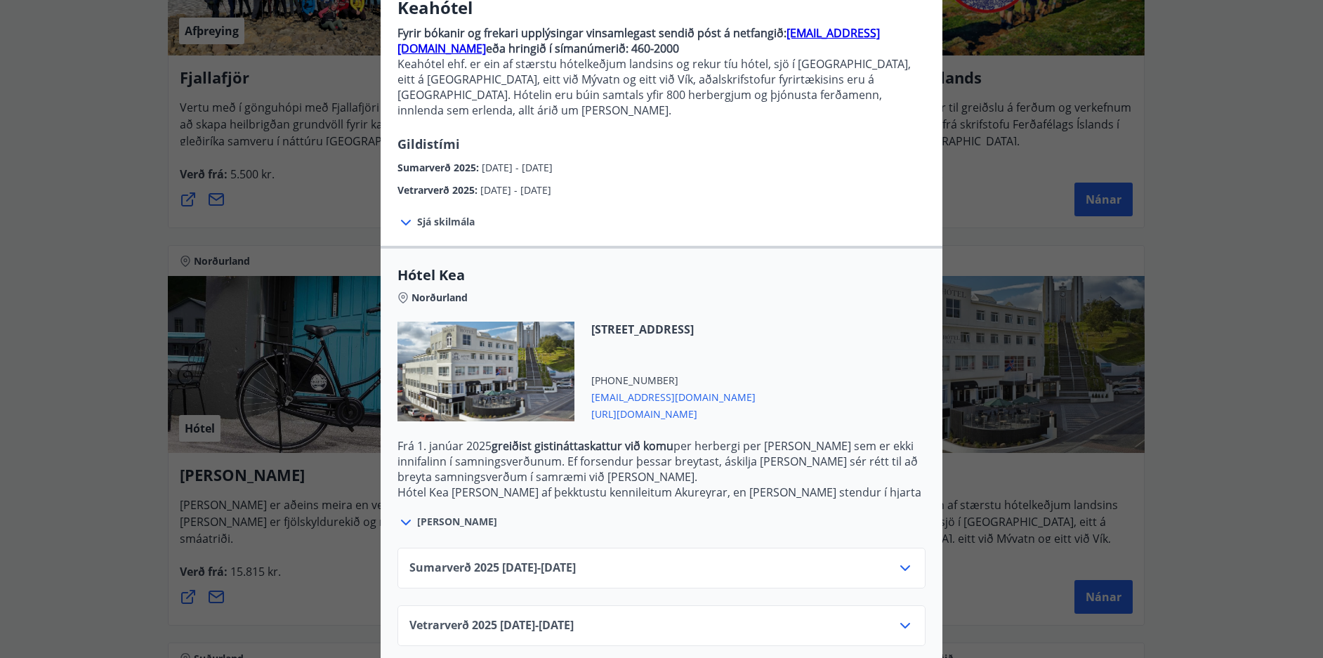
click at [902, 617] on icon at bounding box center [905, 625] width 17 height 17
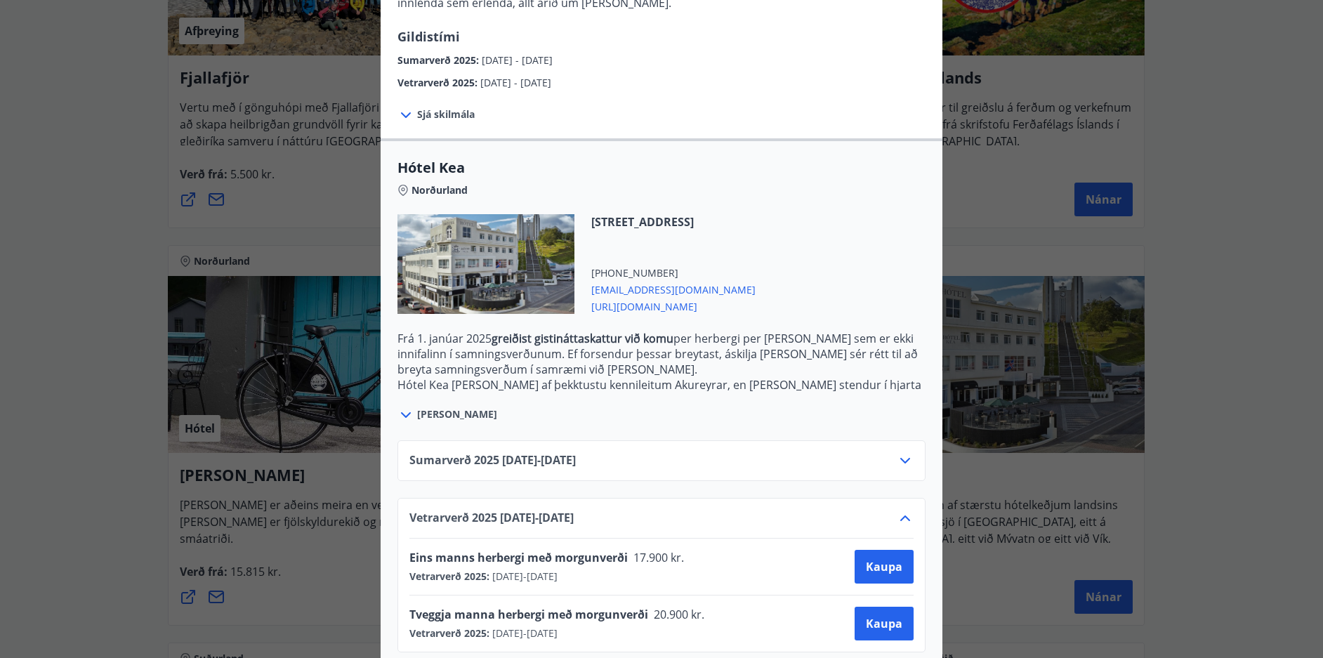
scroll to position [242, 0]
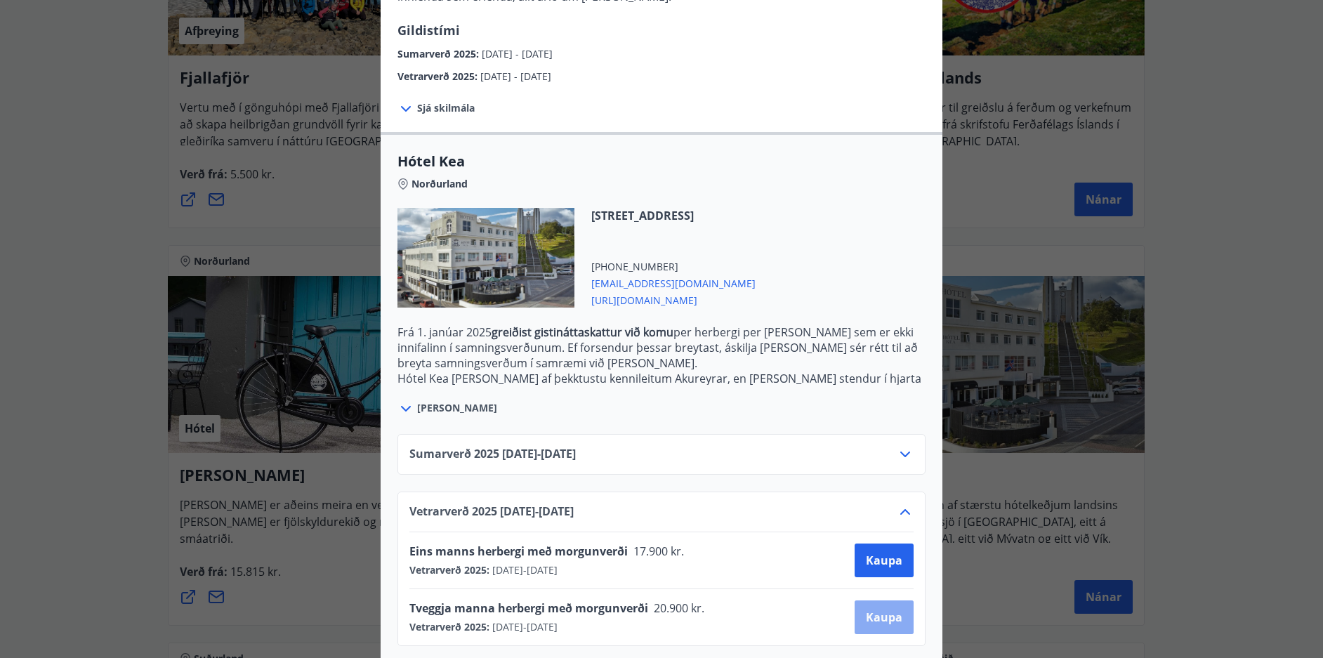
click at [870, 610] on span "Kaupa" at bounding box center [884, 617] width 37 height 15
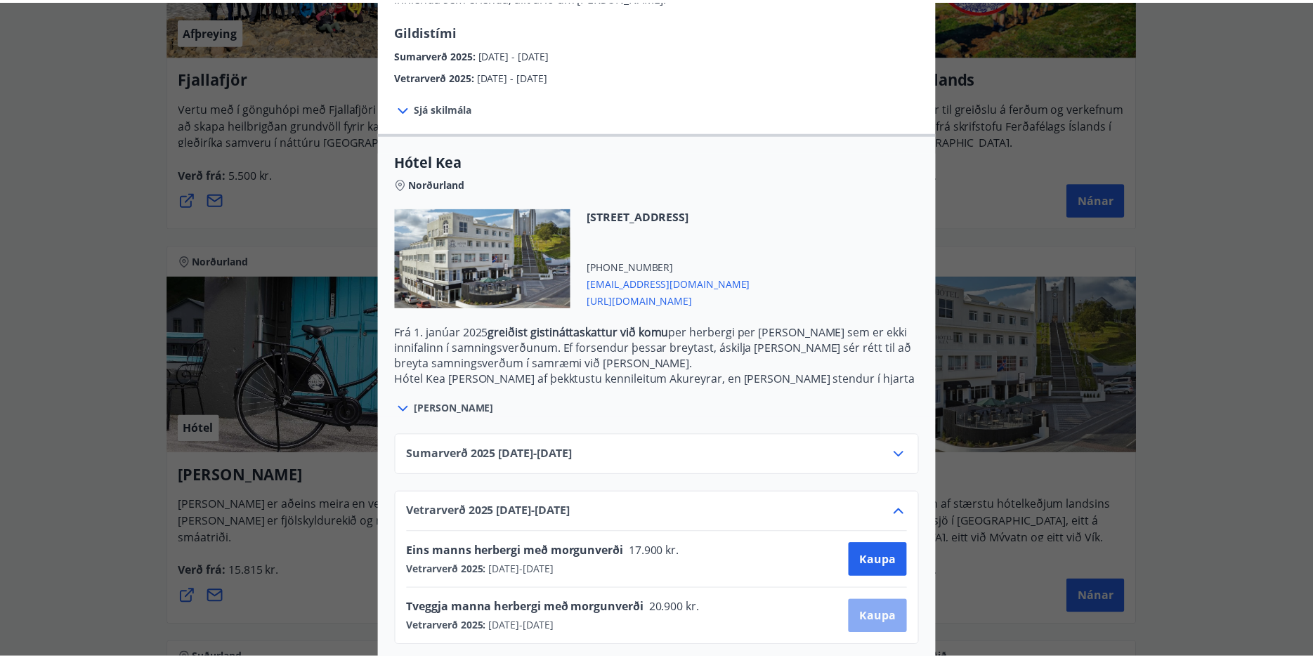
scroll to position [2, 0]
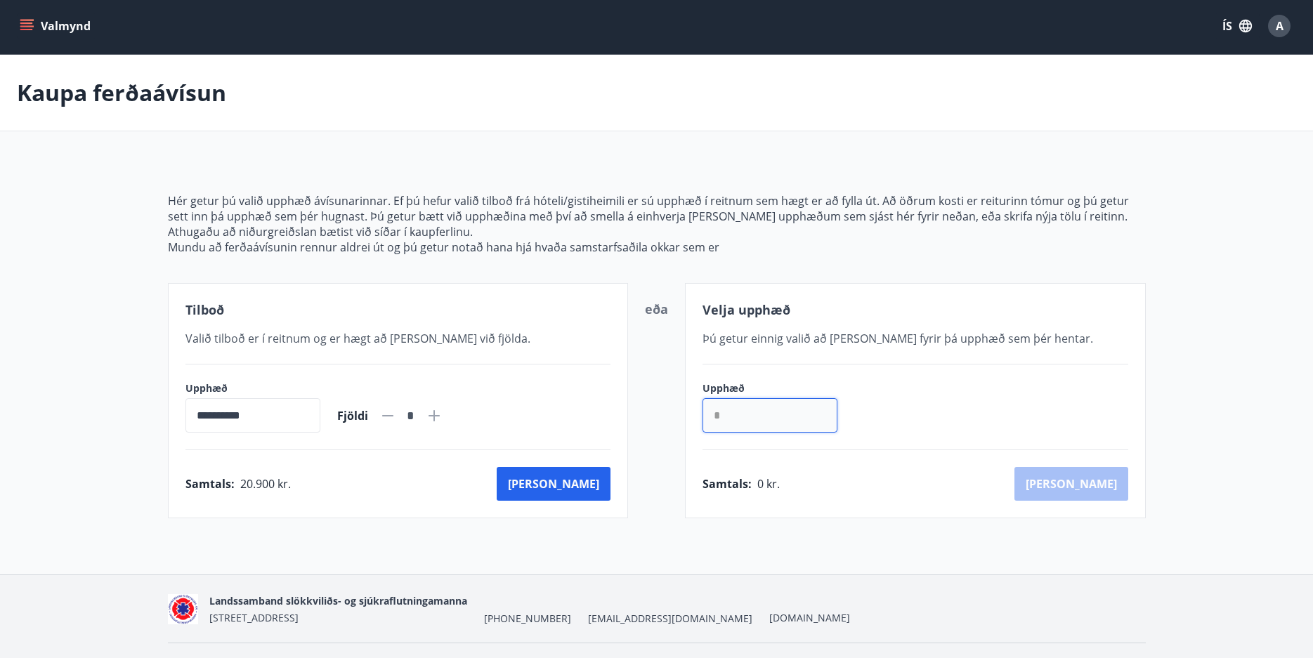
click at [751, 412] on input "*" at bounding box center [769, 415] width 135 height 34
drag, startPoint x: 751, startPoint y: 412, endPoint x: 709, endPoint y: 419, distance: 42.6
click at [709, 419] on input "*" at bounding box center [769, 415] width 135 height 34
type input "******"
click at [1108, 489] on button "[PERSON_NAME]" at bounding box center [1071, 484] width 114 height 34
